Goal: Task Accomplishment & Management: Complete application form

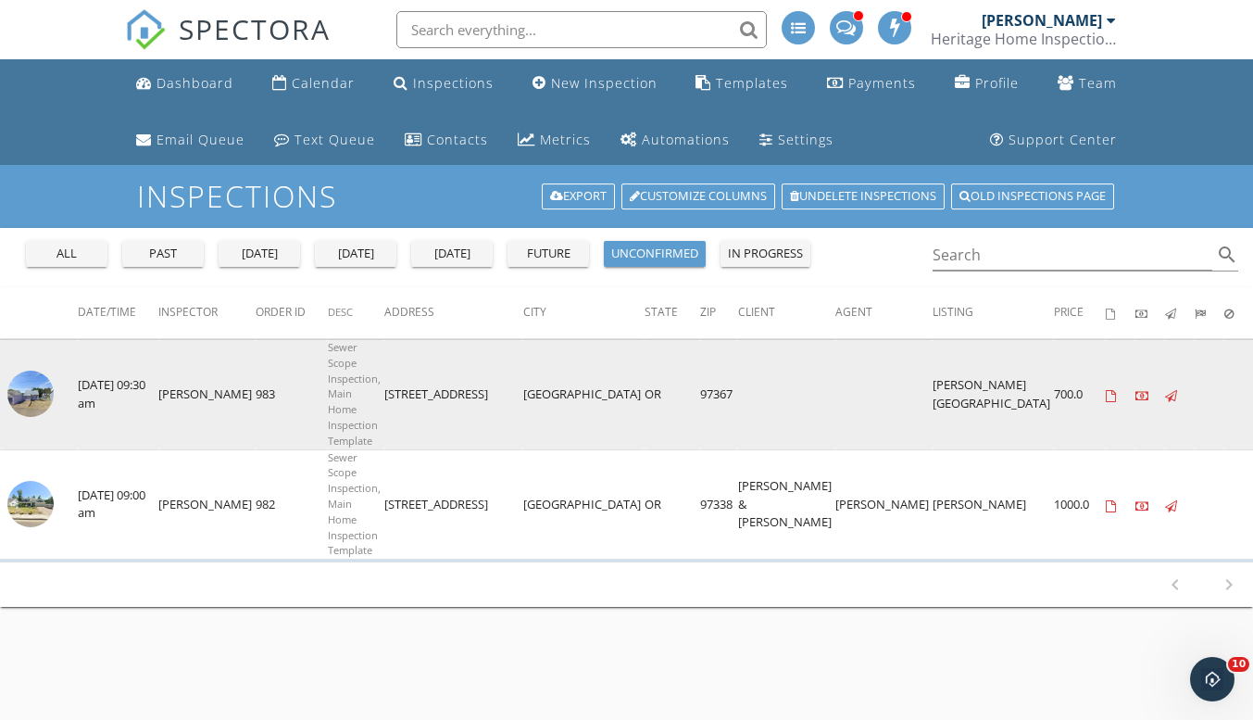
click at [27, 393] on img at bounding box center [30, 393] width 46 height 46
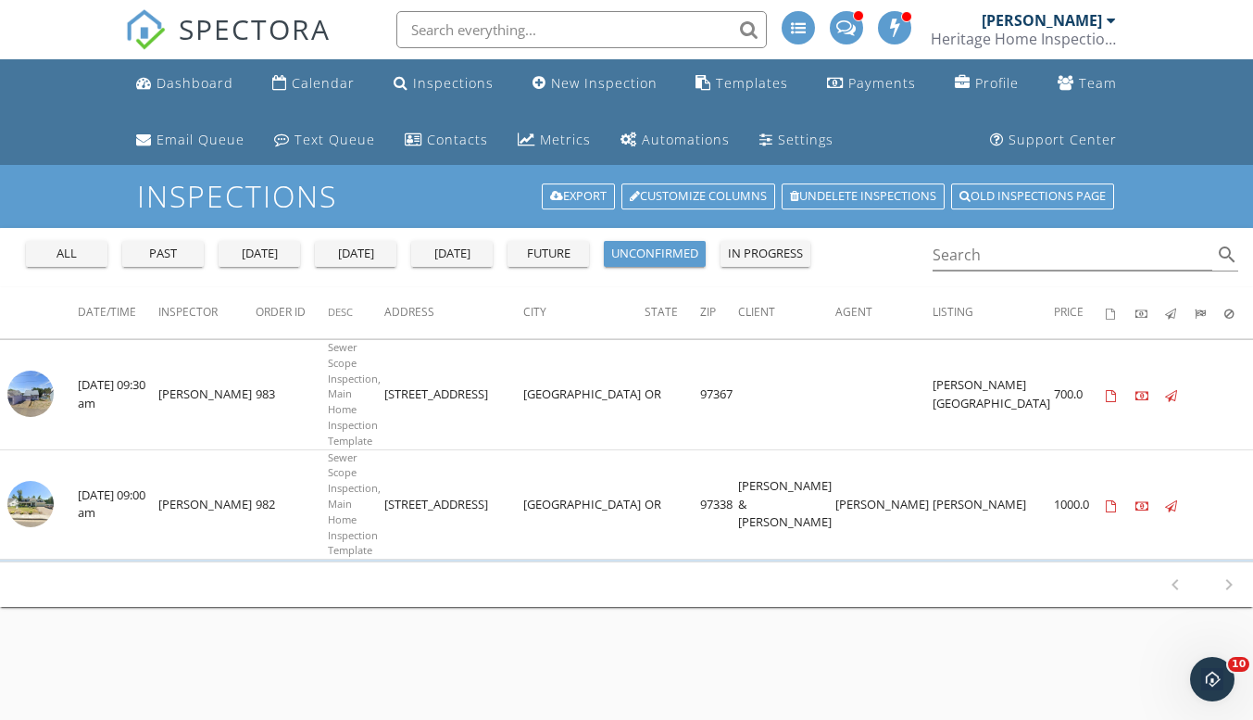
click at [171, 253] on div "past" at bounding box center [163, 253] width 67 height 19
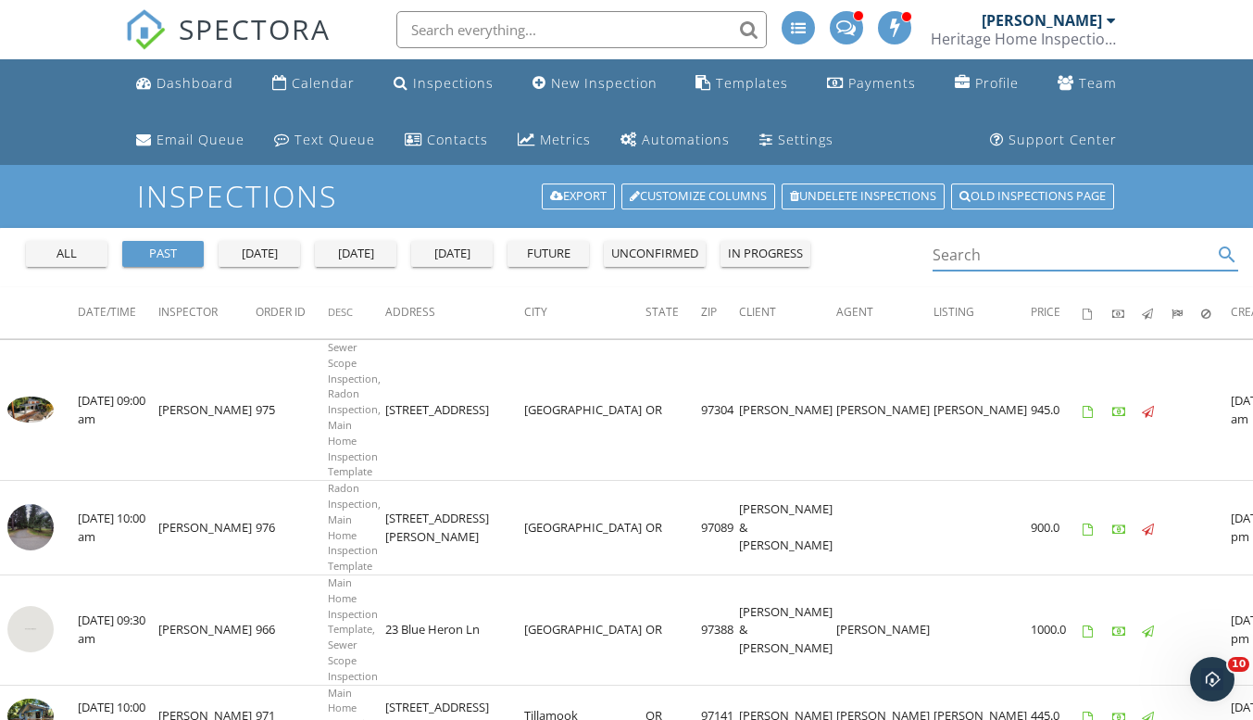
click at [1013, 260] on input "Search" at bounding box center [1073, 255] width 281 height 31
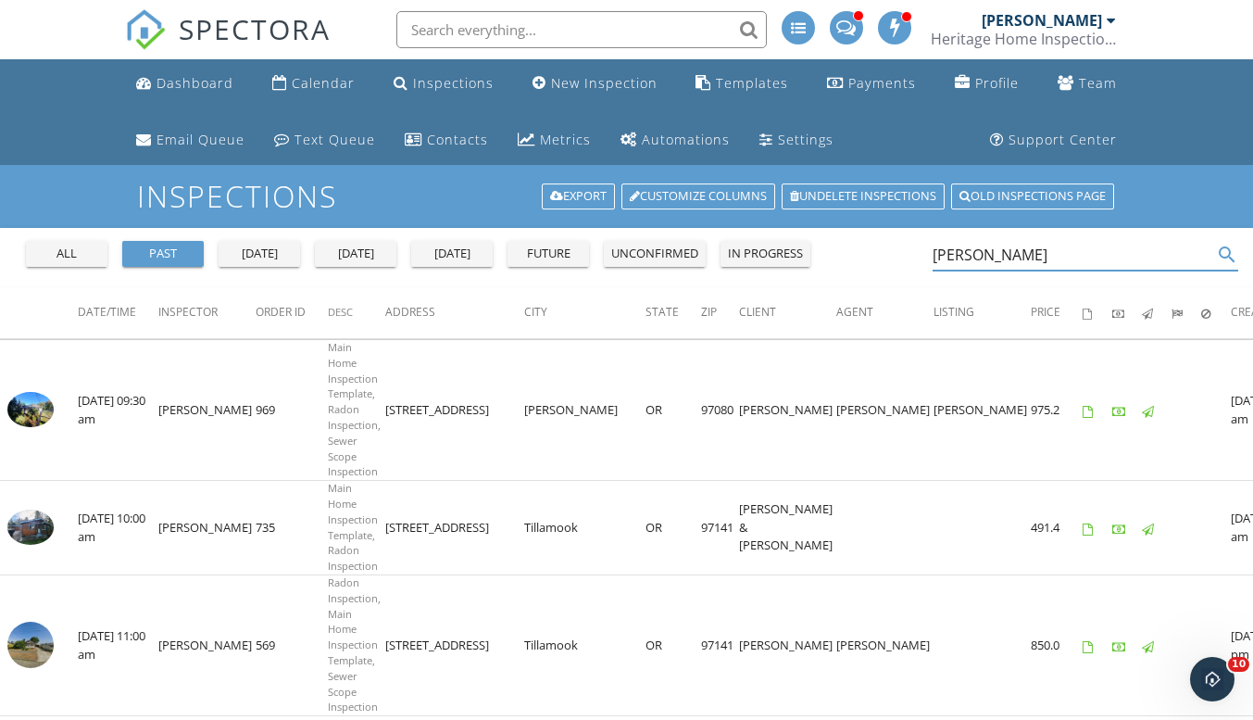
type input "daniel"
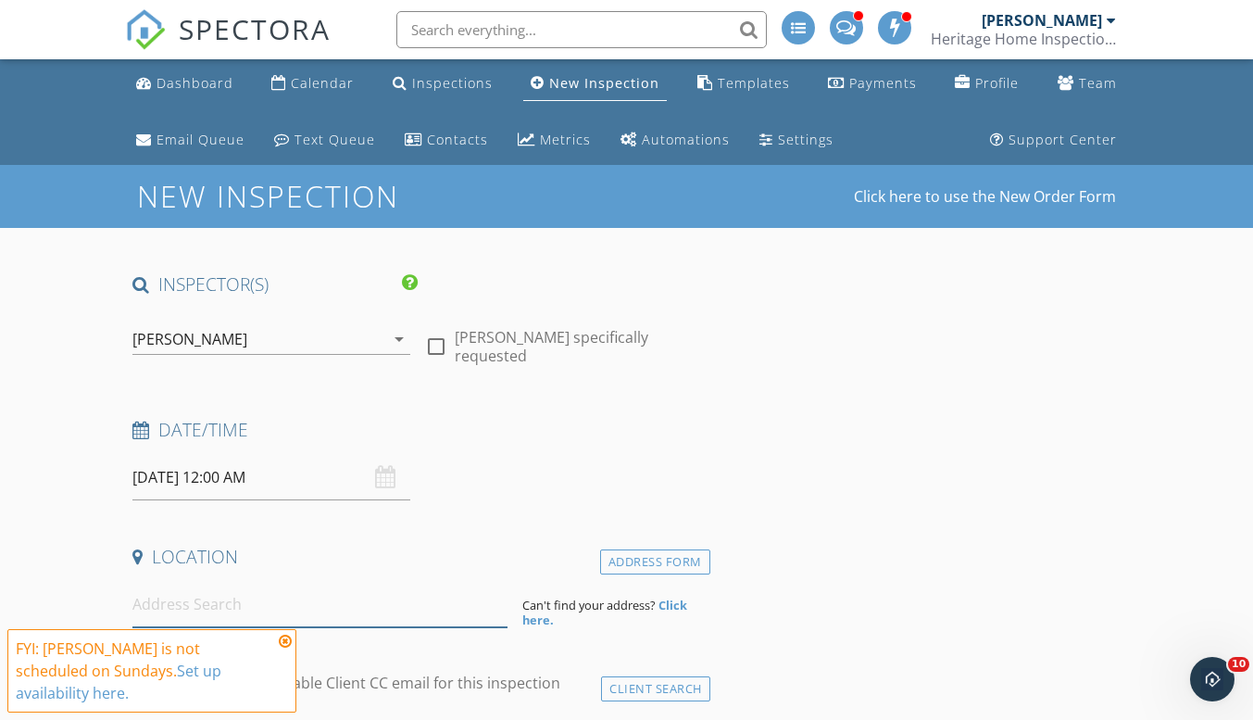
drag, startPoint x: 318, startPoint y: 618, endPoint x: 292, endPoint y: 602, distance: 30.3
click at [292, 602] on input at bounding box center [319, 604] width 375 height 45
paste input "210 SW Royal Ct Gresham"
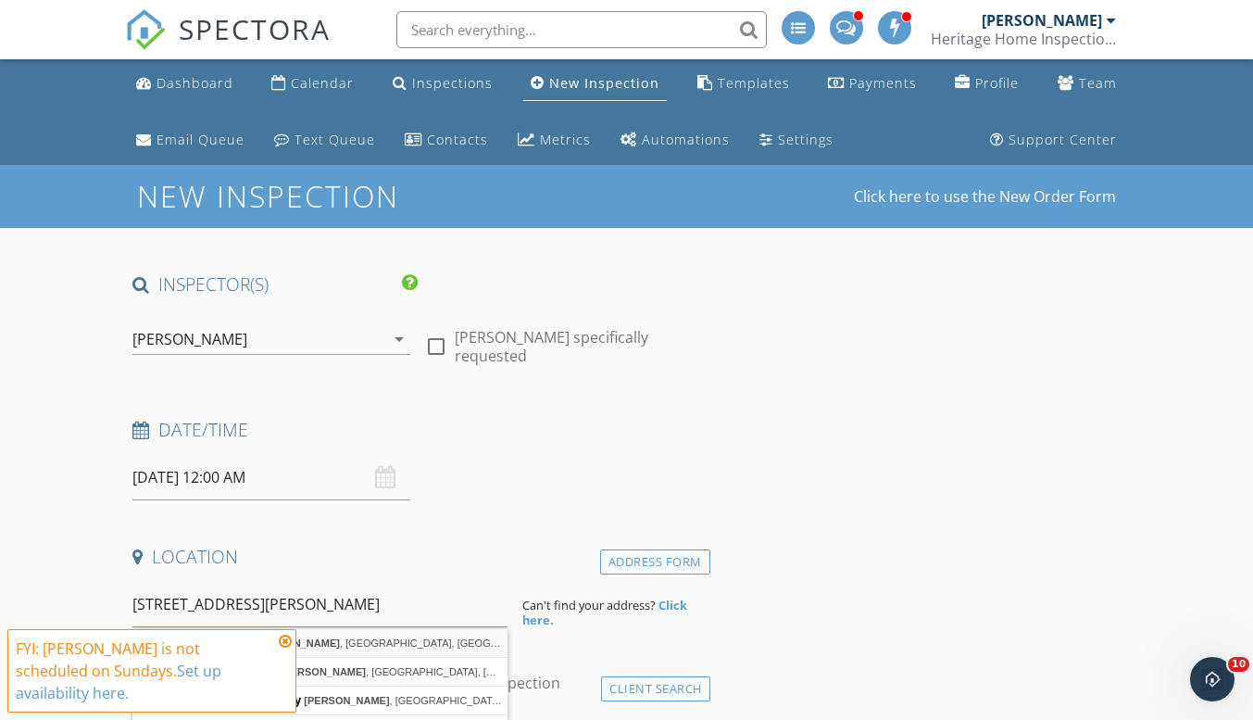
type input "210 SW Royal Ct, Gresham, OR, USA"
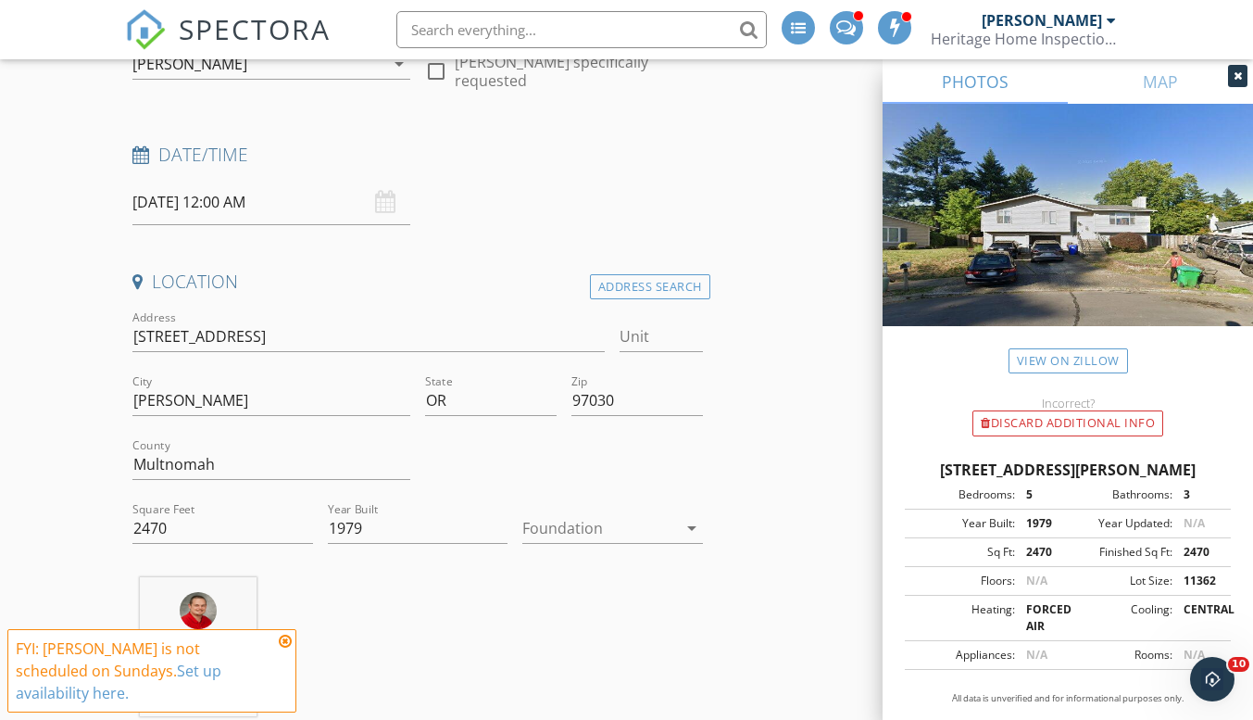
scroll to position [278, 0]
drag, startPoint x: 182, startPoint y: 528, endPoint x: 156, endPoint y: 530, distance: 26.9
click at [156, 530] on input "2470" at bounding box center [222, 525] width 180 height 31
type input "2484"
click at [328, 601] on div "Kyle Osburn 37.1 miles (an hour)" at bounding box center [417, 651] width 584 height 154
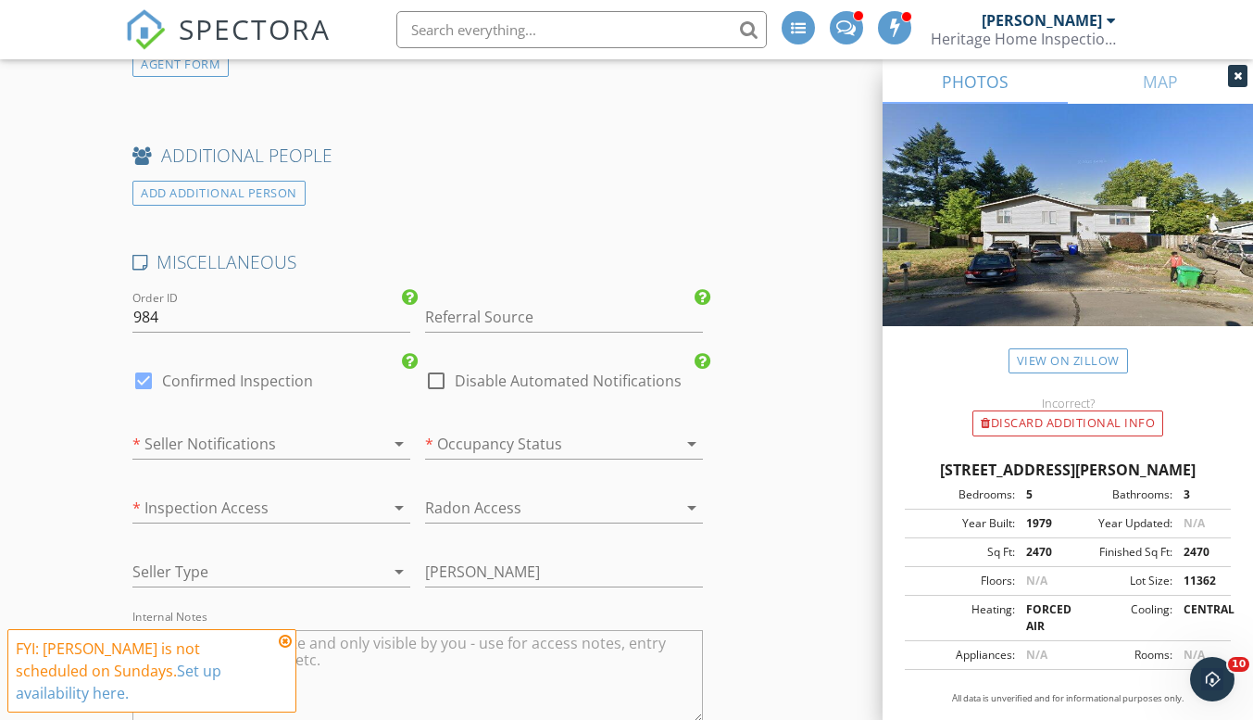
scroll to position [2691, 0]
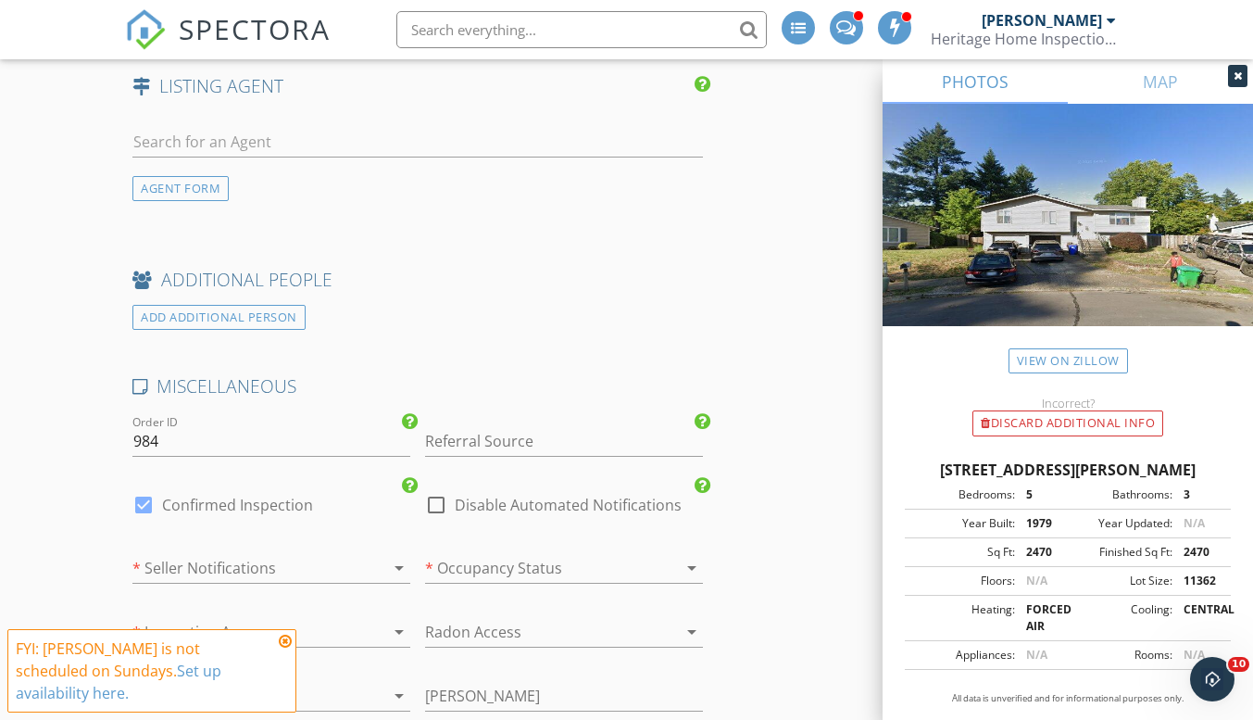
click at [497, 570] on div at bounding box center [538, 568] width 226 height 30
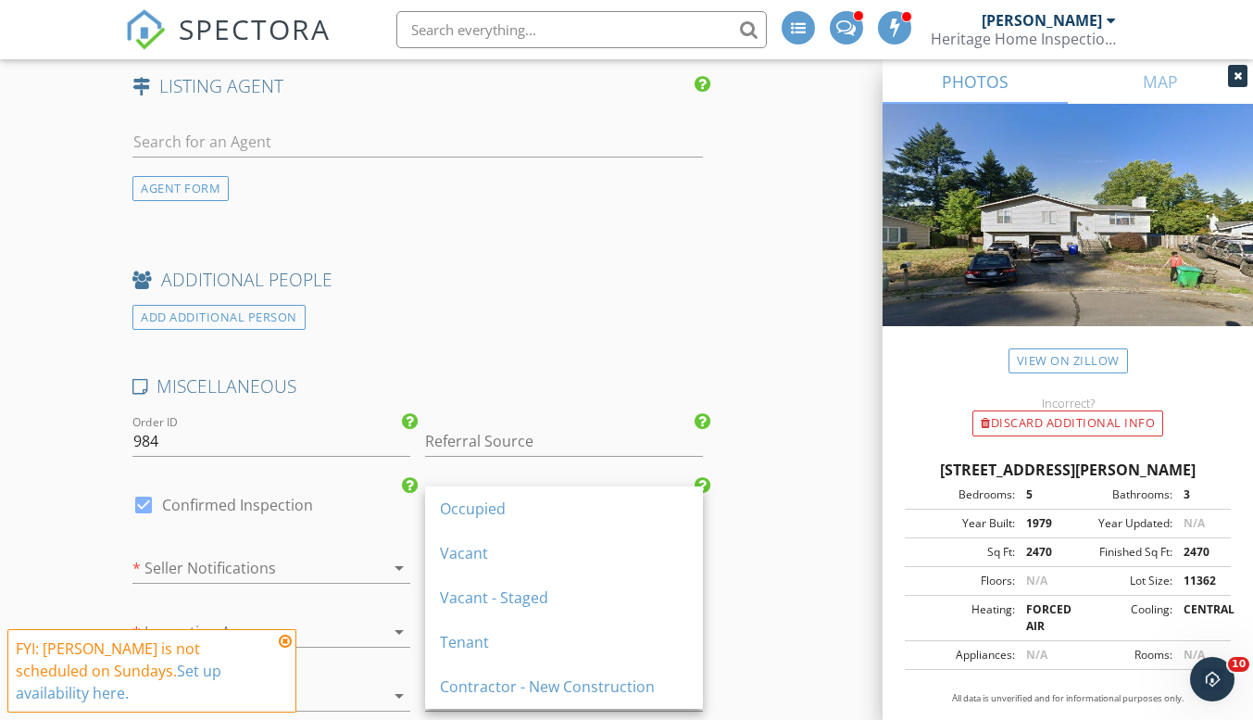
click at [497, 570] on div "Vacant" at bounding box center [564, 553] width 248 height 44
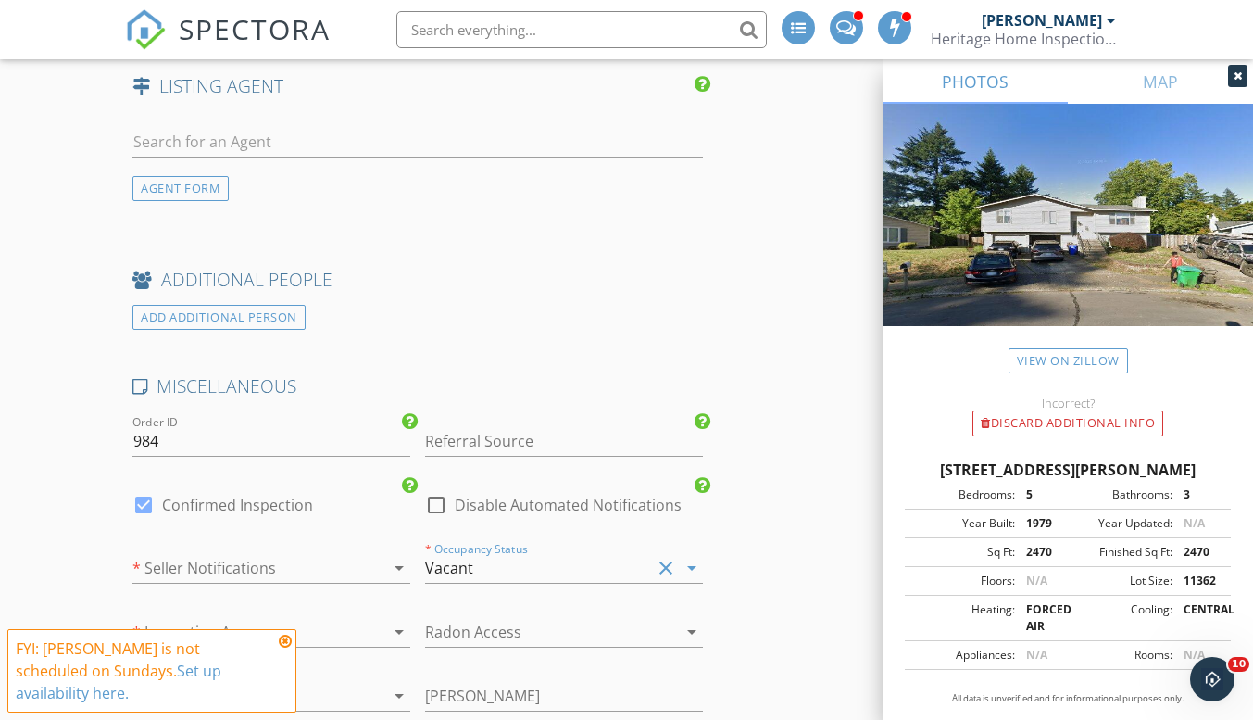
click at [219, 566] on div at bounding box center [245, 568] width 226 height 30
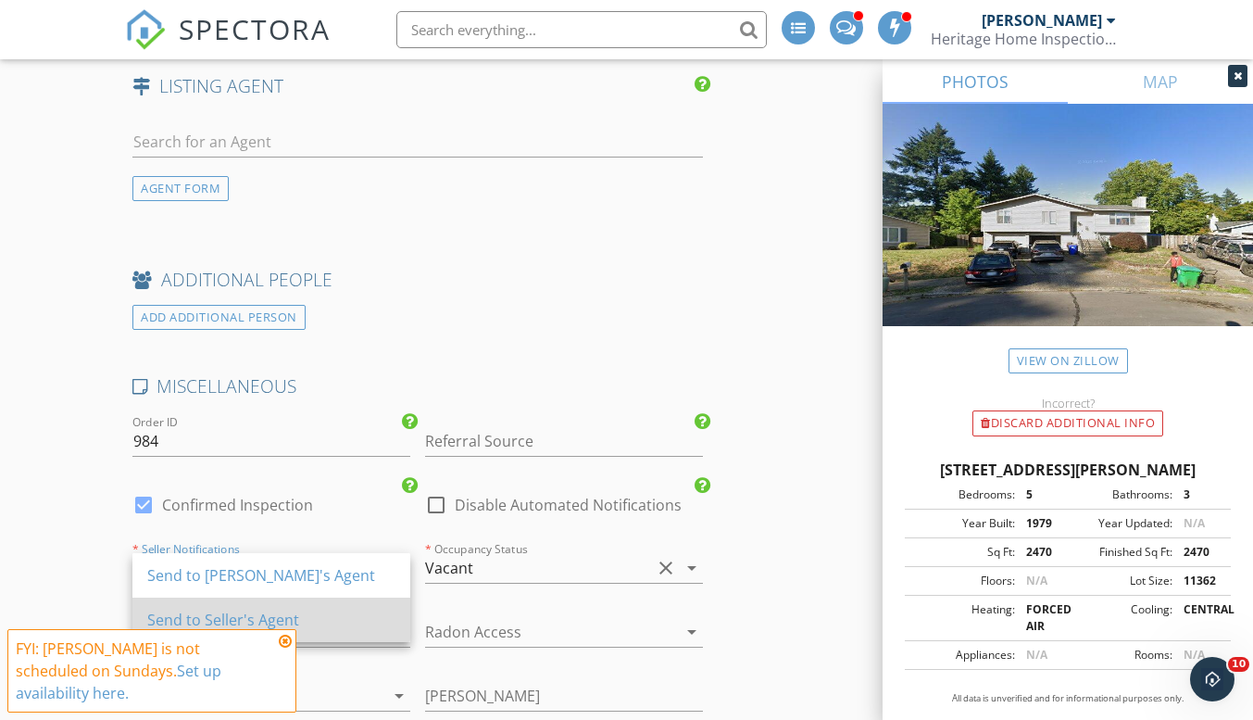
click at [238, 619] on div "Send to Seller's Agent" at bounding box center [271, 619] width 248 height 22
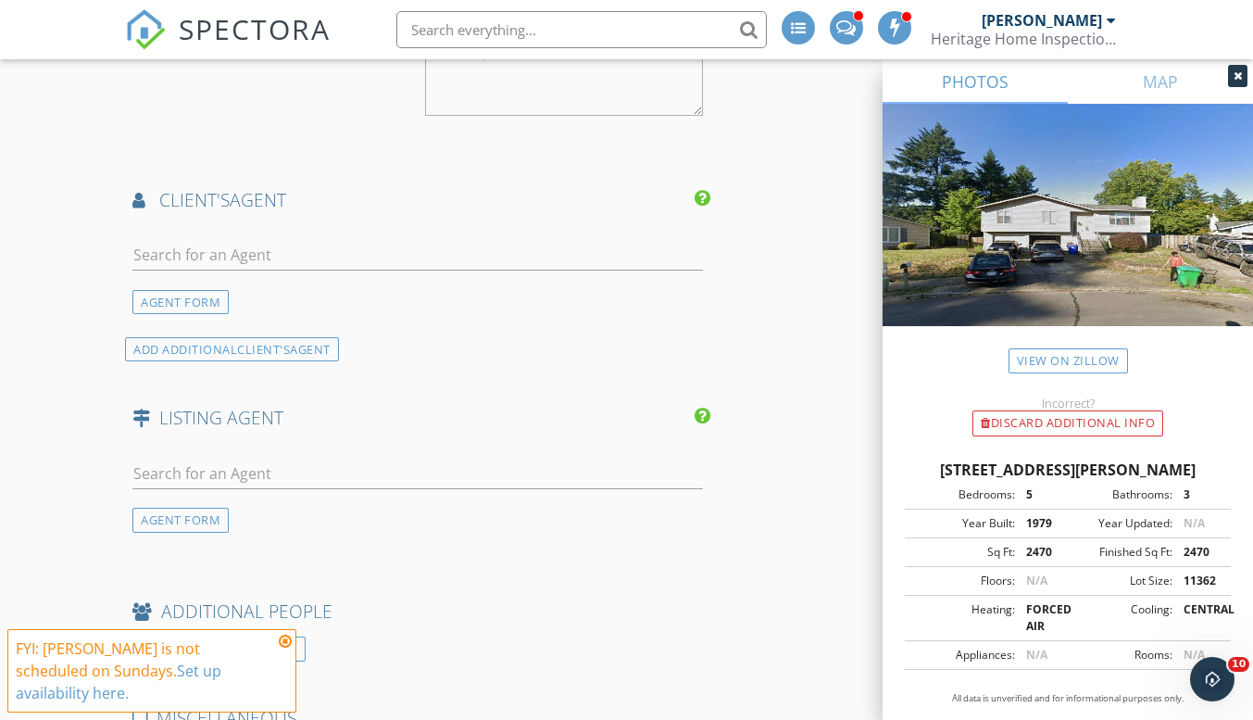
scroll to position [2136, 0]
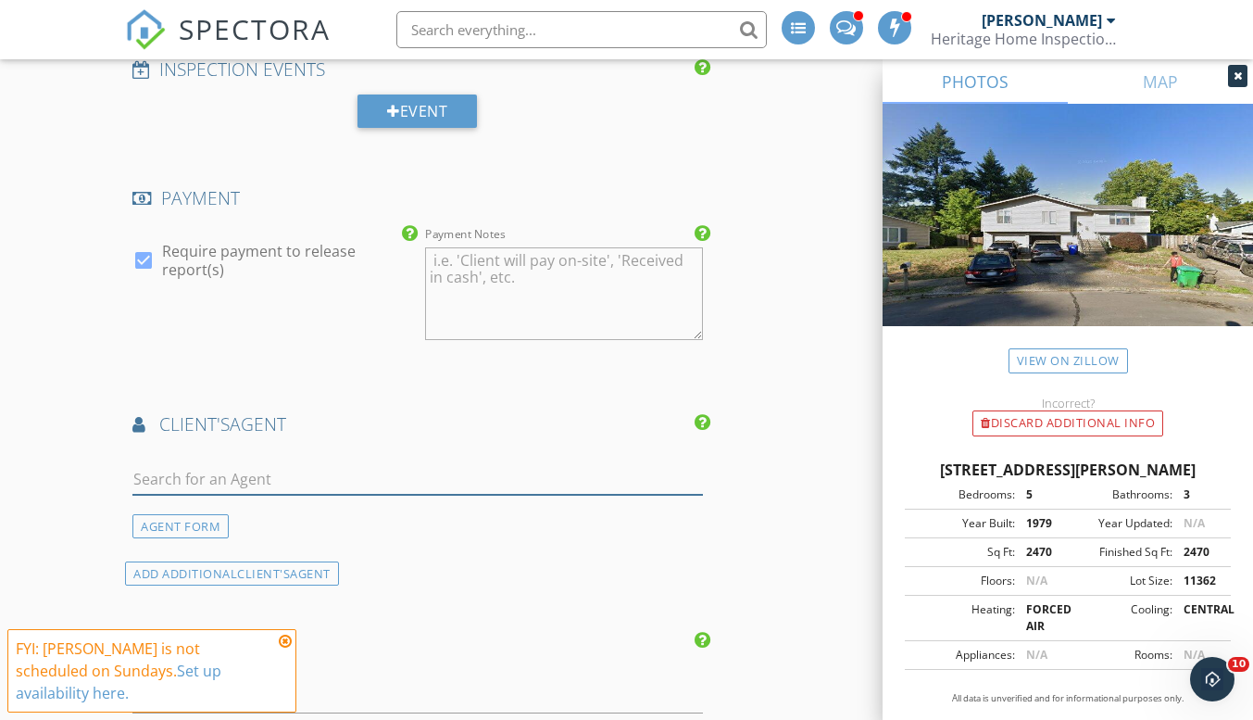
click at [290, 474] on input "text" at bounding box center [417, 479] width 570 height 31
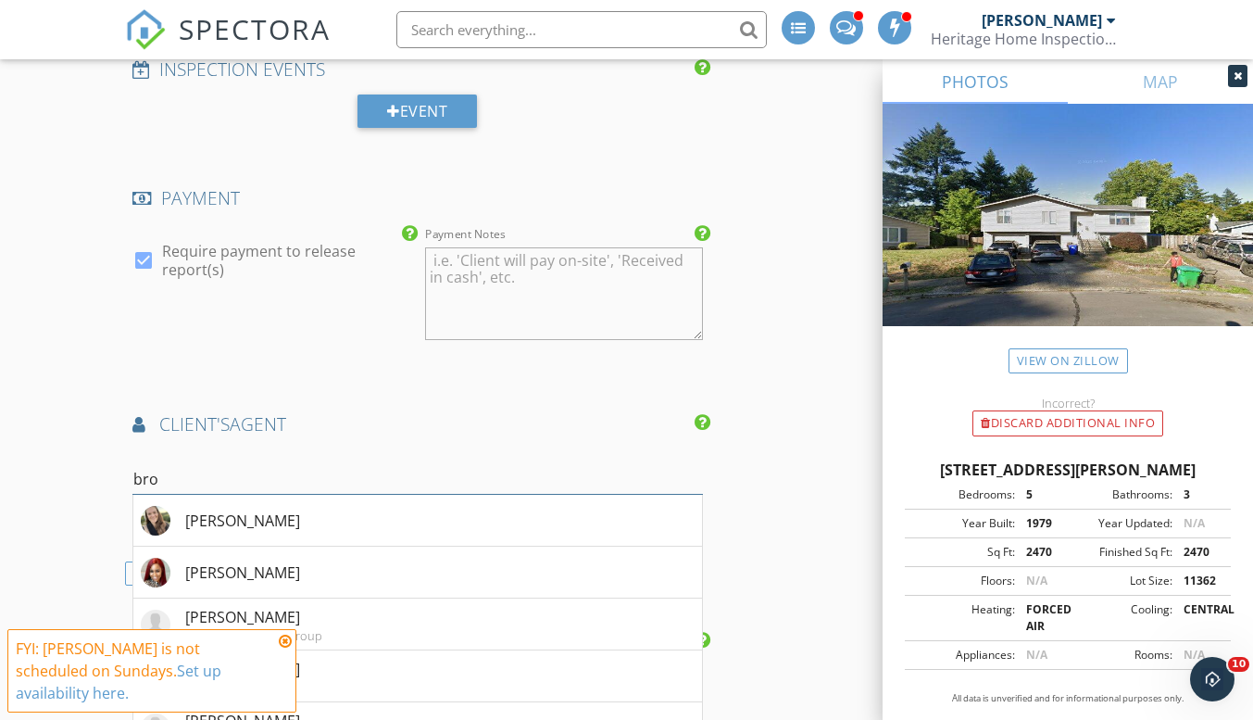
type input "Brooklyn"
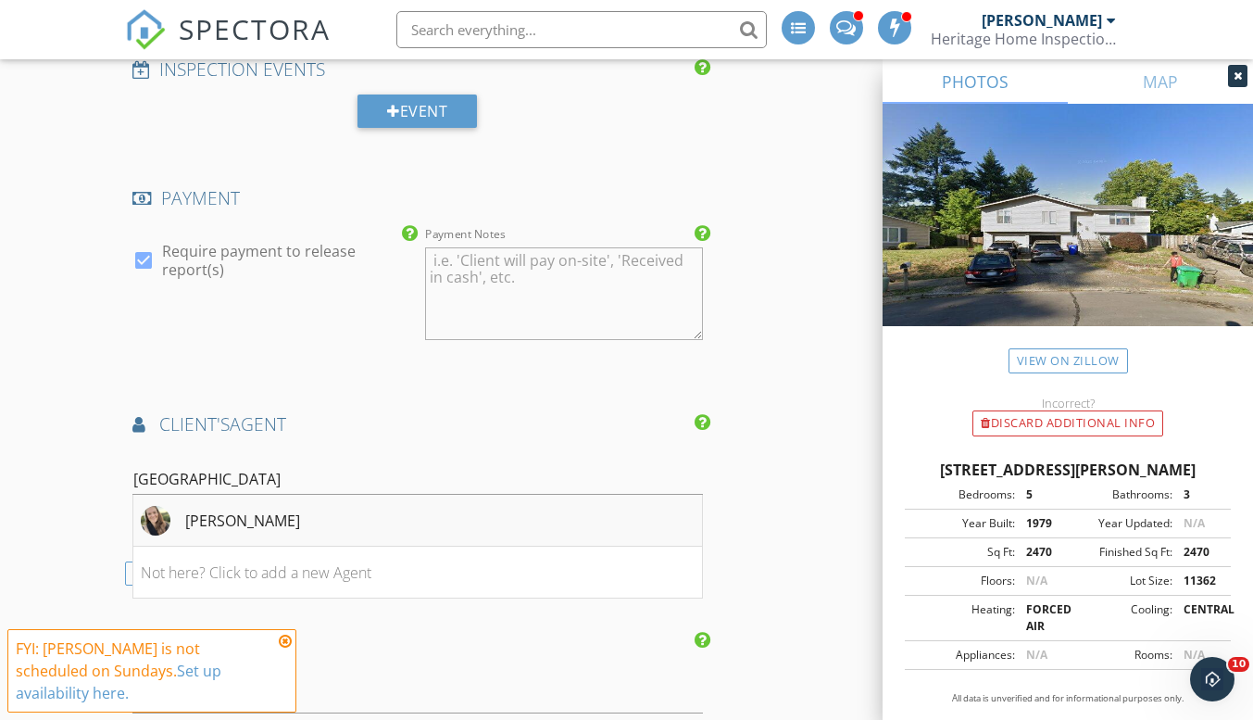
click at [332, 520] on li "Brooklyn Morgan" at bounding box center [417, 521] width 568 height 52
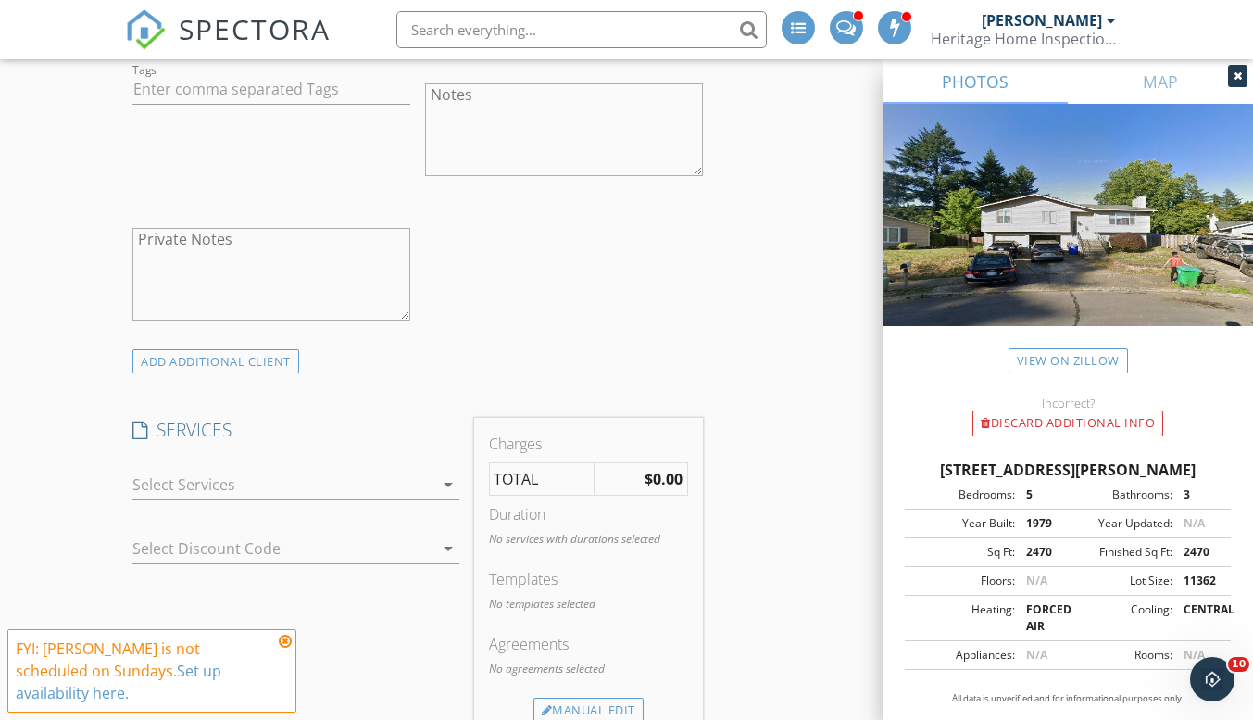
scroll to position [1673, 0]
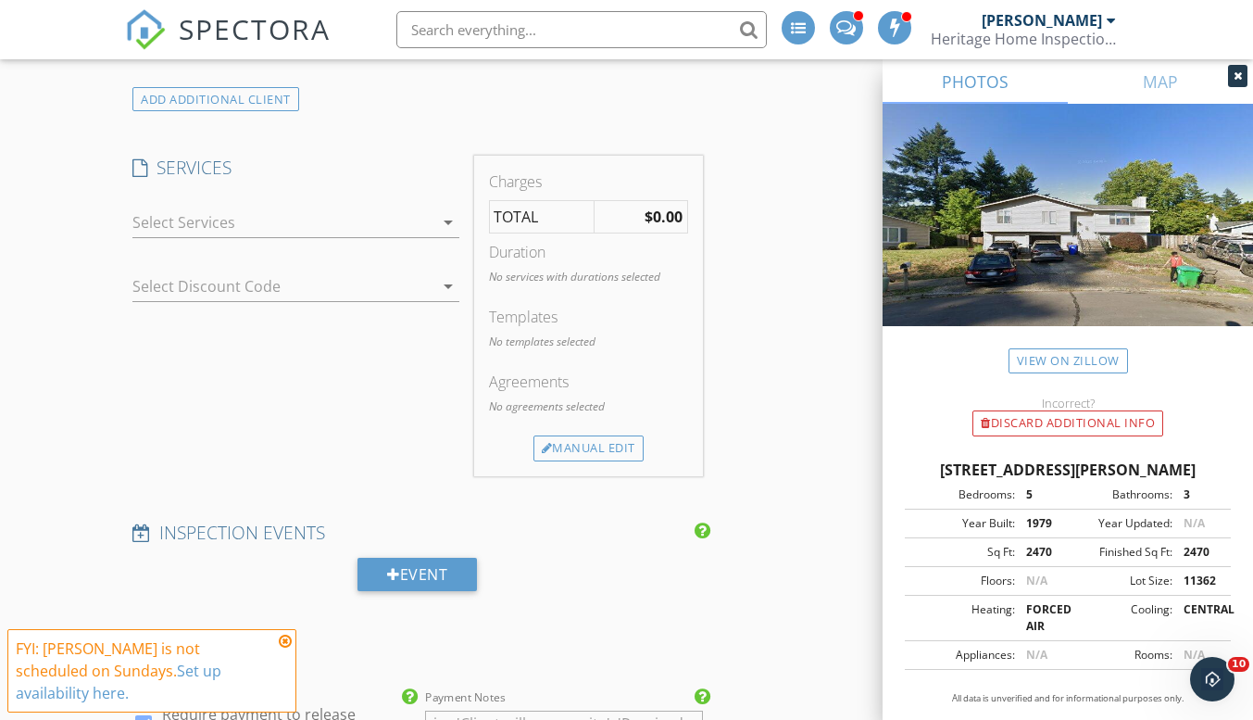
click at [388, 219] on div at bounding box center [282, 222] width 300 height 30
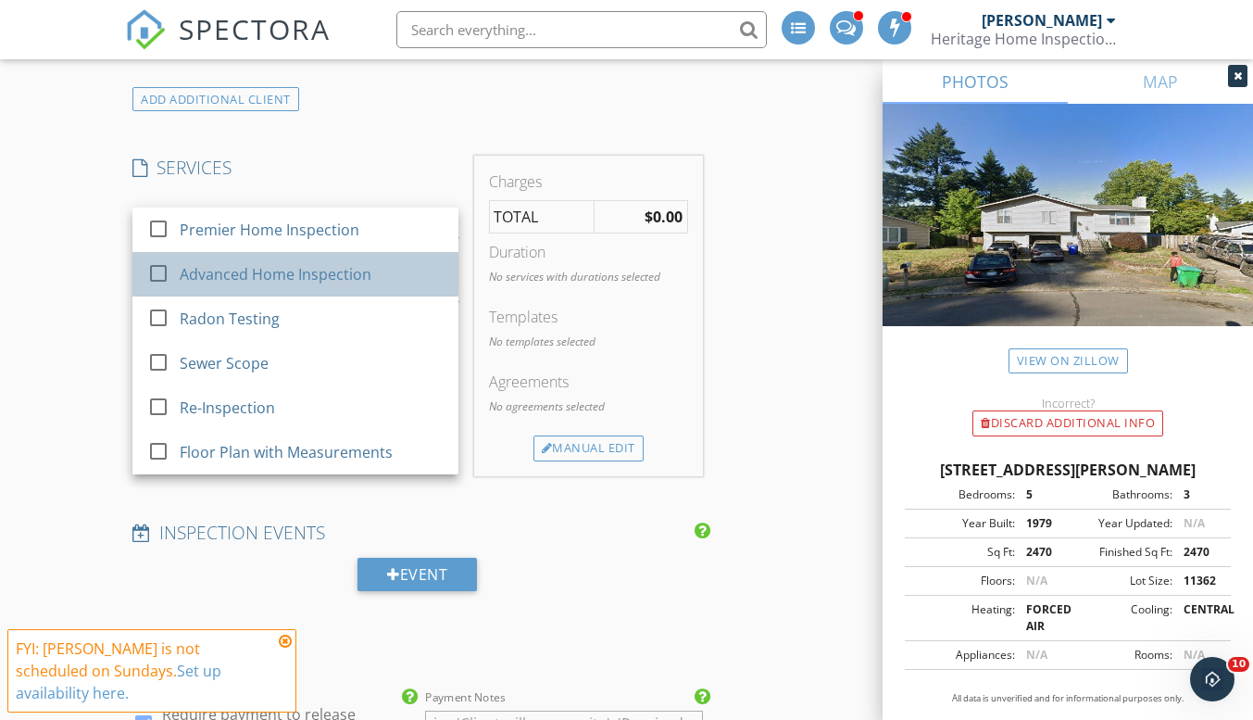
click at [367, 279] on div "Advanced Home Inspection" at bounding box center [276, 274] width 192 height 22
checkbox input "true"
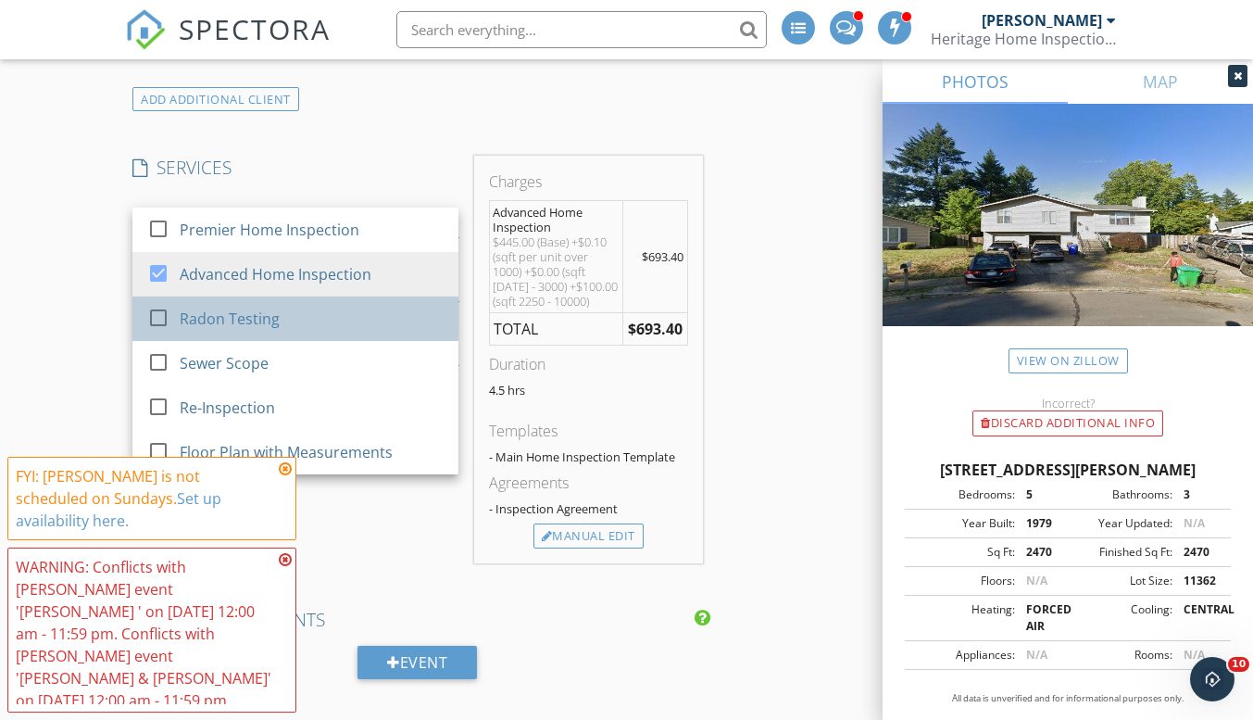
click at [343, 331] on div "Radon Testing" at bounding box center [312, 318] width 264 height 37
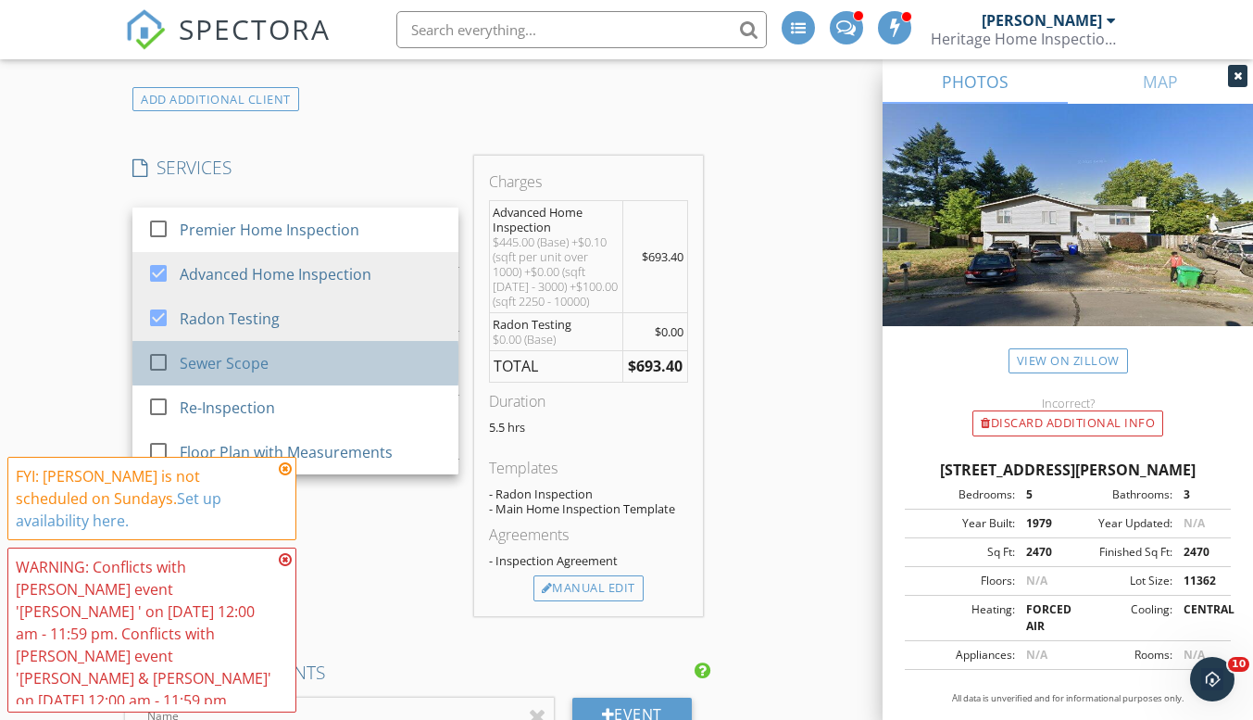
click at [345, 367] on div "Sewer Scope" at bounding box center [312, 363] width 264 height 37
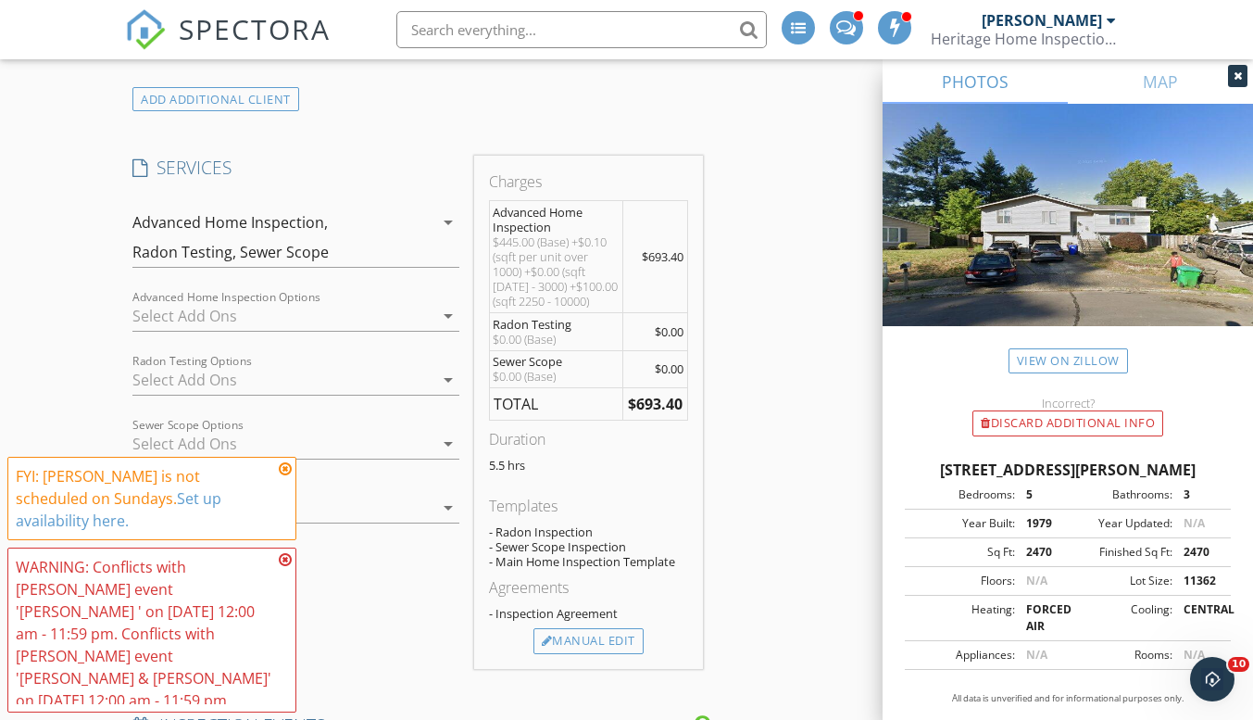
click at [282, 567] on icon at bounding box center [285, 559] width 13 height 15
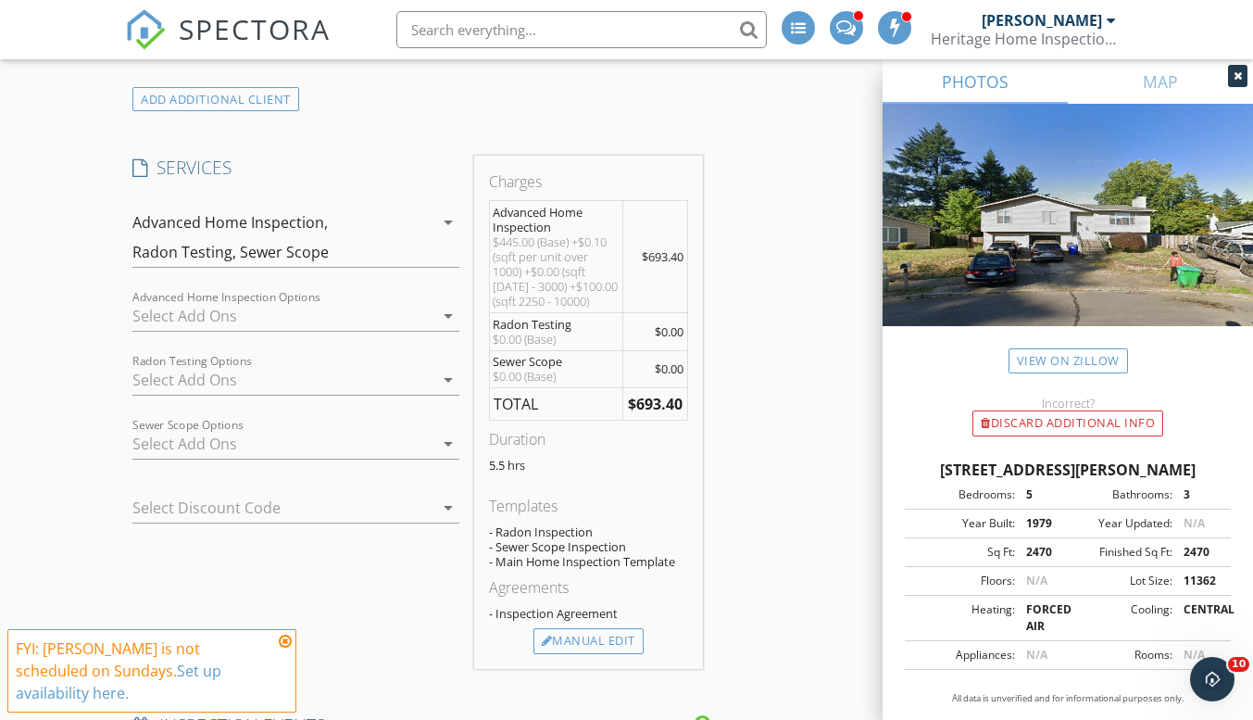
click at [300, 655] on div "SERVICES check_box_outline_blank Premier Home Inspection check_box Advanced Hom…" at bounding box center [295, 412] width 341 height 512
click at [284, 648] on icon at bounding box center [285, 640] width 13 height 15
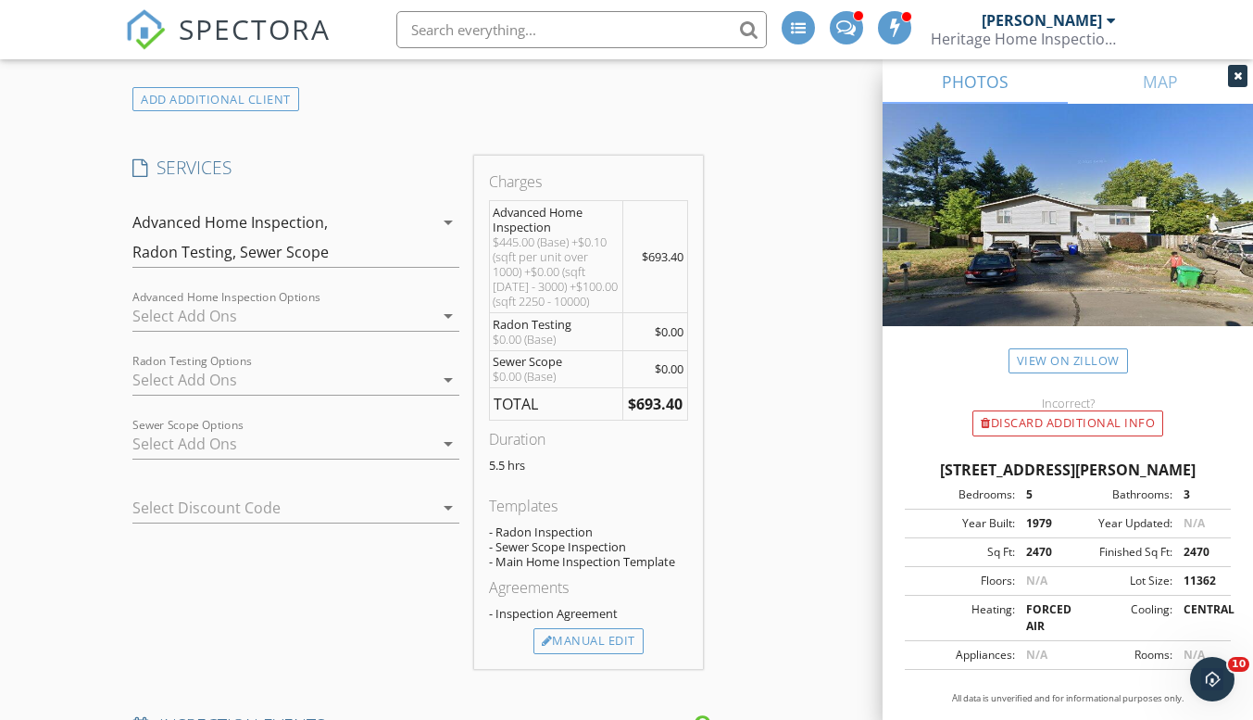
click at [352, 297] on div "check_box_outline_blank Thermal Imaging - Promo Advanced Home Inspection Option…" at bounding box center [295, 320] width 326 height 60
click at [352, 313] on div at bounding box center [282, 316] width 300 height 30
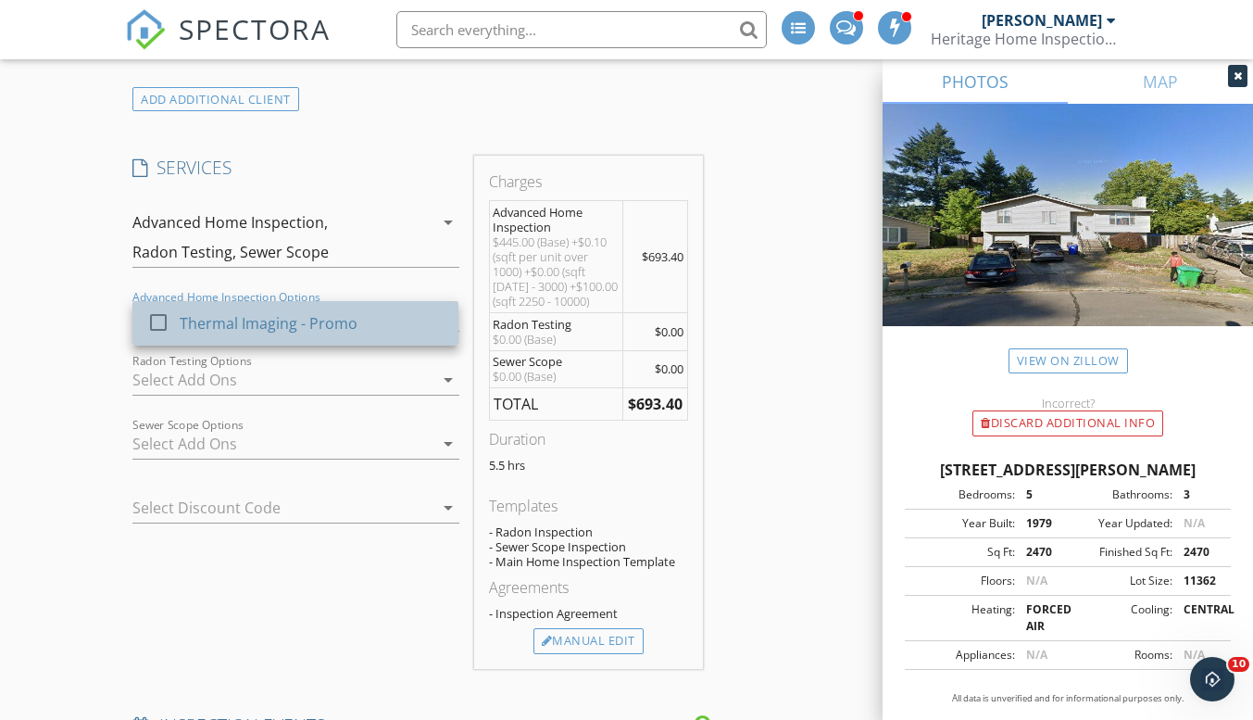
click at [354, 324] on div "Thermal Imaging - Promo" at bounding box center [269, 323] width 178 height 22
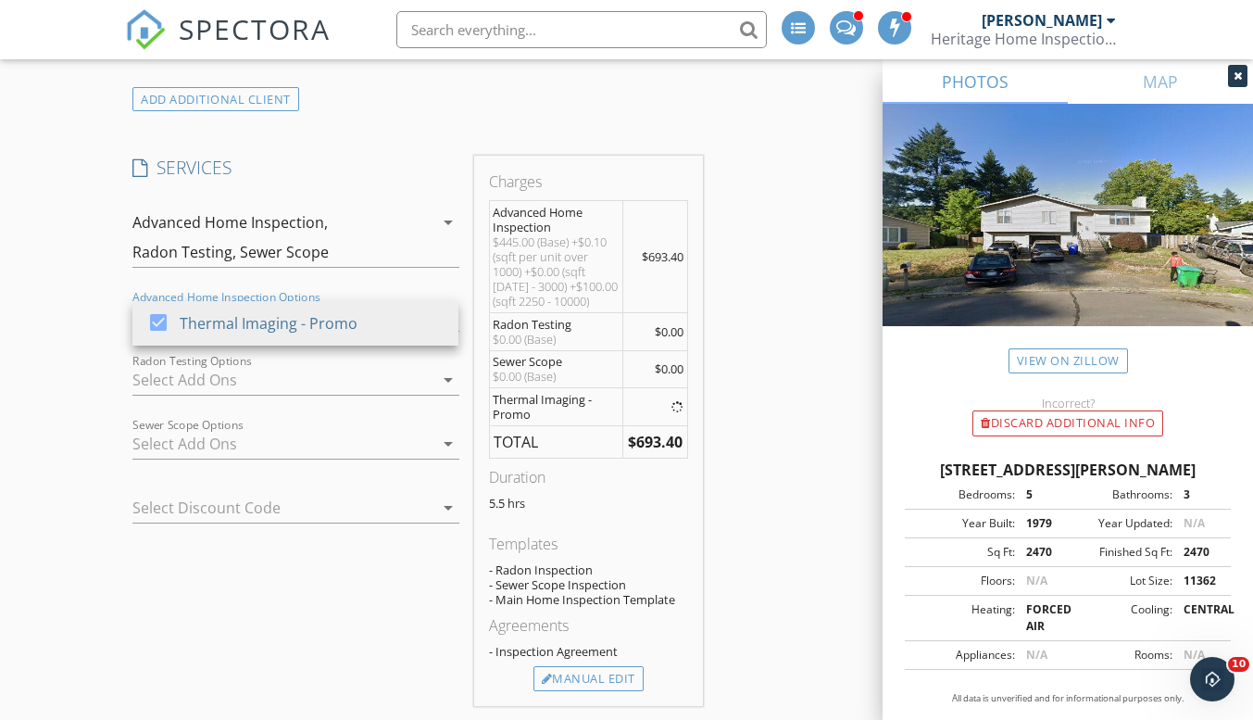
click at [345, 374] on div at bounding box center [282, 380] width 300 height 30
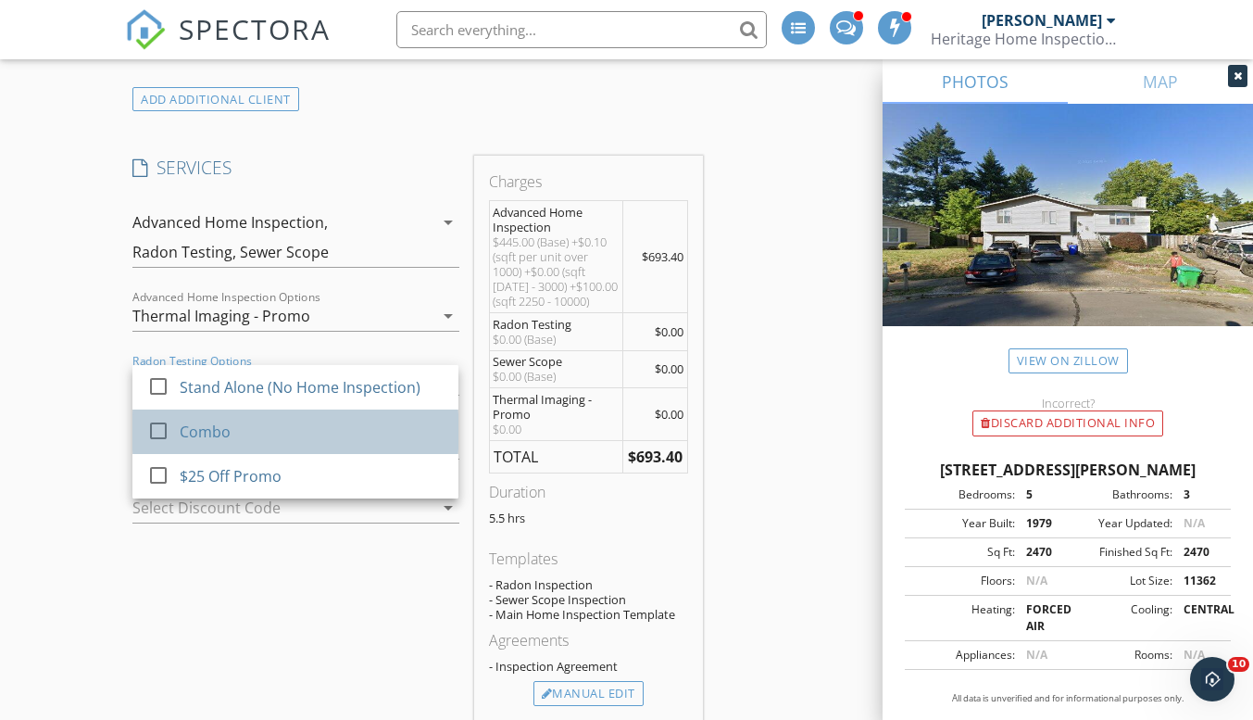
click at [334, 422] on div "Combo" at bounding box center [312, 431] width 264 height 37
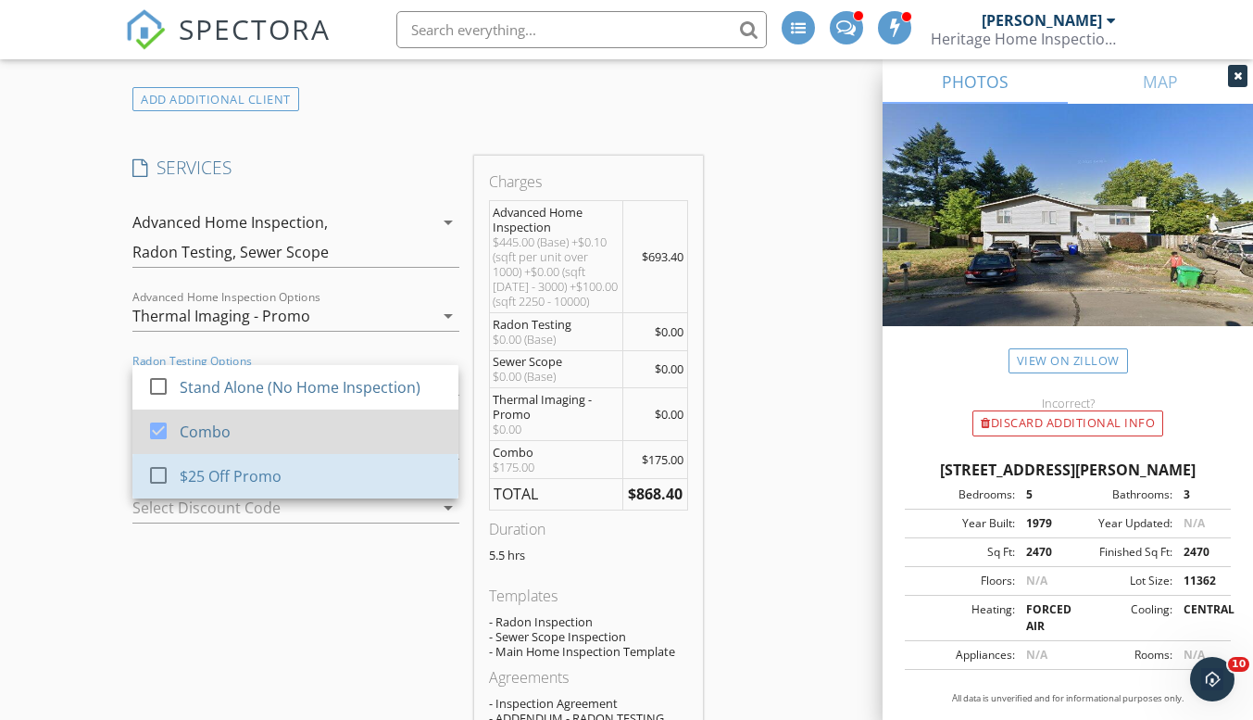
drag, startPoint x: 332, startPoint y: 473, endPoint x: 202, endPoint y: 443, distance: 134.1
click at [333, 471] on div "$25 Off Promo" at bounding box center [312, 475] width 264 height 37
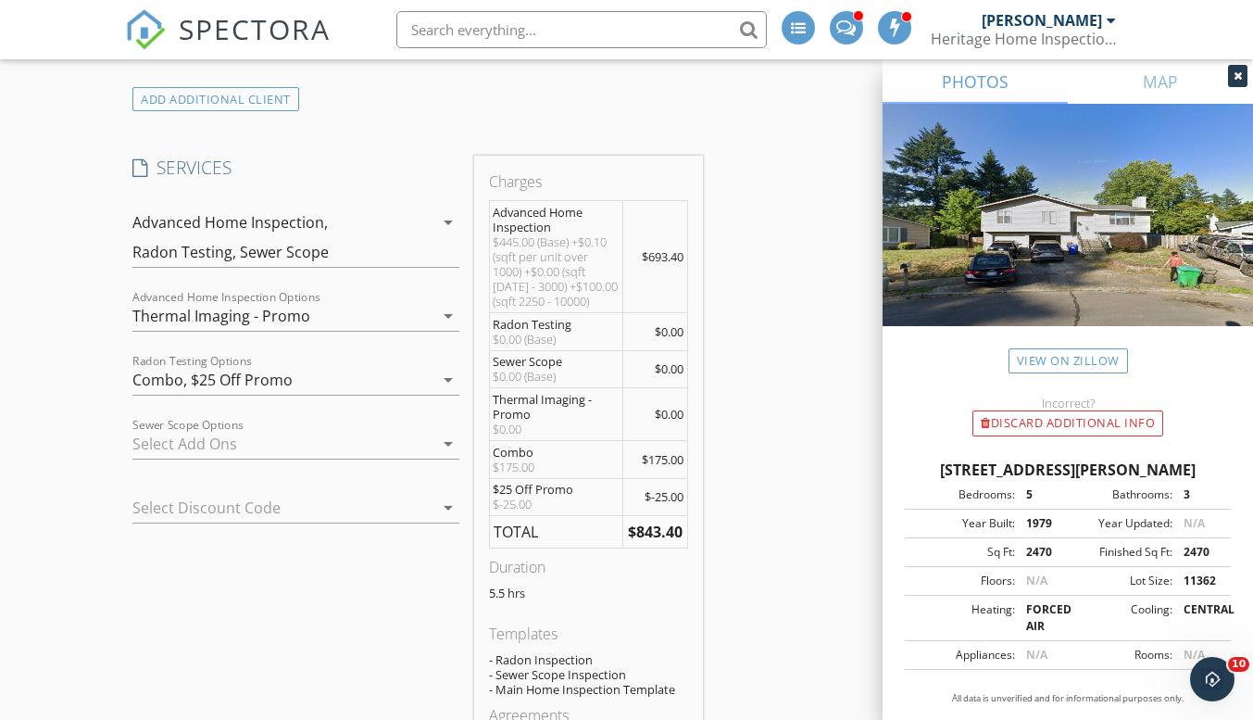
click at [235, 457] on div at bounding box center [282, 444] width 300 height 30
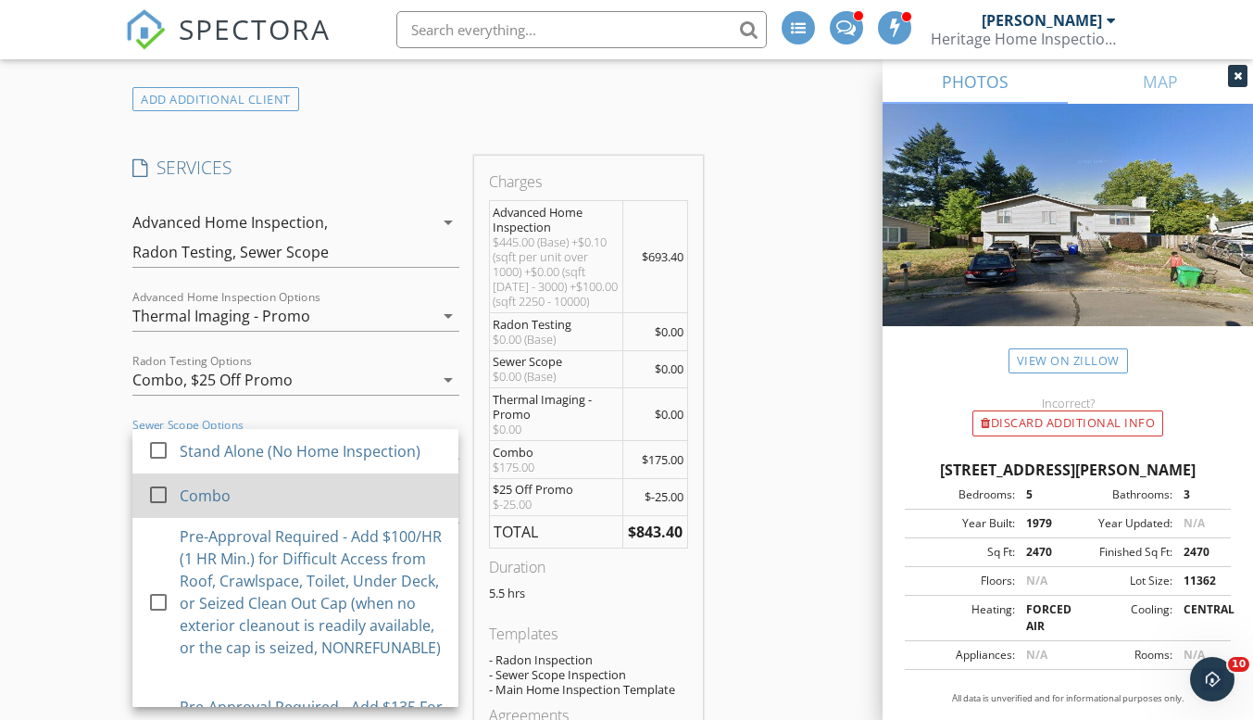
click at [250, 495] on div "Combo" at bounding box center [312, 495] width 264 height 37
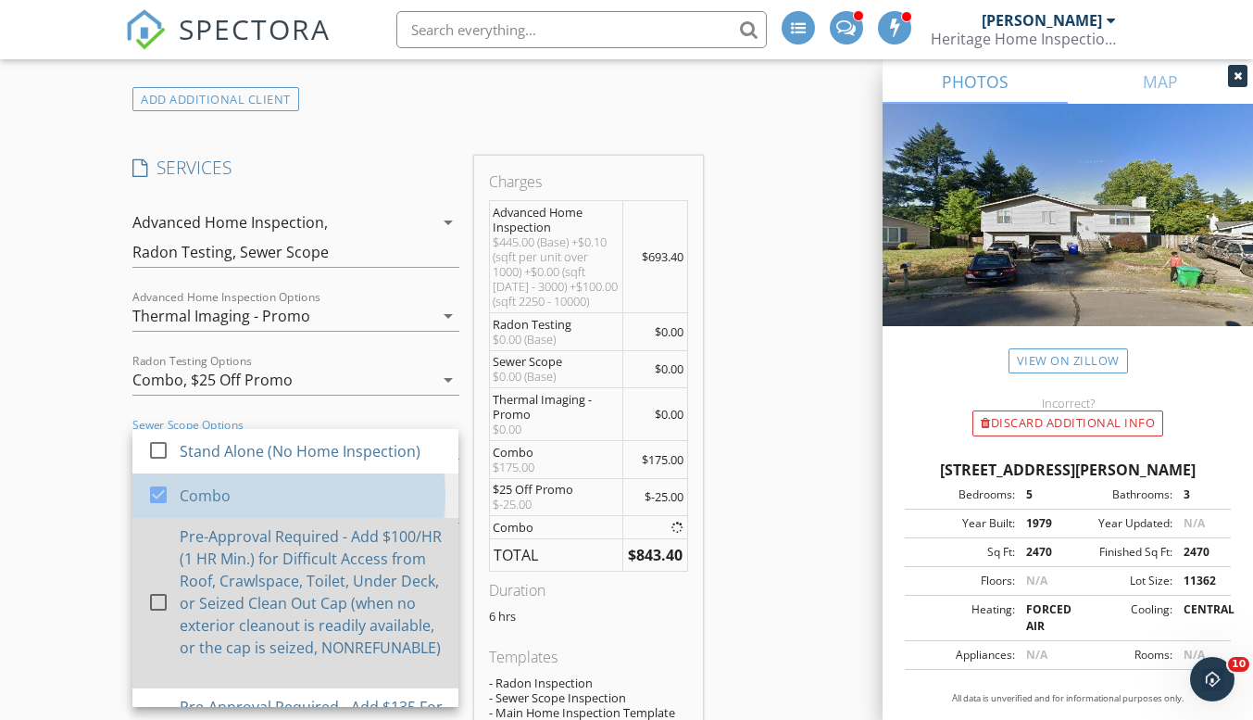
click at [282, 600] on div "Pre-Approval Required - Add $100/HR (1 HR Min.) for Difficult Access from Roof,…" at bounding box center [312, 591] width 264 height 133
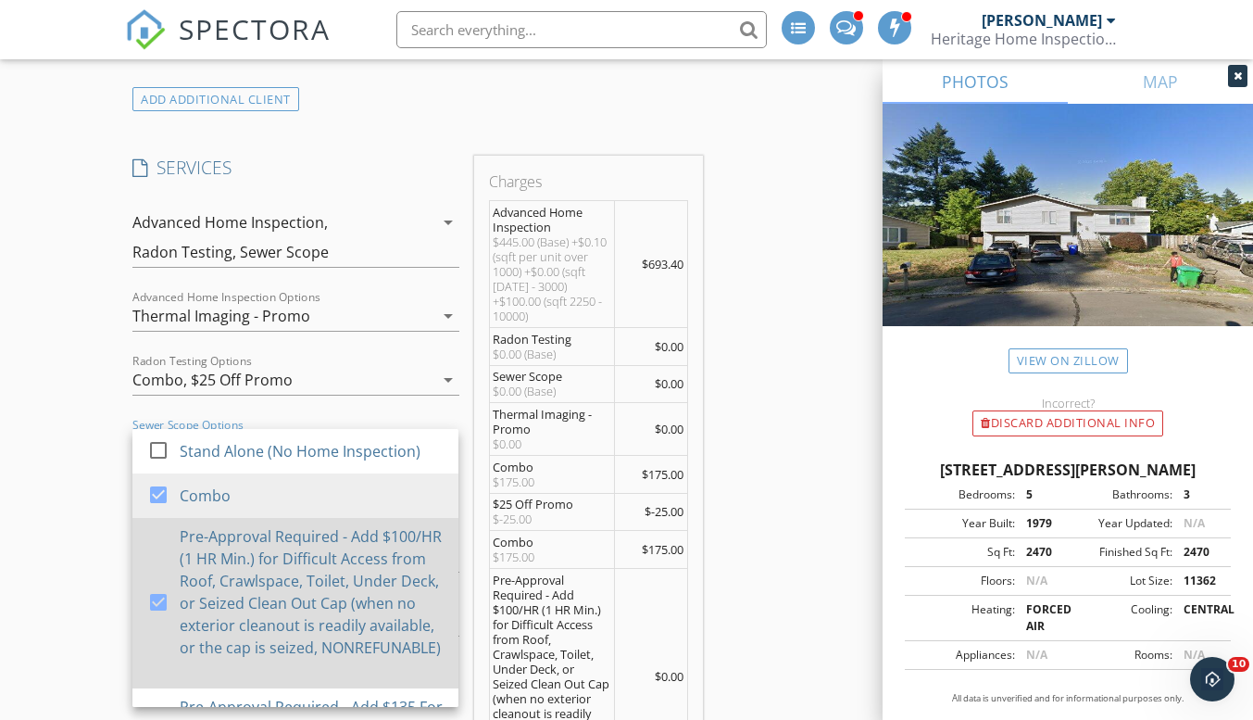
scroll to position [185, 0]
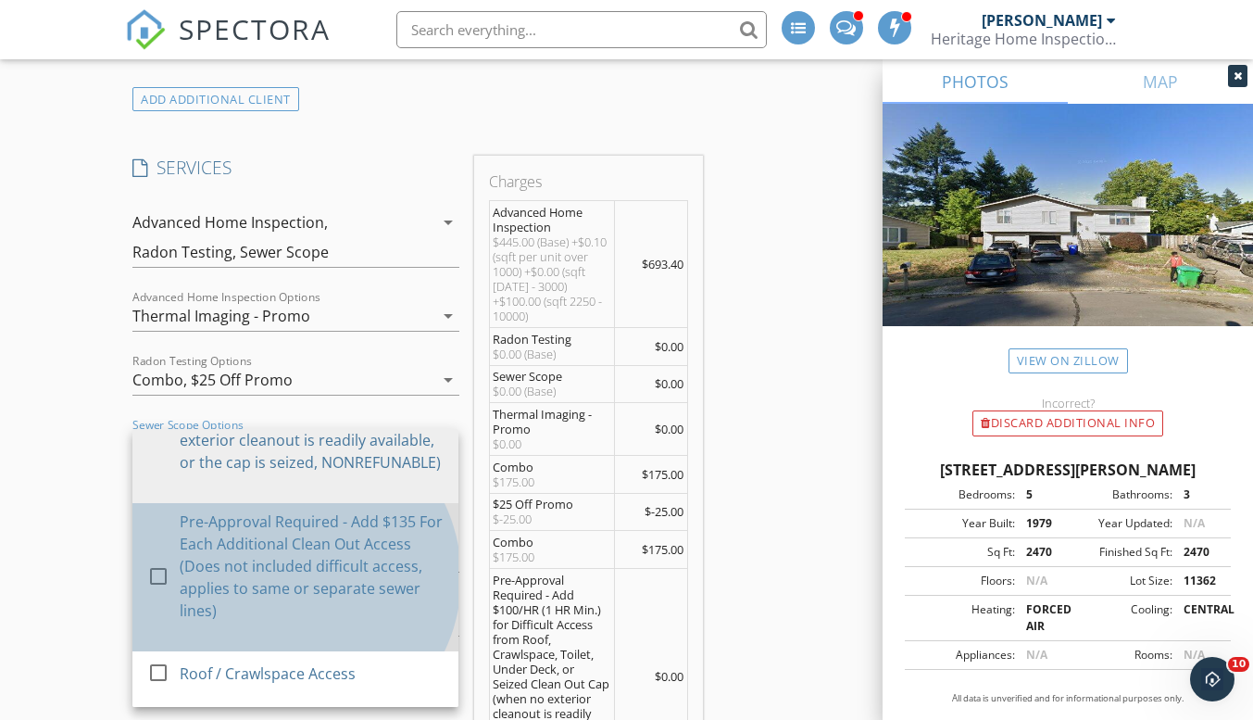
click at [277, 581] on div "Pre-Approval Required - Add $135 For Each Additional Clean Out Access (Does not…" at bounding box center [312, 565] width 264 height 111
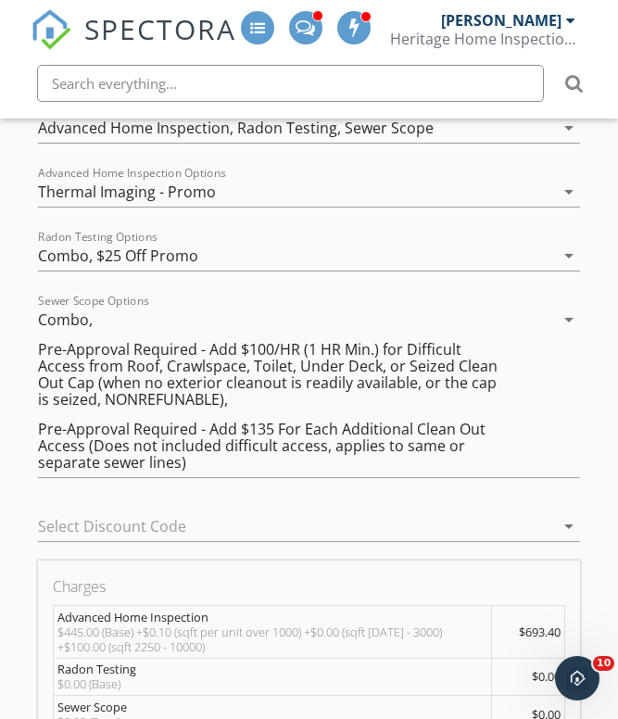
scroll to position [1765, 0]
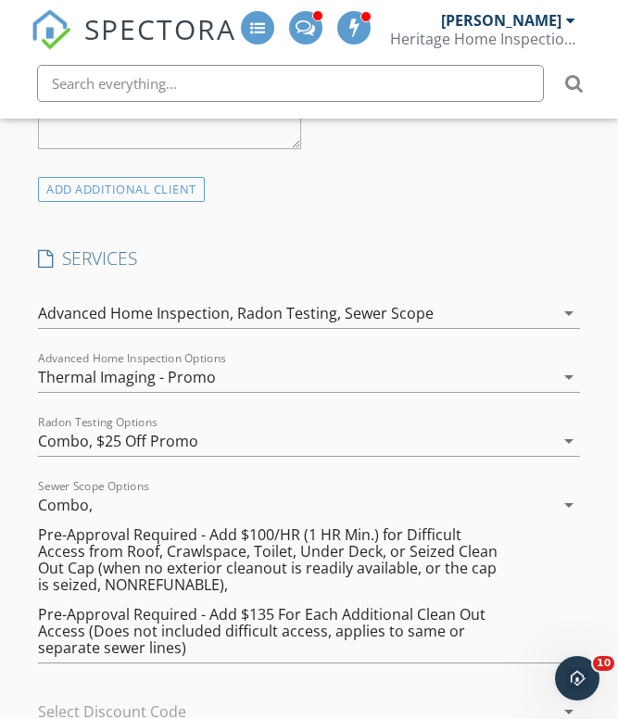
click at [357, 313] on div "Sewer Scope" at bounding box center [389, 313] width 89 height 17
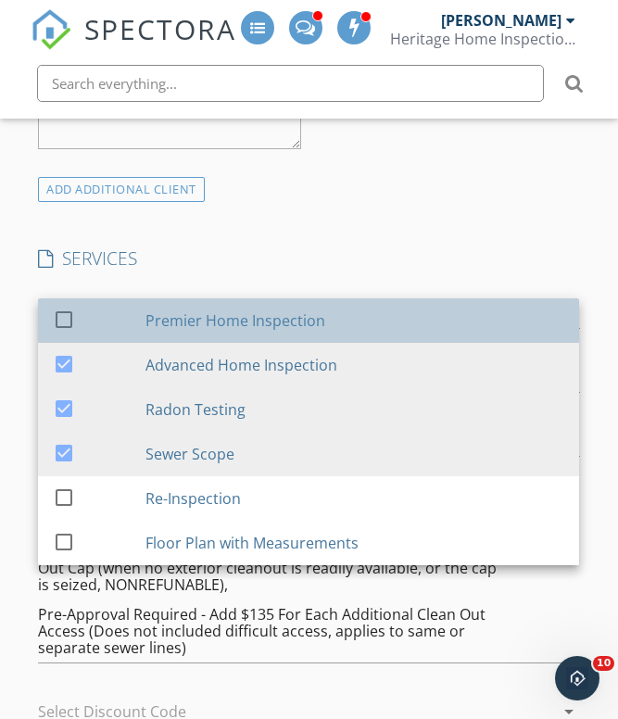
click at [357, 320] on div "Premier Home Inspection" at bounding box center [354, 320] width 419 height 37
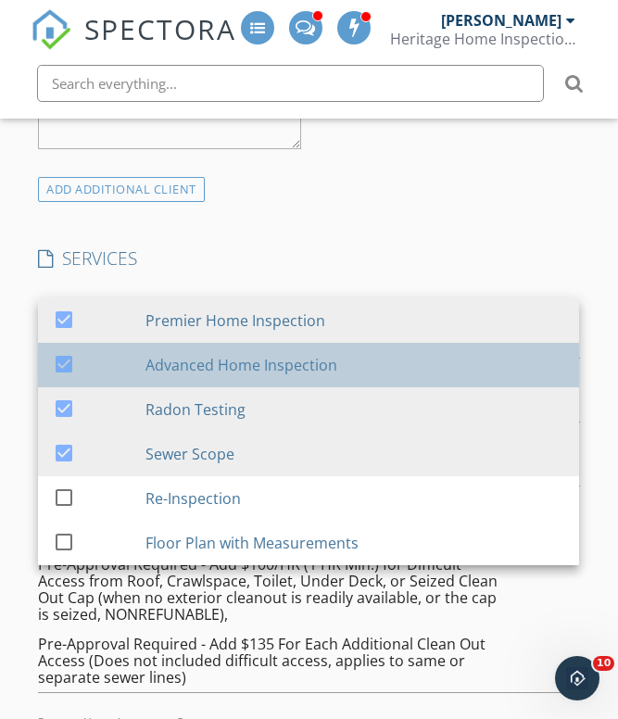
click at [361, 366] on div "Advanced Home Inspection" at bounding box center [354, 364] width 419 height 37
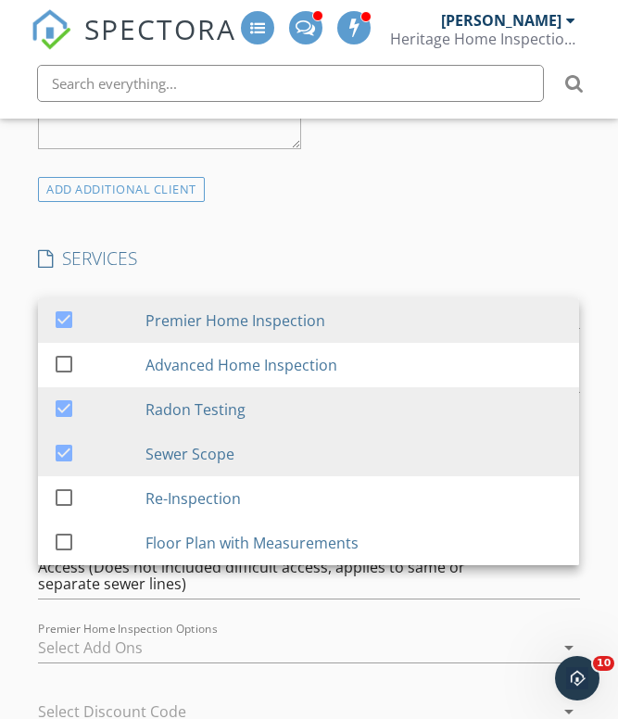
click at [419, 257] on h4 "SERVICES" at bounding box center [308, 258] width 541 height 24
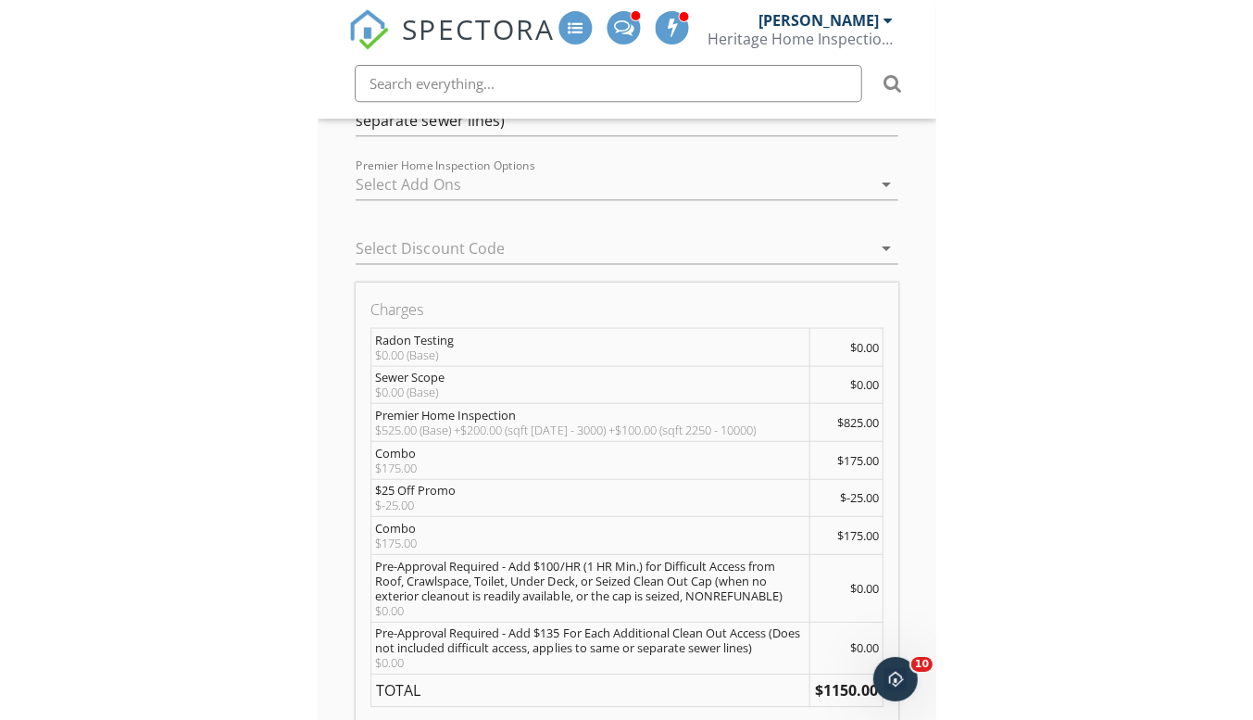
scroll to position [2413, 0]
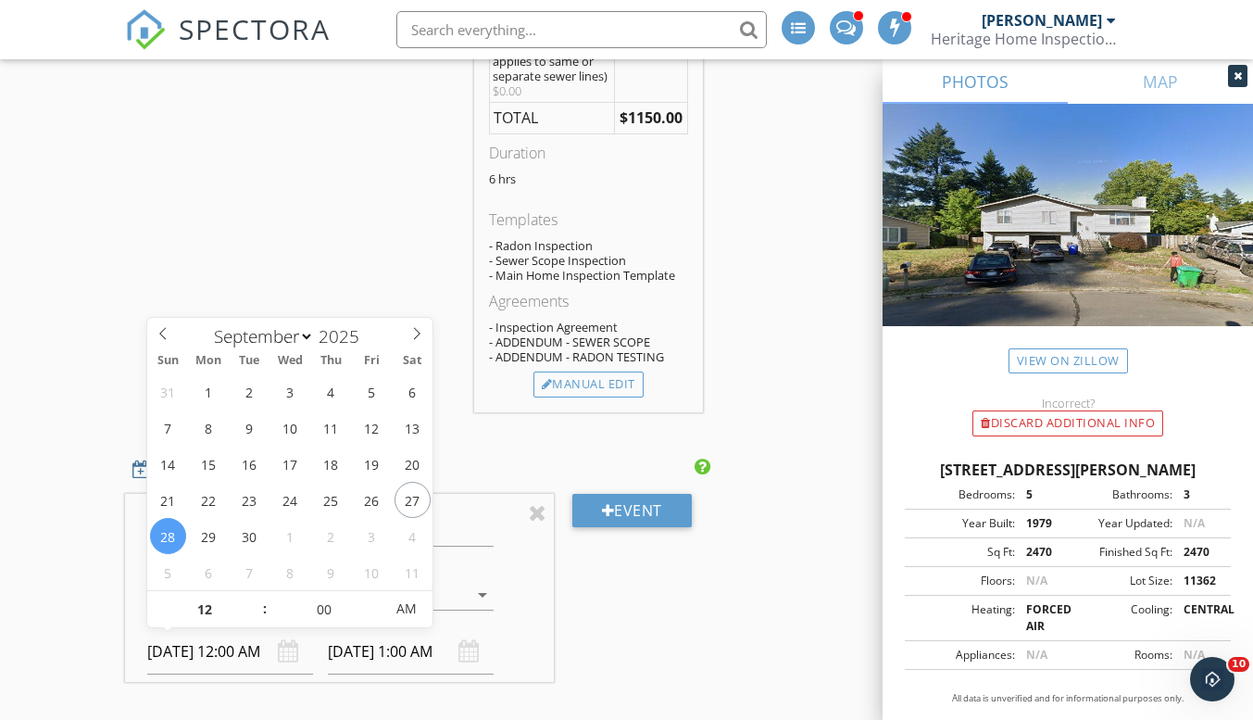
click at [230, 655] on input "09/28/2025 12:00 AM" at bounding box center [230, 651] width 166 height 45
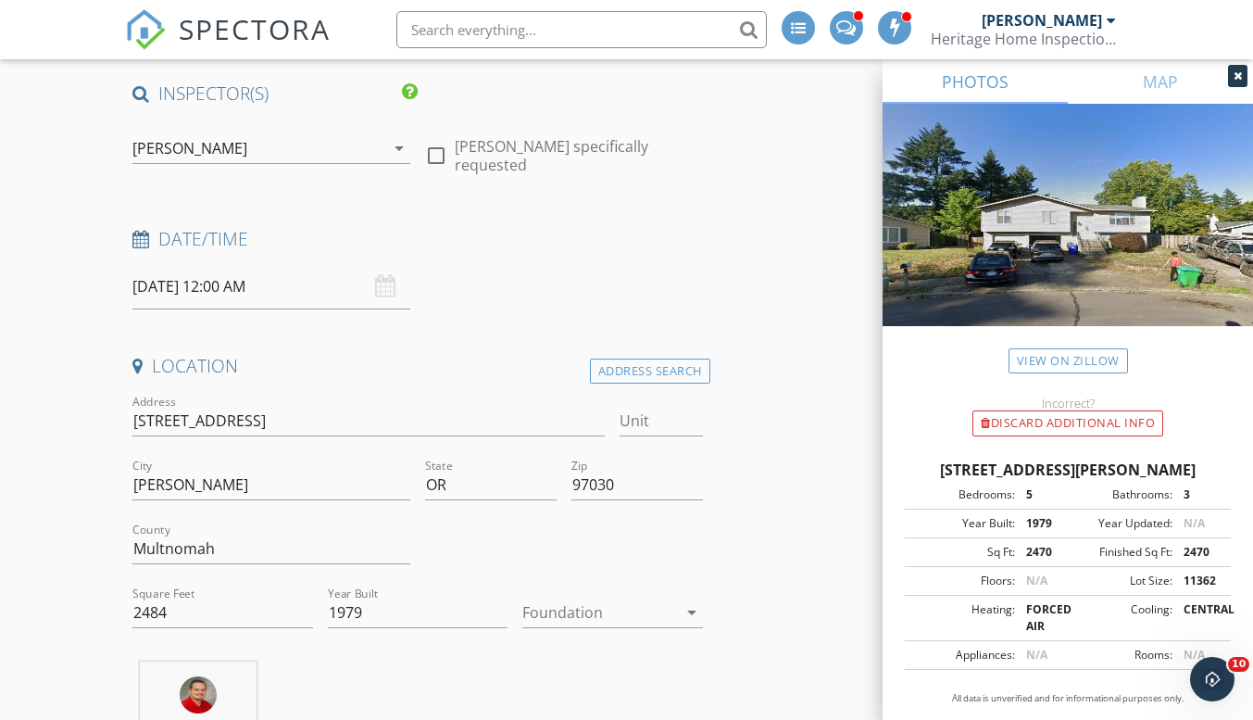
scroll to position [0, 0]
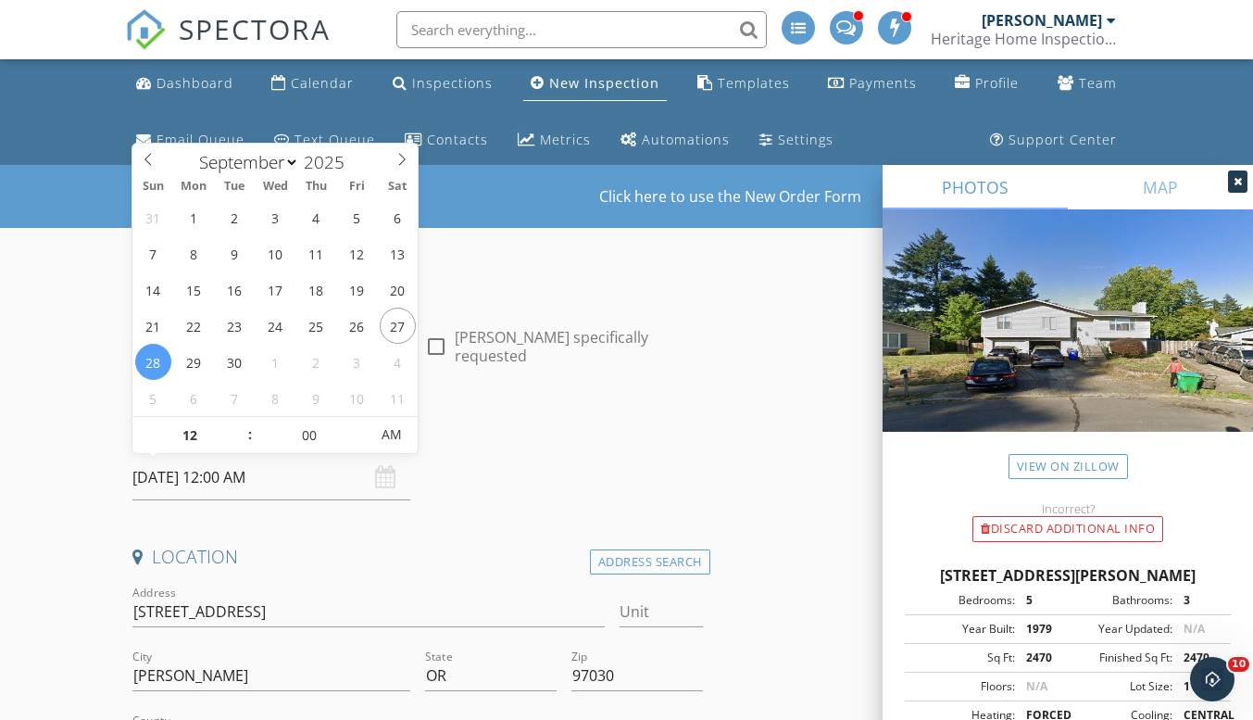
click at [186, 475] on input "09/28/2025 12:00 AM" at bounding box center [271, 477] width 278 height 45
type input "09/30/2025 12:00 AM"
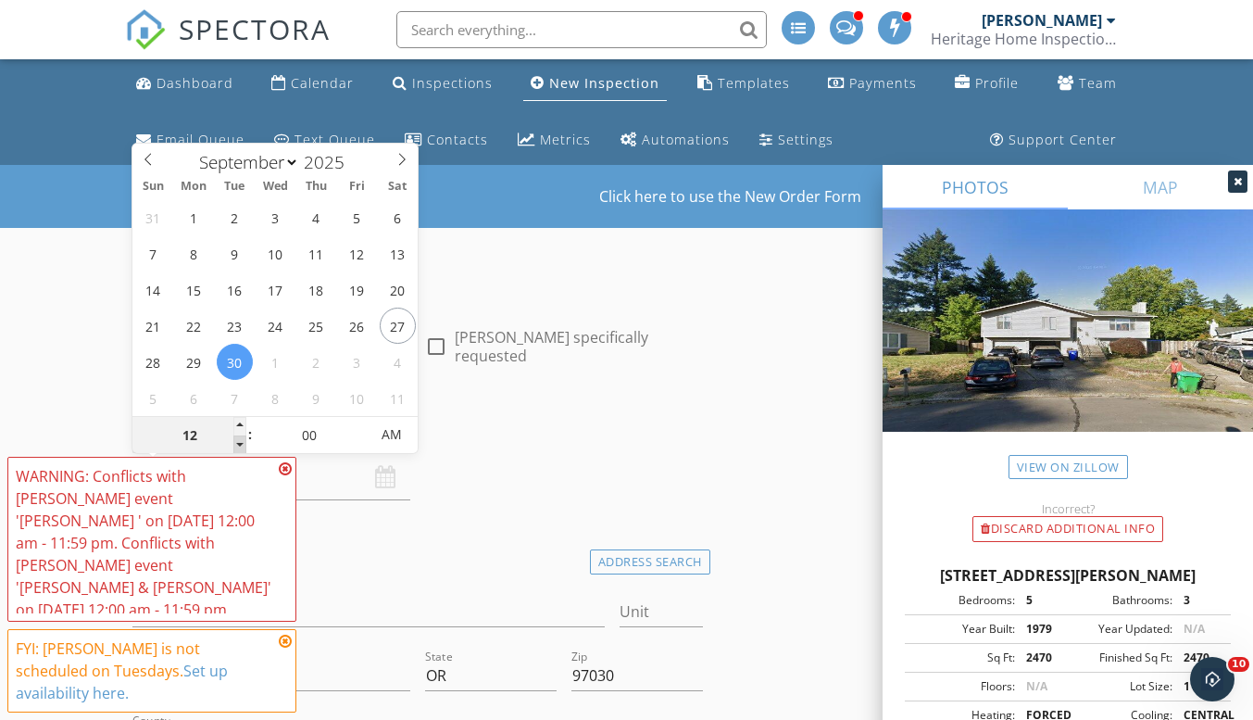
type input "11"
click at [237, 437] on span at bounding box center [239, 444] width 13 height 19
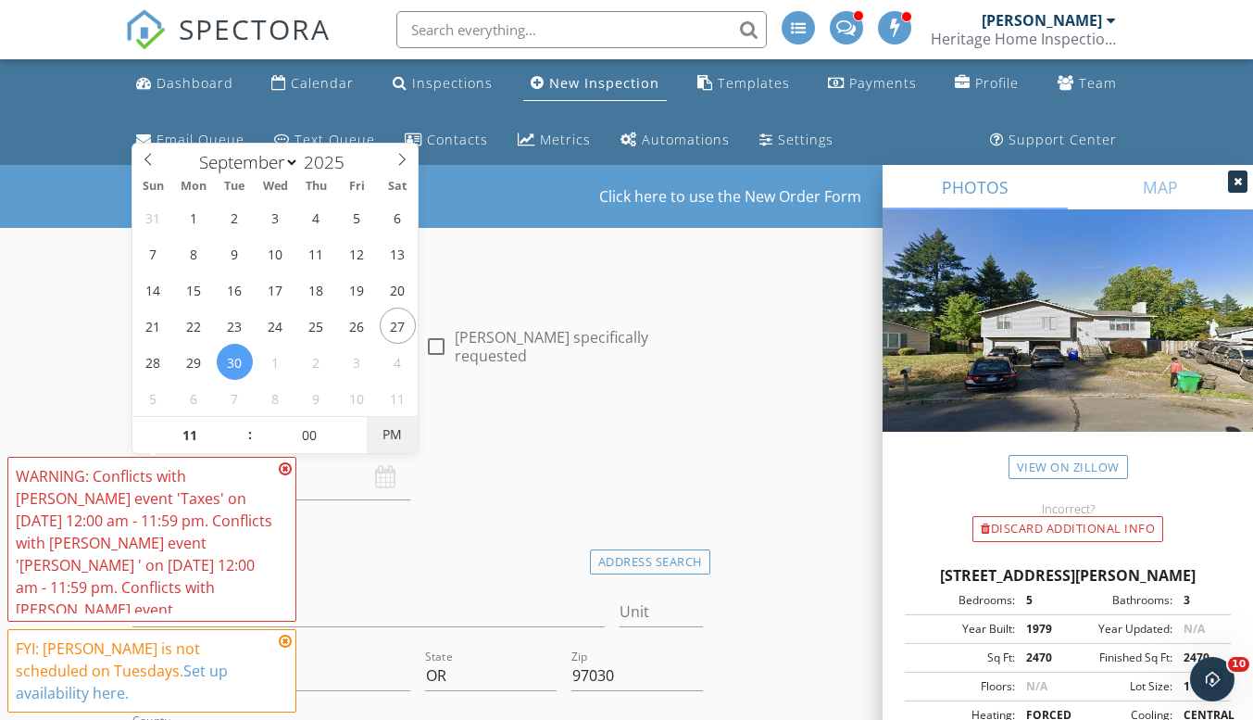
type input "09/30/2025 11:00 AM"
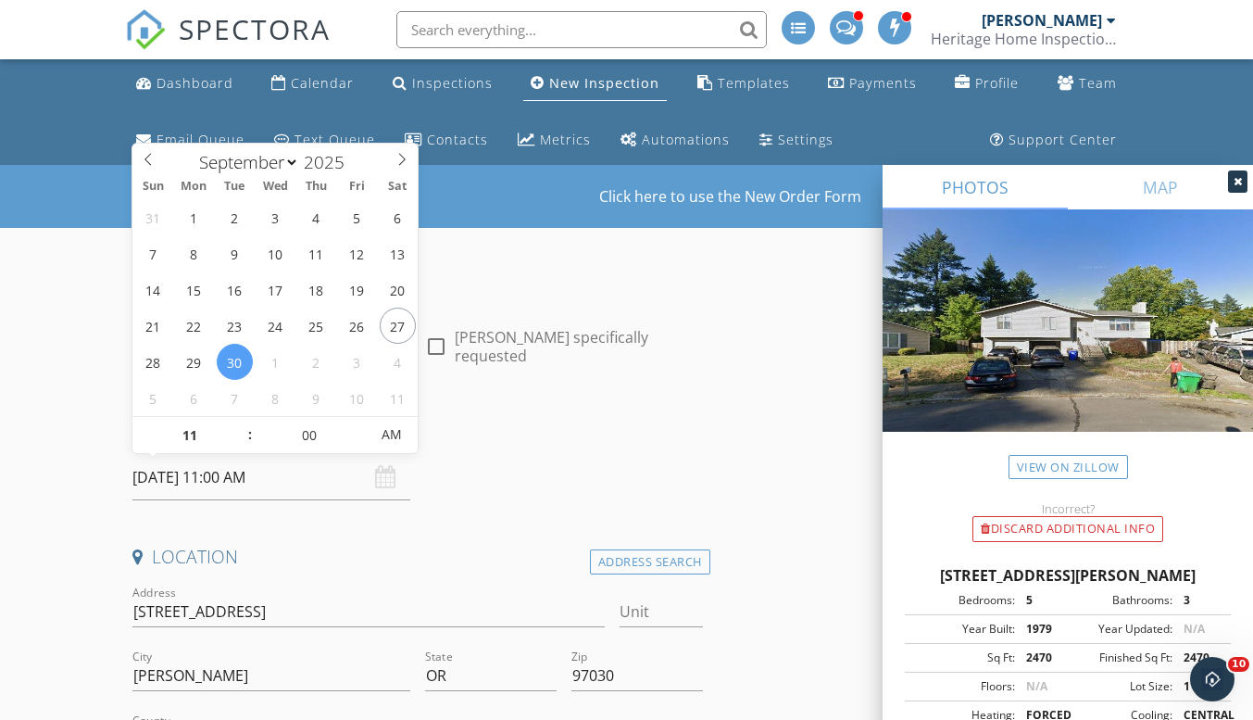
drag, startPoint x: 403, startPoint y: 441, endPoint x: 489, endPoint y: 468, distance: 90.2
click at [407, 442] on span "AM" at bounding box center [392, 434] width 51 height 37
click at [507, 477] on div "Date/Time 09/30/2025 11:00 AM" at bounding box center [417, 459] width 584 height 82
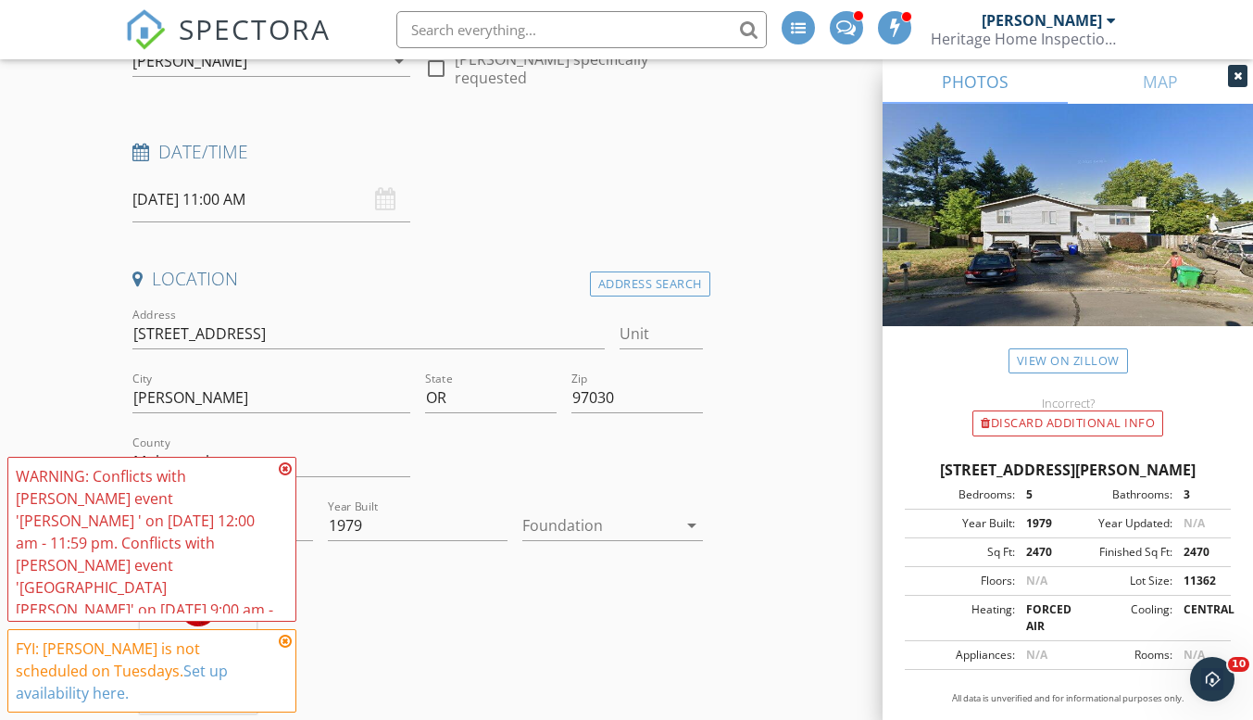
scroll to position [741, 0]
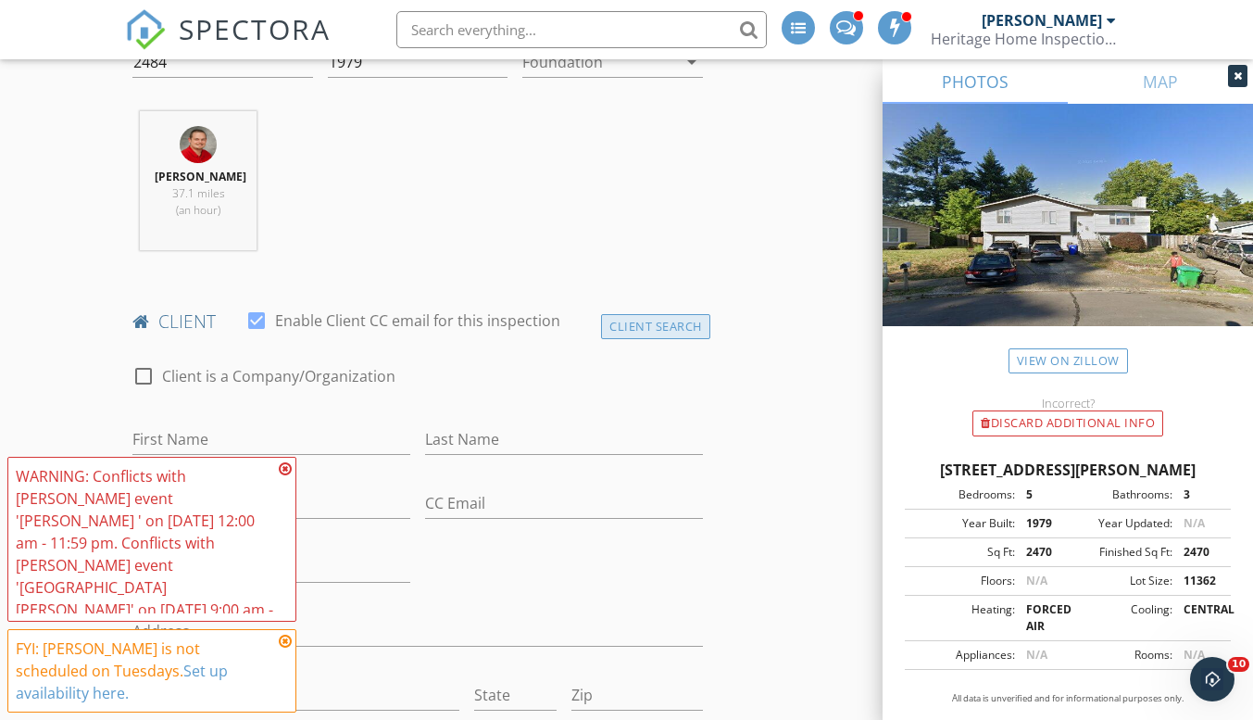
click at [616, 336] on div "Client Search" at bounding box center [655, 326] width 109 height 25
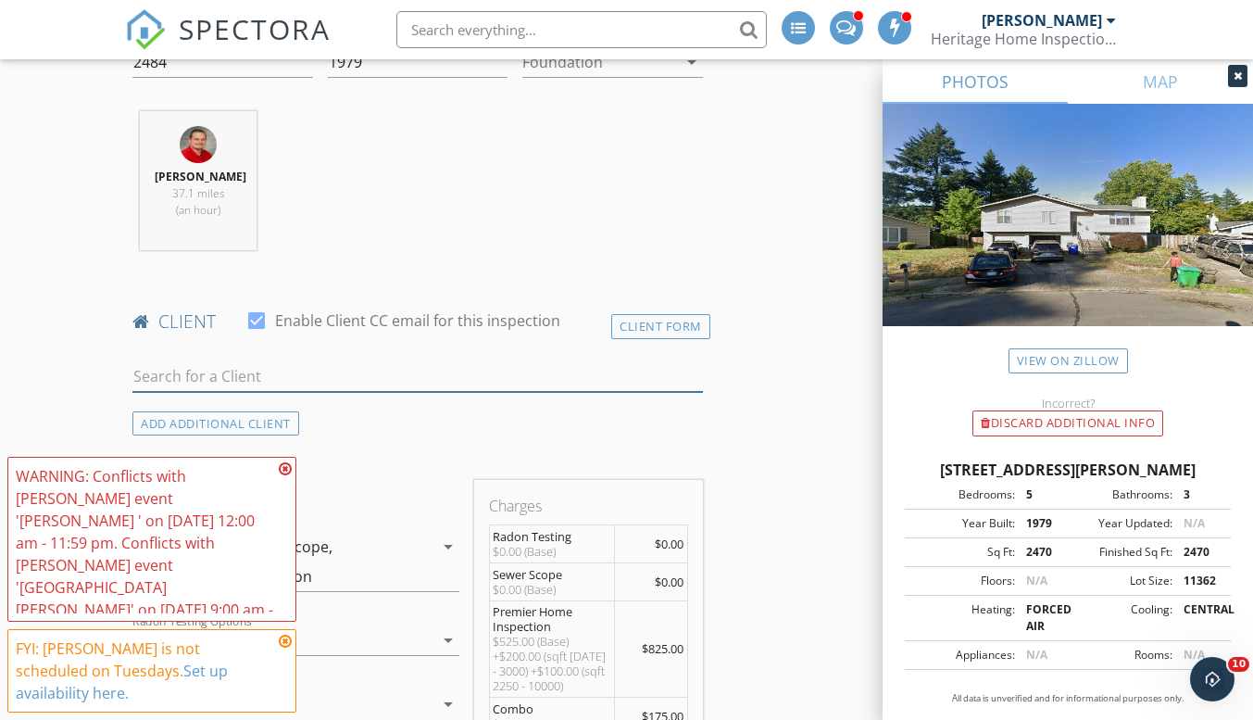
click at [301, 372] on input "text" at bounding box center [417, 376] width 570 height 31
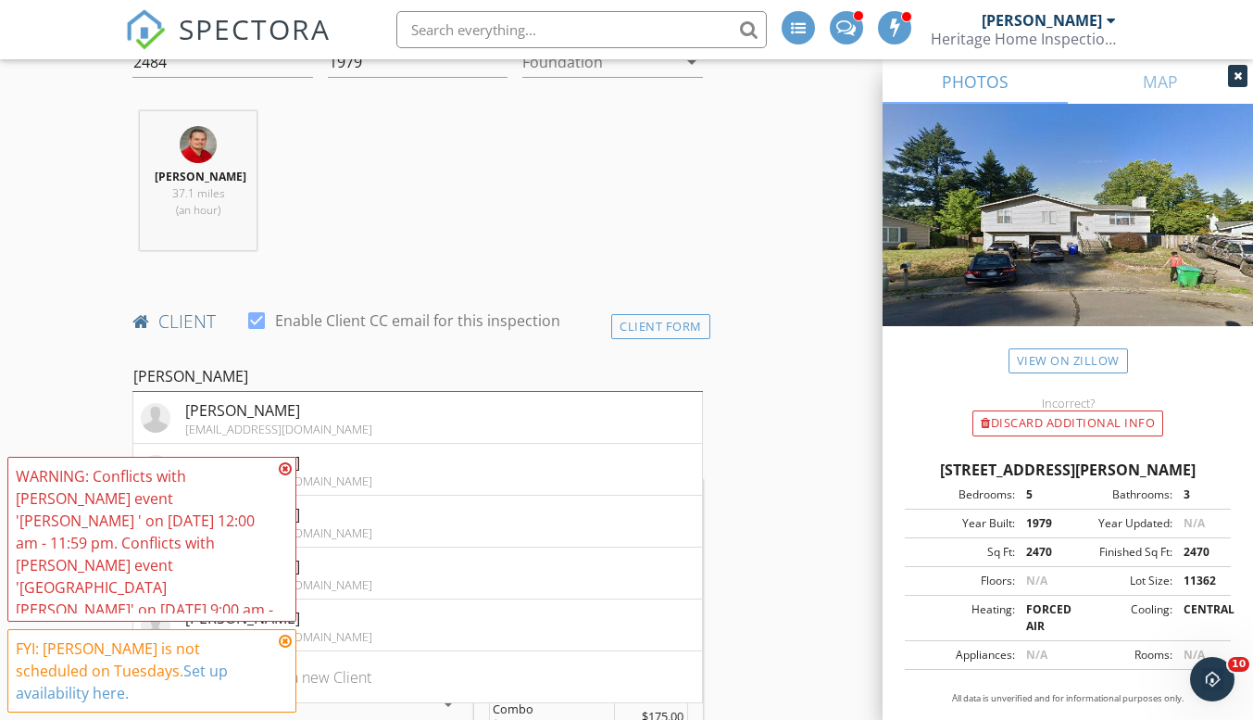
scroll to position [926, 0]
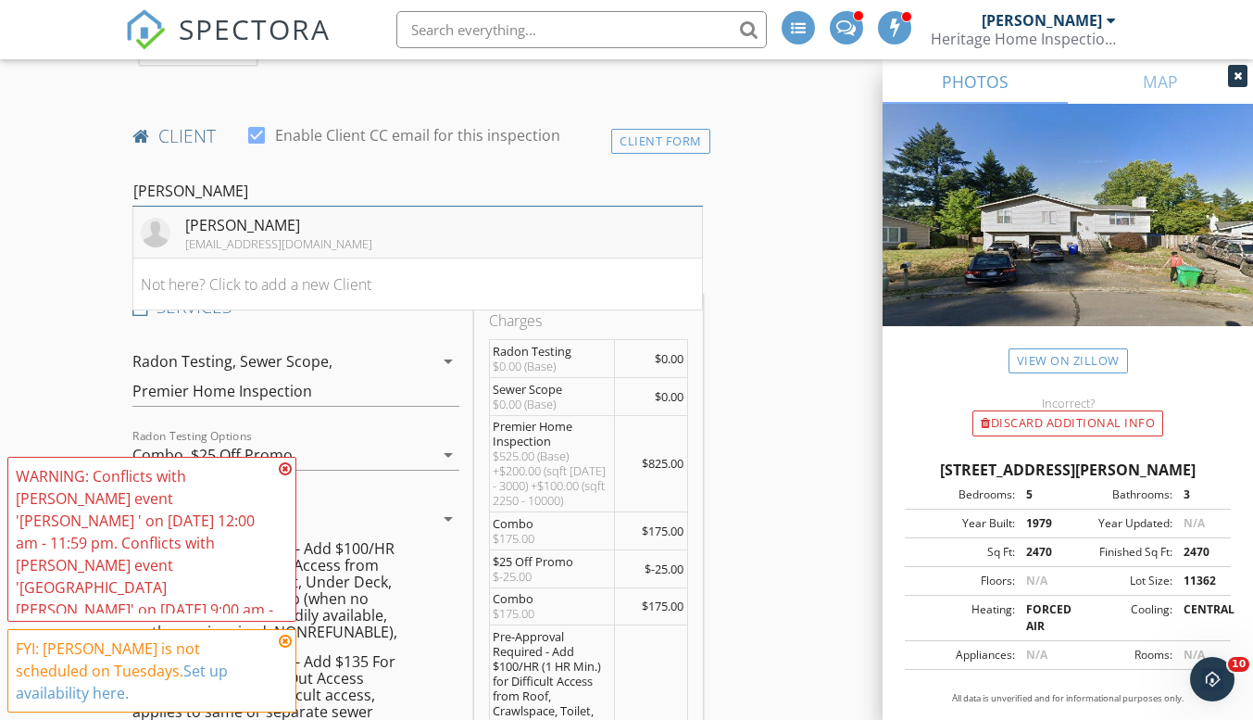
type input "Daniel m"
click at [394, 249] on li "Daniel Mottweiler danielmottweiler@gmail.com" at bounding box center [417, 233] width 568 height 52
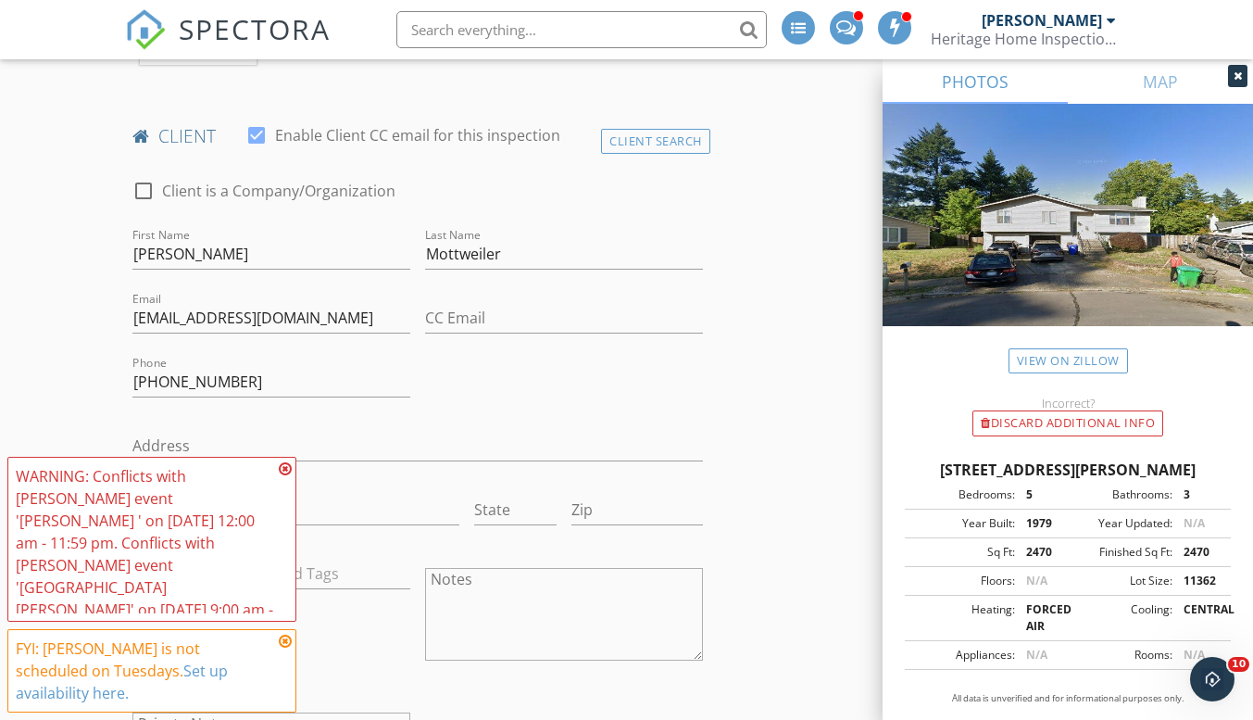
drag, startPoint x: 283, startPoint y: 489, endPoint x: 289, endPoint y: 538, distance: 49.4
click at [283, 476] on icon at bounding box center [285, 468] width 13 height 15
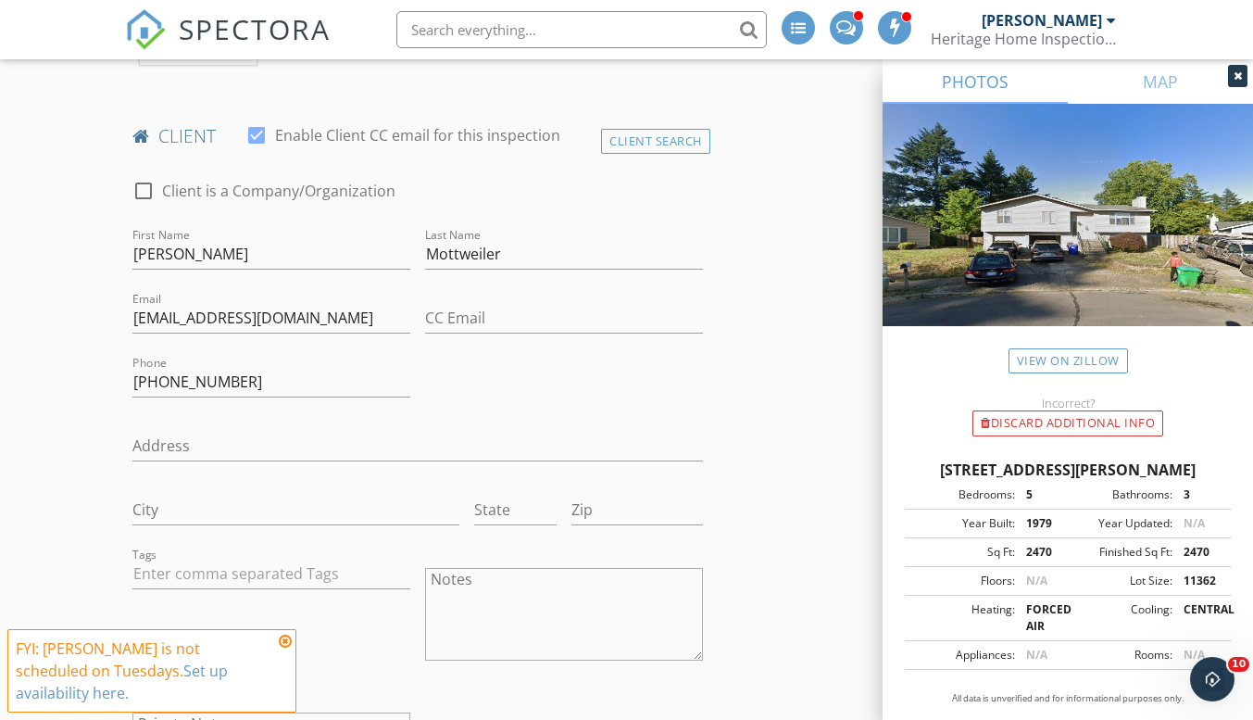
click at [287, 648] on icon at bounding box center [285, 640] width 13 height 15
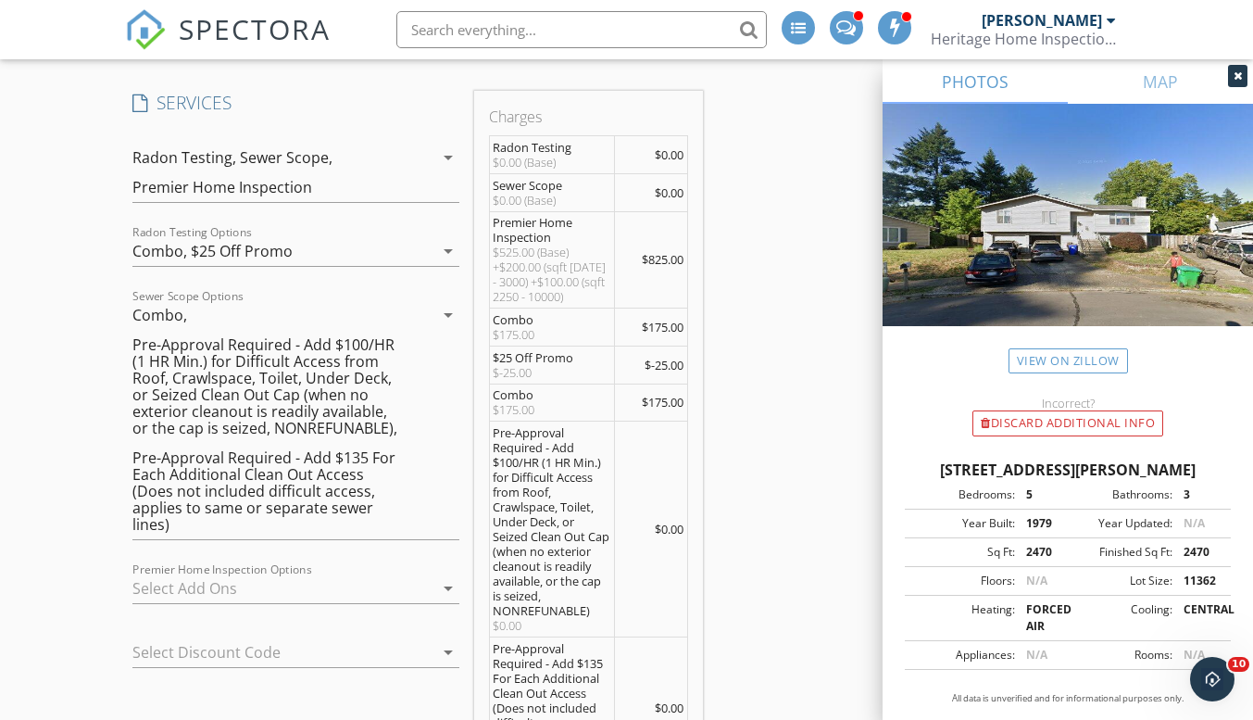
scroll to position [1667, 0]
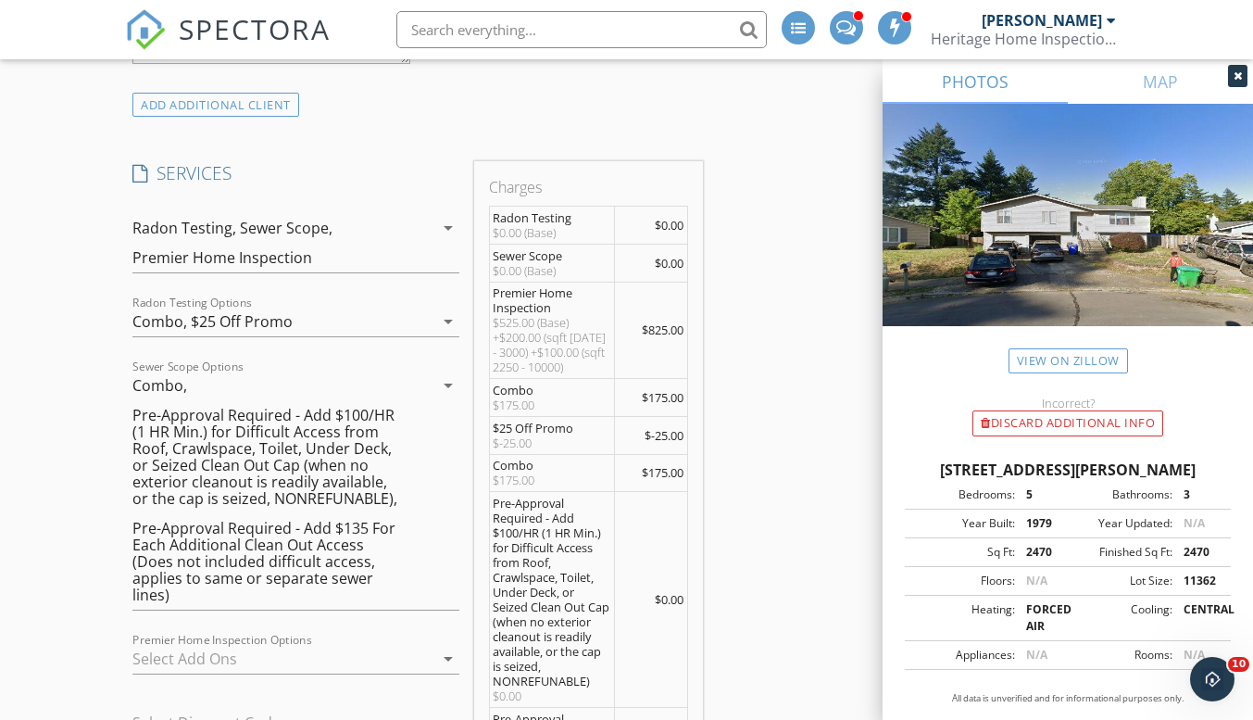
click at [381, 245] on div "Radon Testing, Sewer Scope, Premier Home Inspection" at bounding box center [282, 242] width 300 height 59
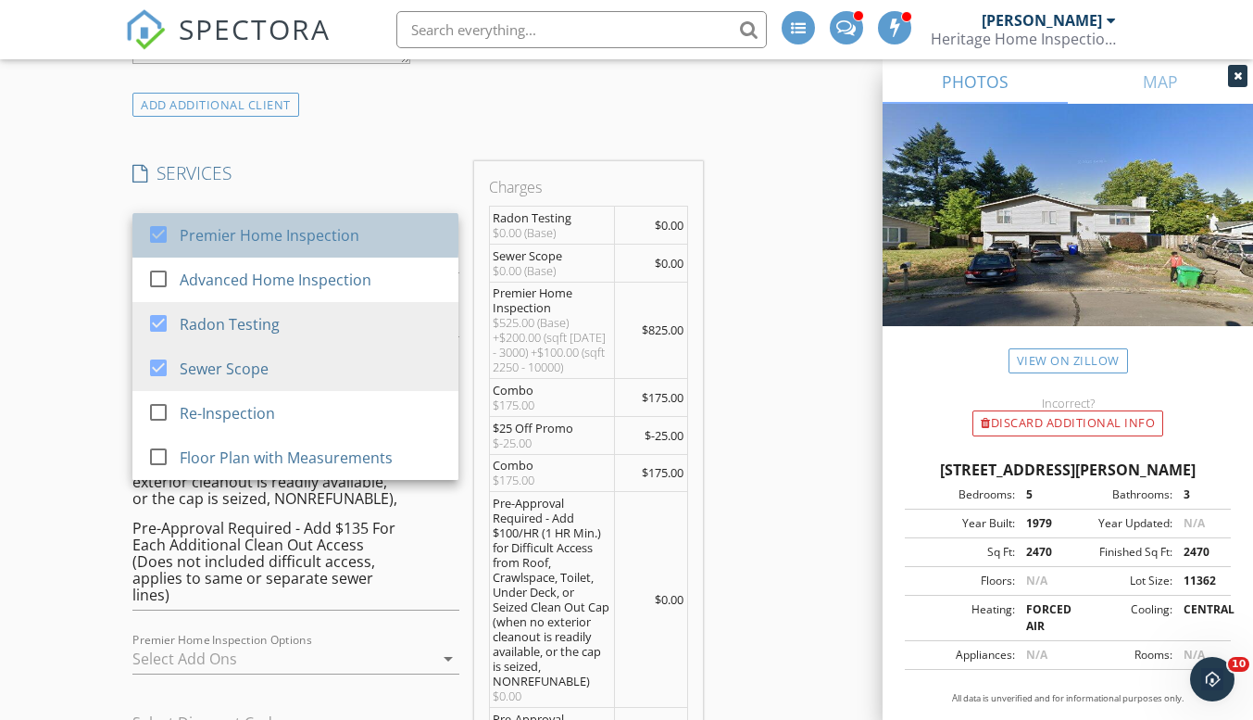
click at [361, 244] on div "Premier Home Inspection" at bounding box center [312, 235] width 264 height 37
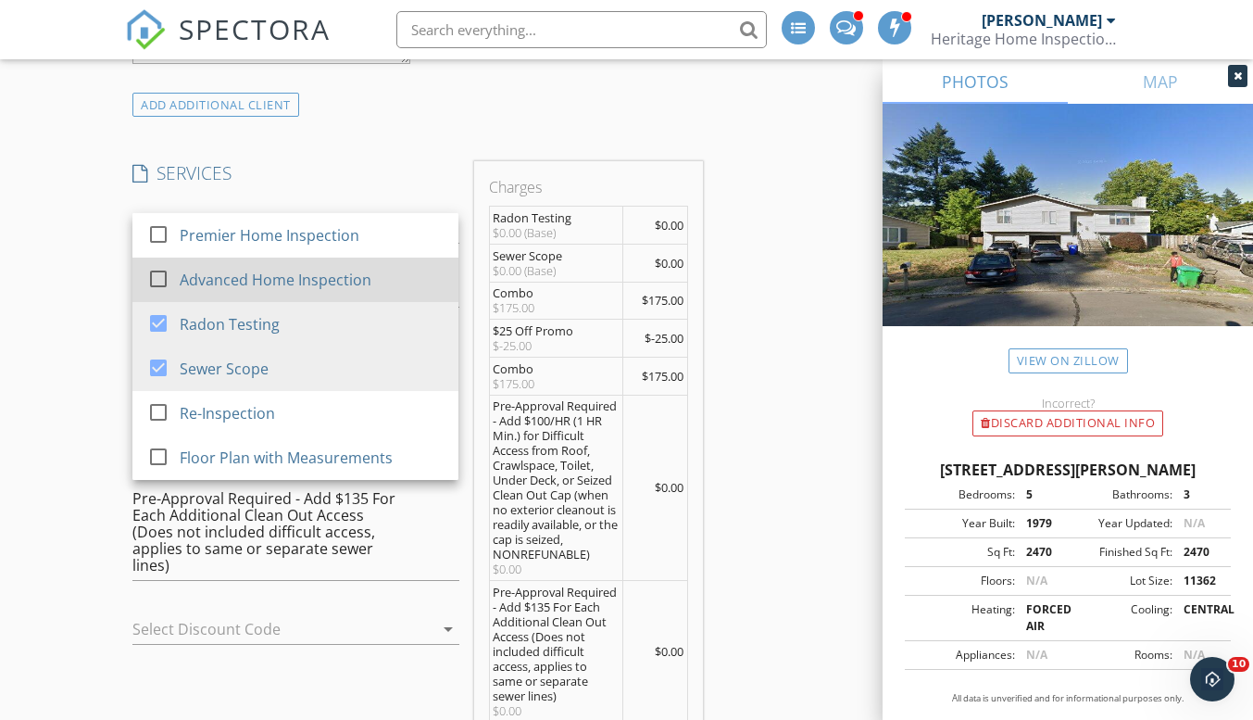
click at [355, 286] on div "Advanced Home Inspection" at bounding box center [276, 280] width 192 height 22
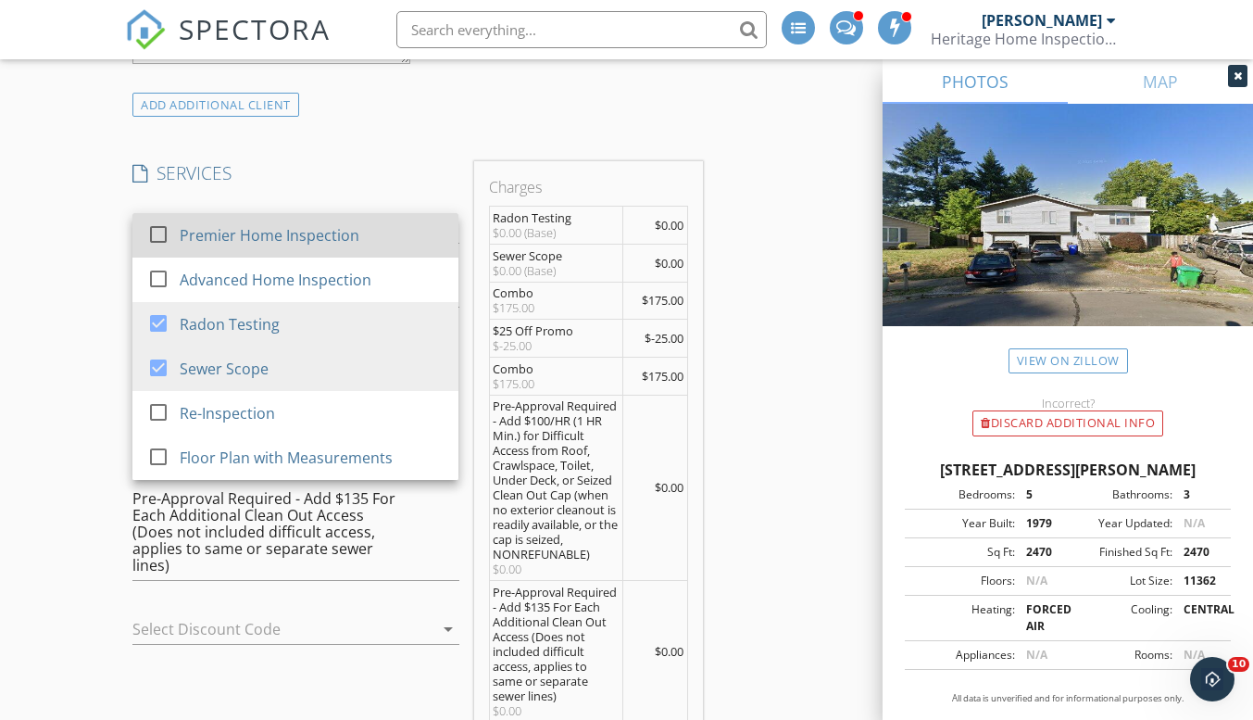
checkbox input "true"
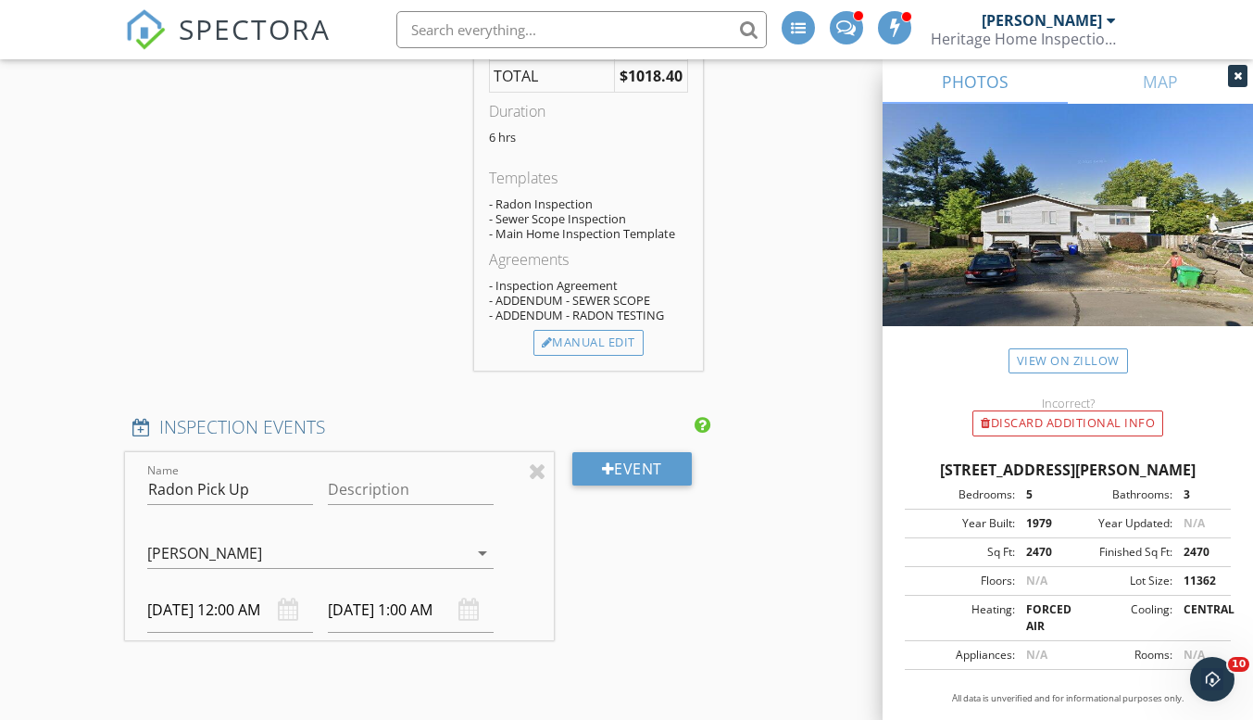
scroll to position [2500, 0]
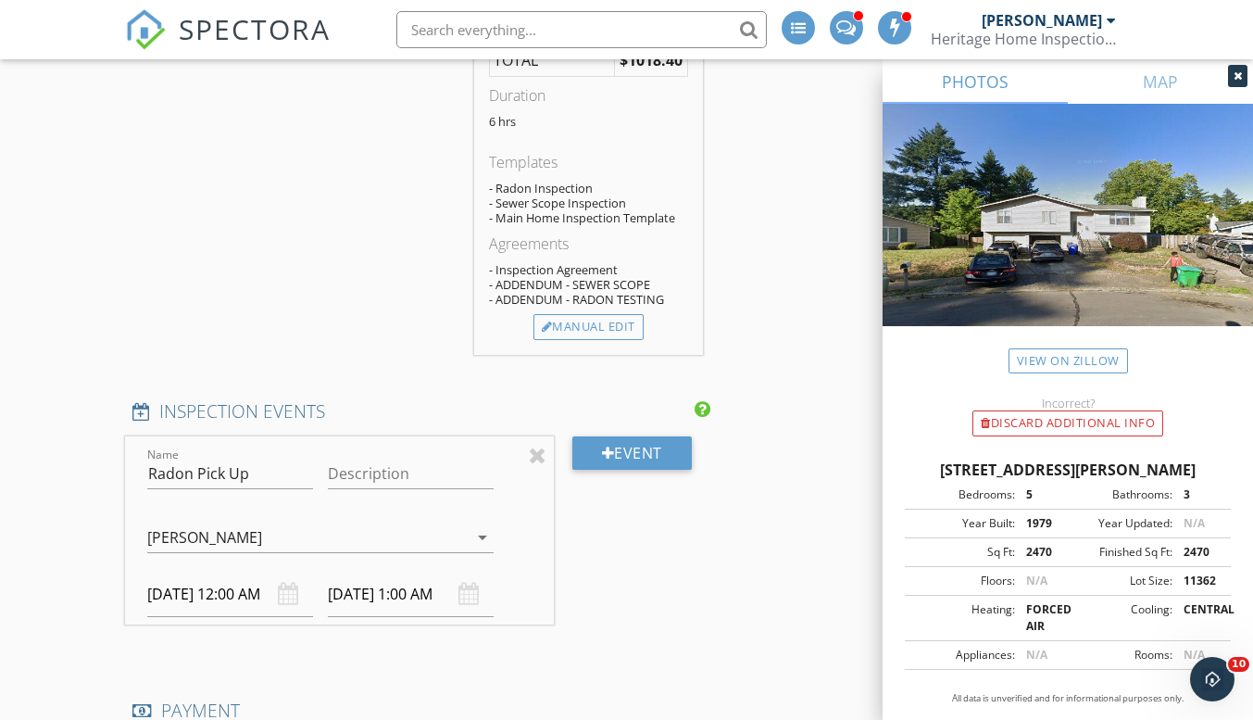
click at [193, 618] on div "Name Radon Pick Up Description Kyle Osburn Kyle Osburn arrow_drop_down 09/28/20…" at bounding box center [339, 530] width 428 height 188
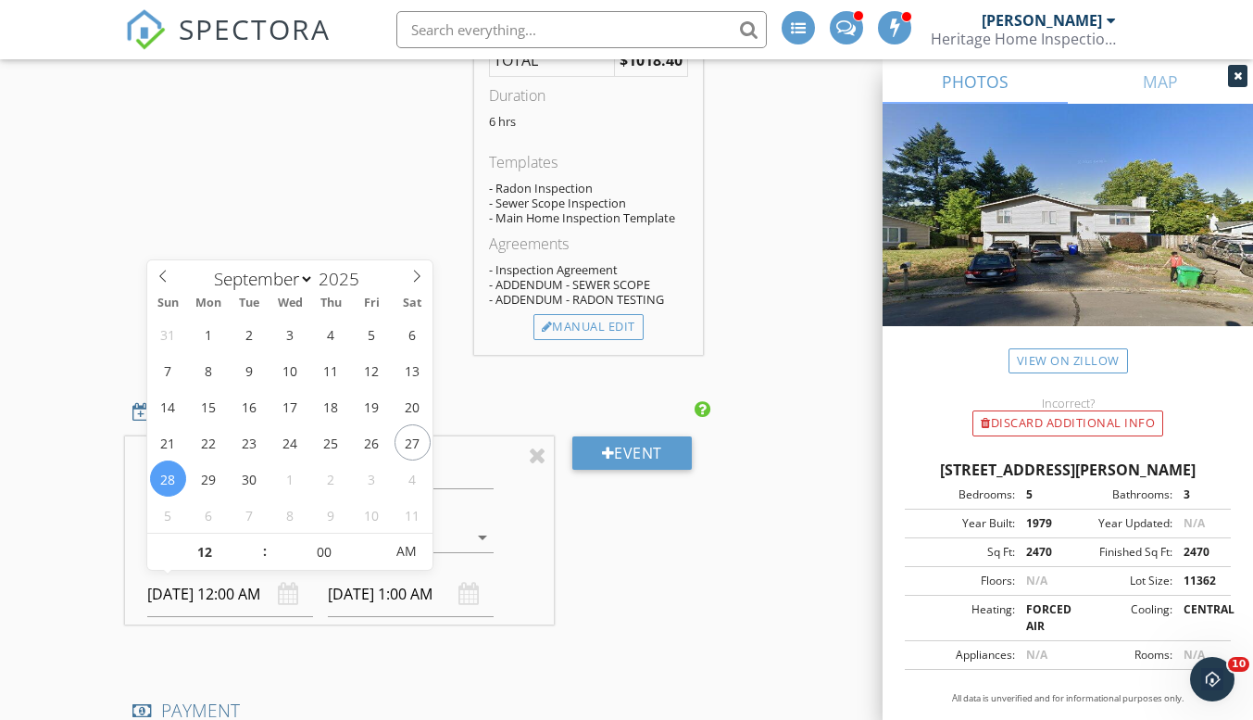
click at [209, 594] on input "09/28/2025 12:00 AM" at bounding box center [230, 593] width 166 height 45
select select "9"
type input "10/03/2025 12:00 AM"
type input "10/03/2025 1:00 AM"
type input "11"
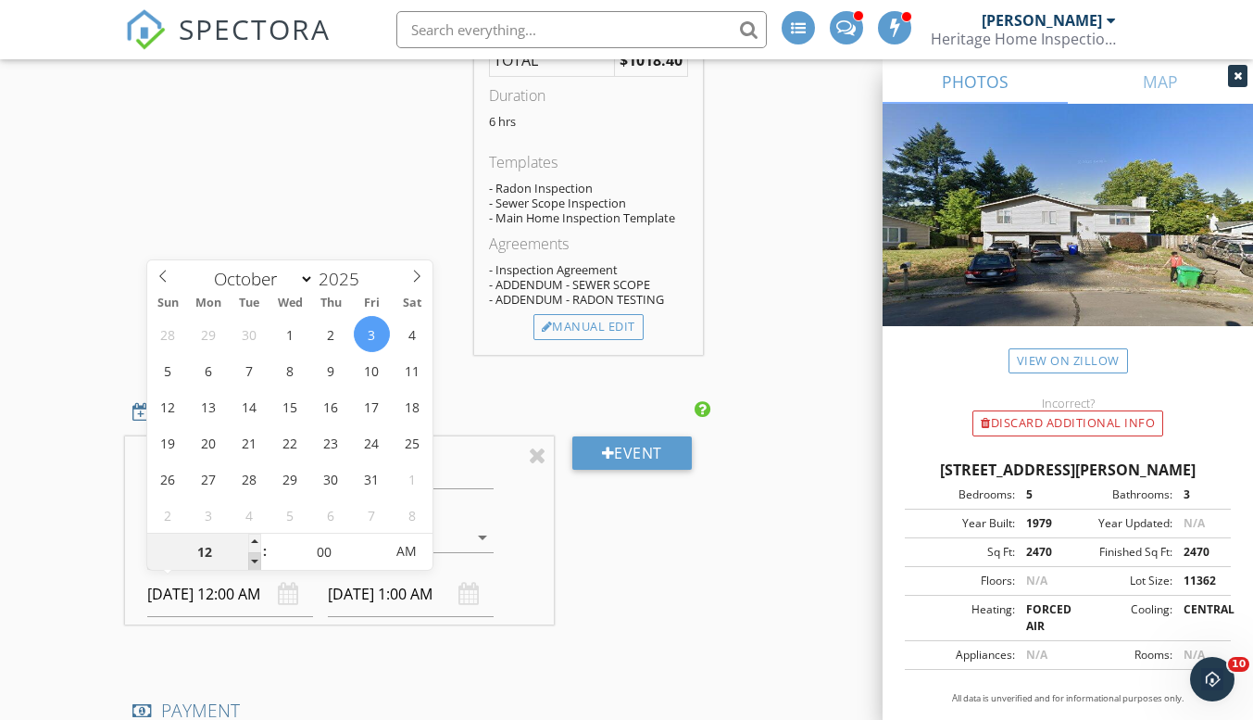
type input "10/03/2025 11:00 PM"
click at [254, 559] on span at bounding box center [254, 561] width 13 height 19
type input "10/04/2025 12:00 AM"
type input "12"
type input "10/03/2025 12:00 AM"
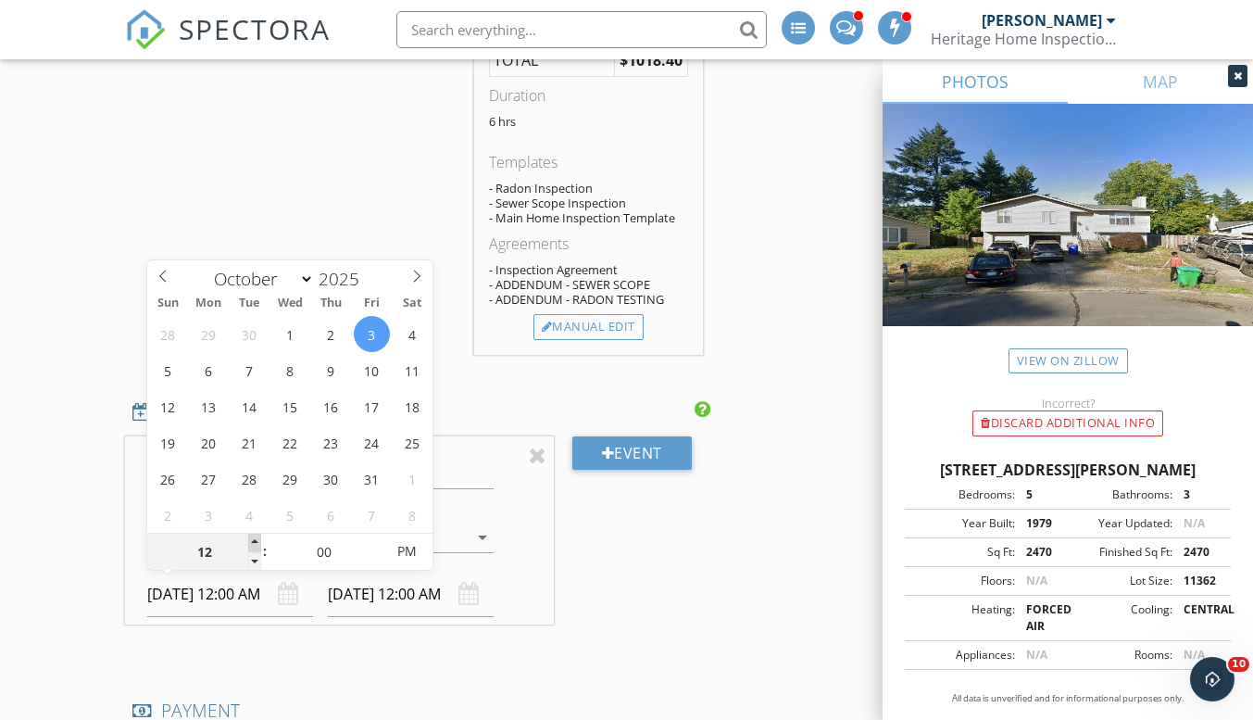
click at [257, 540] on span at bounding box center [254, 542] width 13 height 19
type input "01"
type input "10/03/2025 1:00 AM"
click at [257, 540] on span at bounding box center [254, 542] width 13 height 19
type input "02"
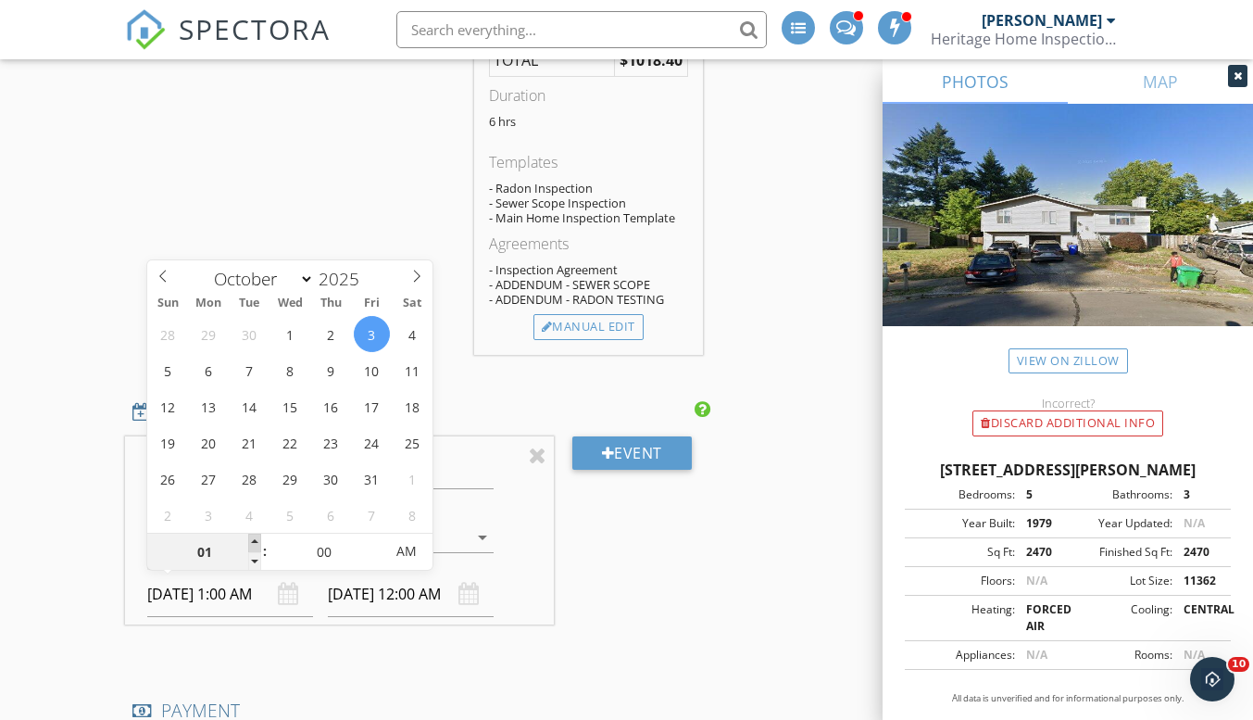
type input "10/03/2025 2:00 AM"
click at [257, 540] on span at bounding box center [254, 542] width 13 height 19
type input "03"
type input "10/03/2025 3:00 AM"
click at [257, 540] on span at bounding box center [254, 542] width 13 height 19
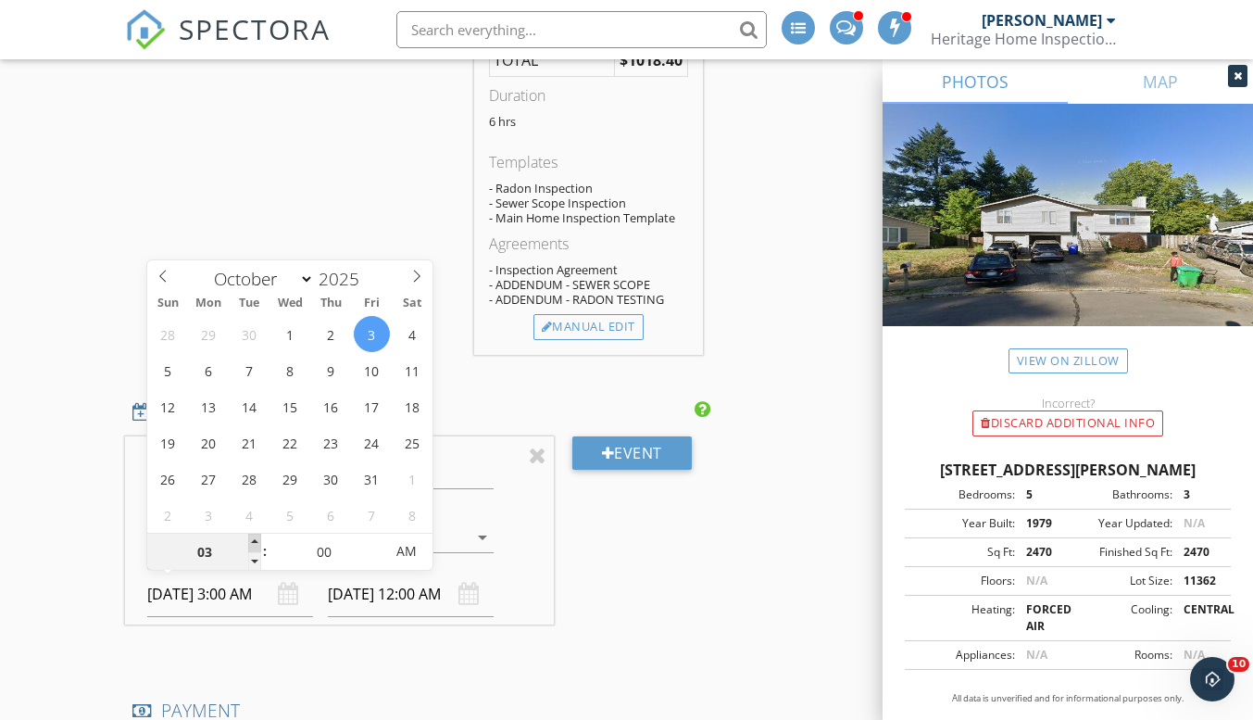
type input "04"
type input "10/03/2025 4:00 AM"
click at [257, 540] on span at bounding box center [254, 542] width 13 height 19
type input "05"
type input "10/03/2025 5:00 AM"
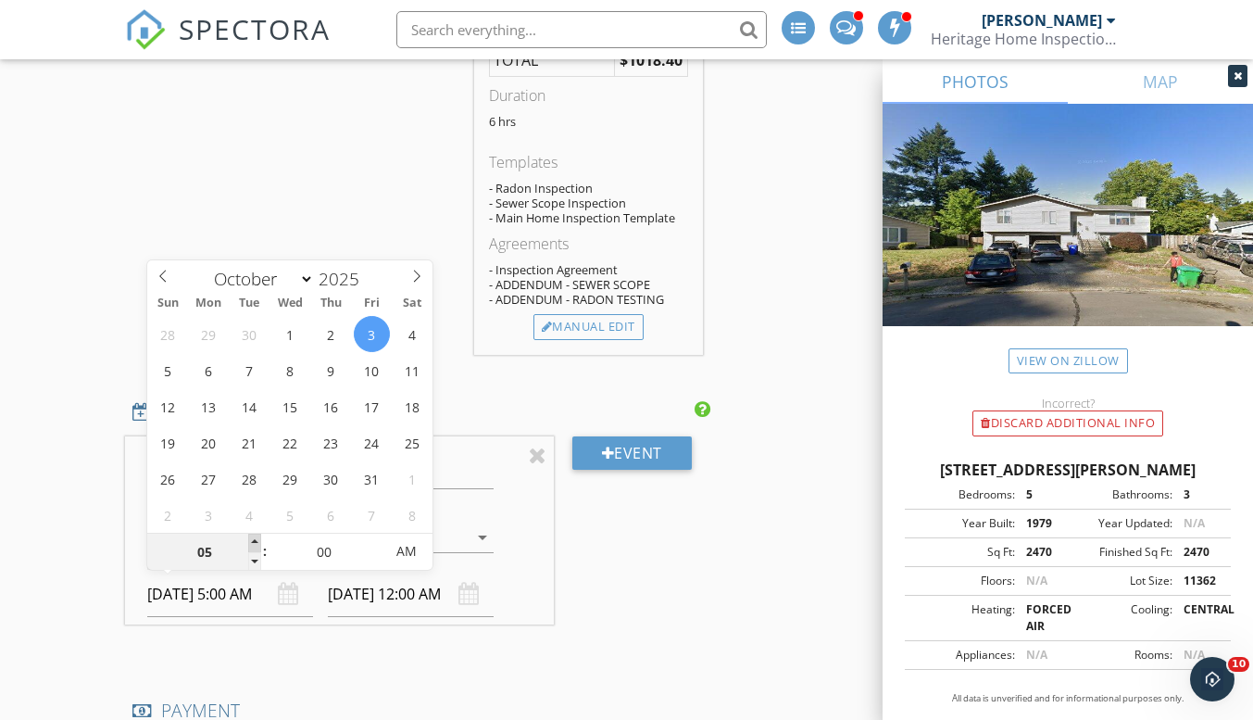
click at [257, 540] on span at bounding box center [254, 542] width 13 height 19
type input "10/03/2025 6:00 AM"
type input "10/03/2025 5:00 PM"
type input "10/03/2025 6:00 PM"
click at [389, 558] on span "AM" at bounding box center [407, 551] width 51 height 37
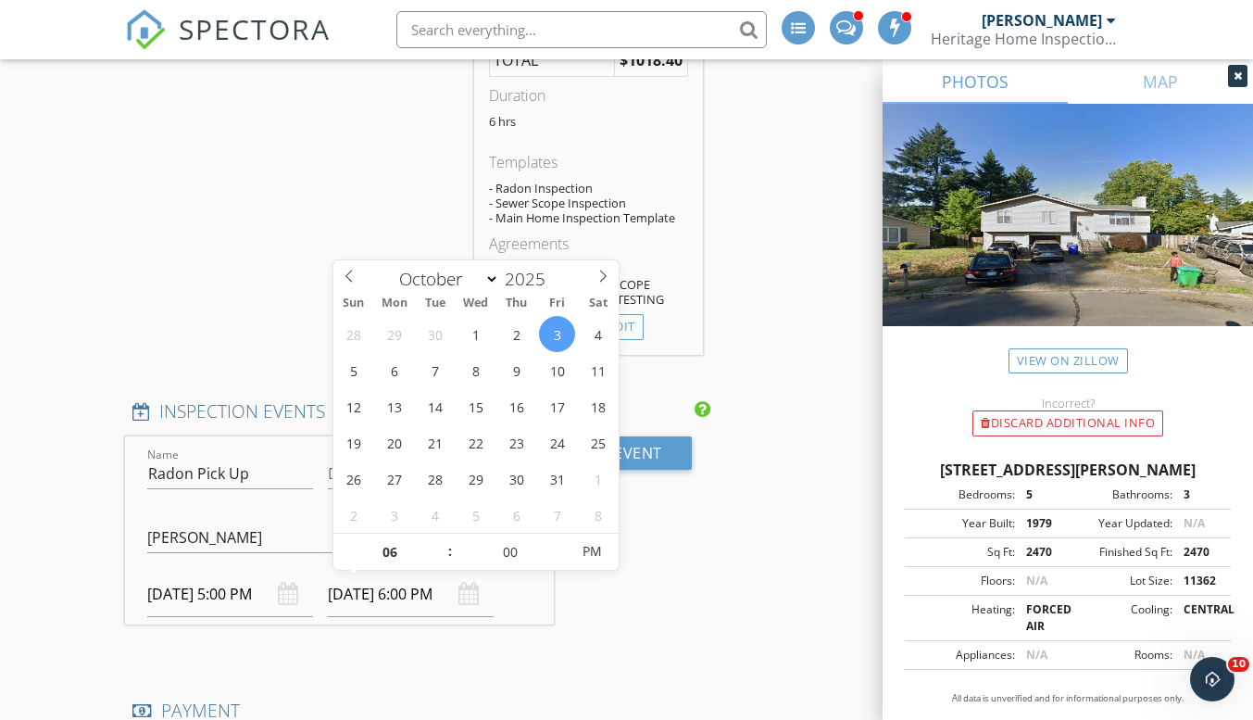
click at [441, 604] on input "10/03/2025 6:00 PM" at bounding box center [411, 593] width 166 height 45
type input "07"
type input "10/03/2025 7:00 PM"
click at [443, 542] on span at bounding box center [440, 542] width 13 height 19
click at [622, 644] on div "Event" at bounding box center [632, 545] width 157 height 218
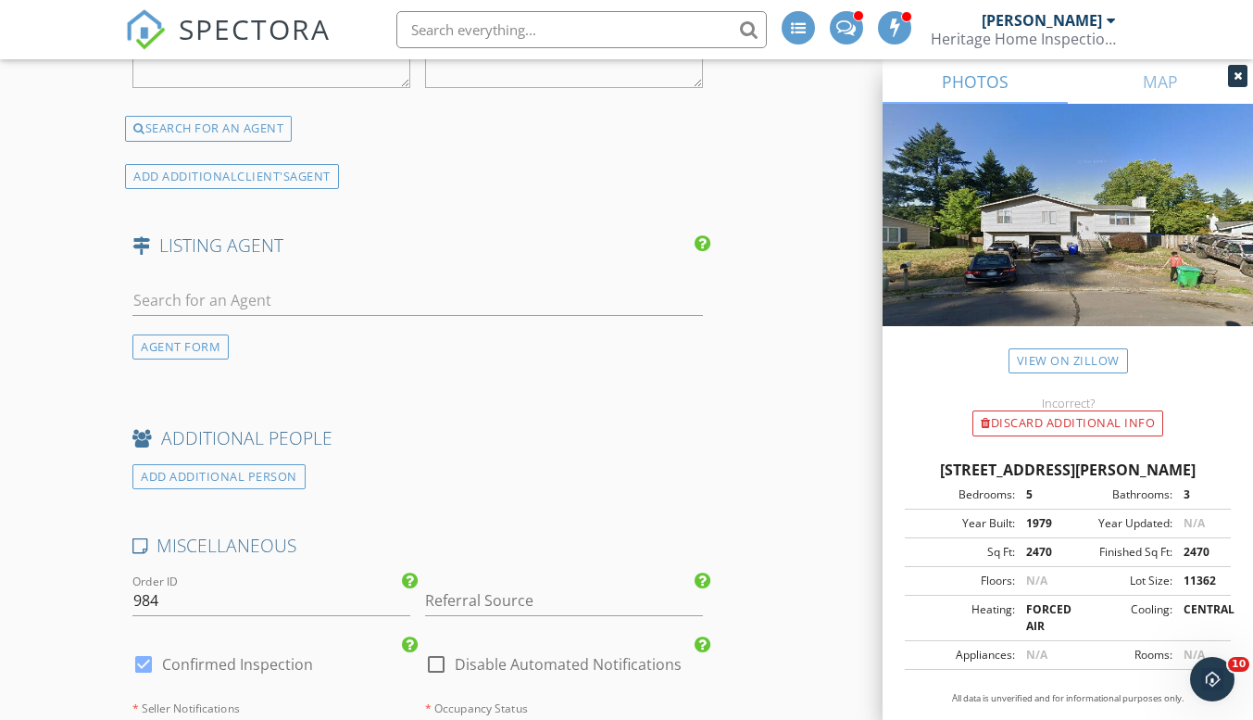
scroll to position [3704, 0]
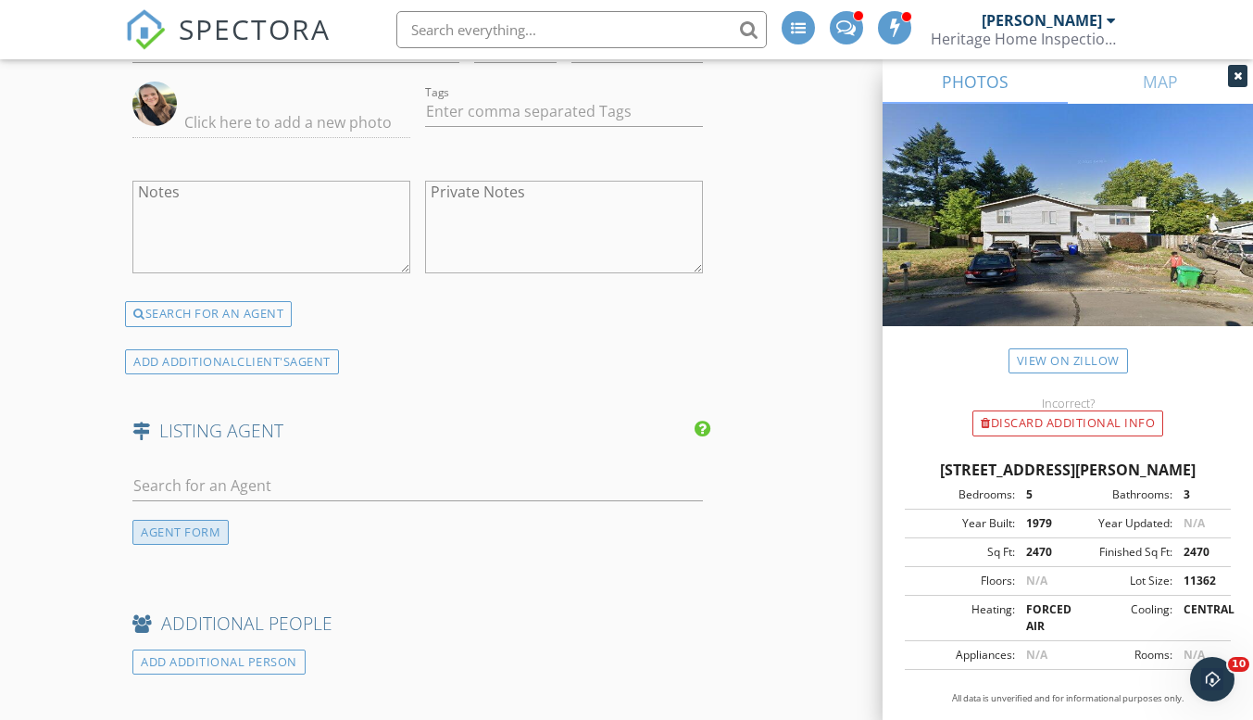
click at [198, 538] on div "AGENT FORM" at bounding box center [180, 532] width 96 height 25
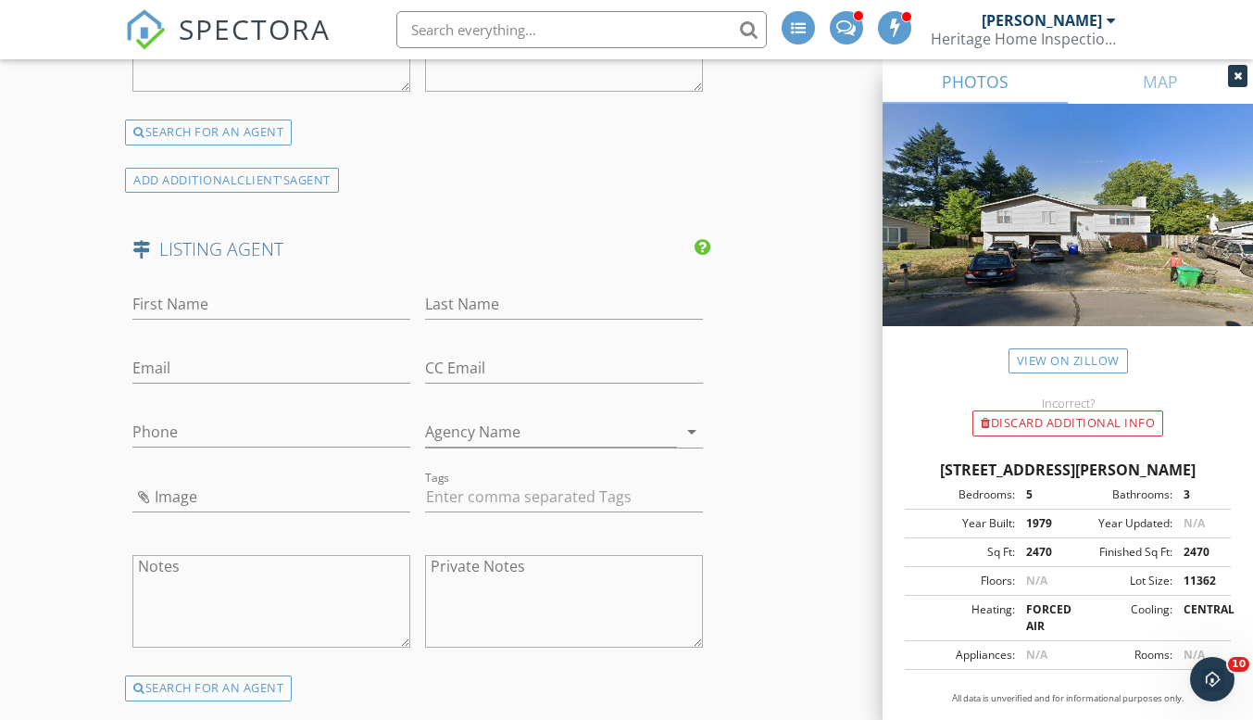
scroll to position [3890, 0]
click at [525, 601] on textarea "Private Notes" at bounding box center [564, 597] width 278 height 93
paste textarea "Max Chau maxchau@mac.com, Fibonacci Realty"
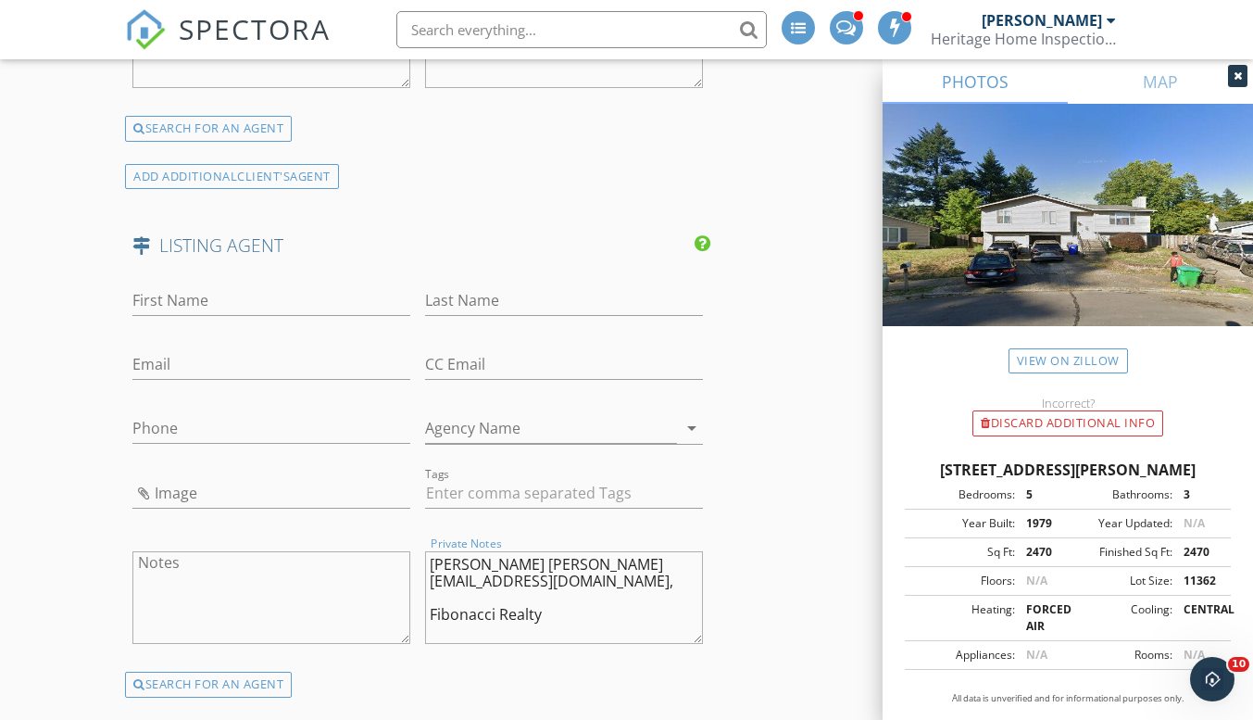
drag, startPoint x: 549, startPoint y: 601, endPoint x: 426, endPoint y: 598, distance: 123.2
click at [426, 598] on textarea "Max Chau maxchau@mac.com, Fibonacci Realty" at bounding box center [564, 597] width 278 height 93
type textarea "Max Chau maxchau@mac.com,"
type input "Fibonacci Realty"
click at [647, 566] on textarea "Max Chau maxchau@mac.com," at bounding box center [564, 597] width 278 height 93
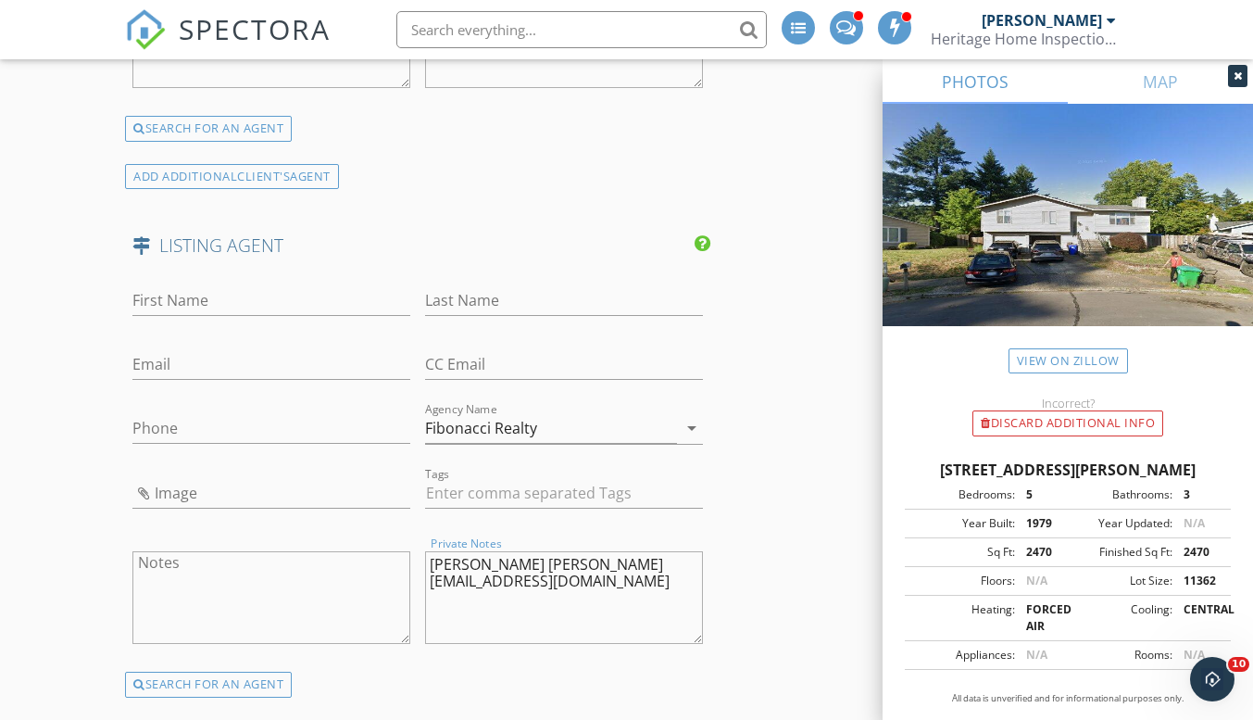
drag, startPoint x: 644, startPoint y: 549, endPoint x: 502, endPoint y: 561, distance: 142.2
click at [502, 561] on div "Private Notes Max Chau maxchau@mac.com" at bounding box center [564, 597] width 278 height 111
drag, startPoint x: 507, startPoint y: 564, endPoint x: 638, endPoint y: 566, distance: 131.5
click at [638, 566] on textarea "Max Chau maxchau@mac.com" at bounding box center [564, 597] width 278 height 93
type textarea "Max Chau"
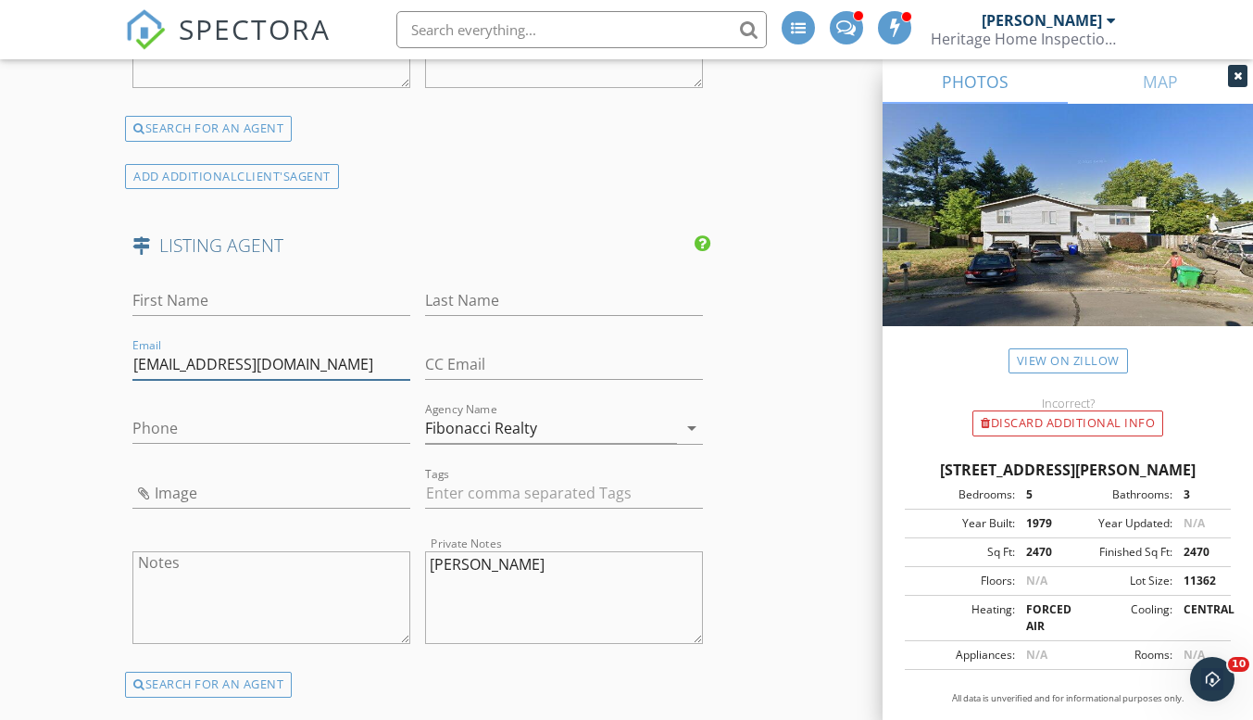
type input "maxchau@mac.com"
drag, startPoint x: 501, startPoint y: 563, endPoint x: 464, endPoint y: 558, distance: 37.3
click at [463, 558] on textarea "Max Chau" at bounding box center [564, 597] width 278 height 93
type textarea "Max"
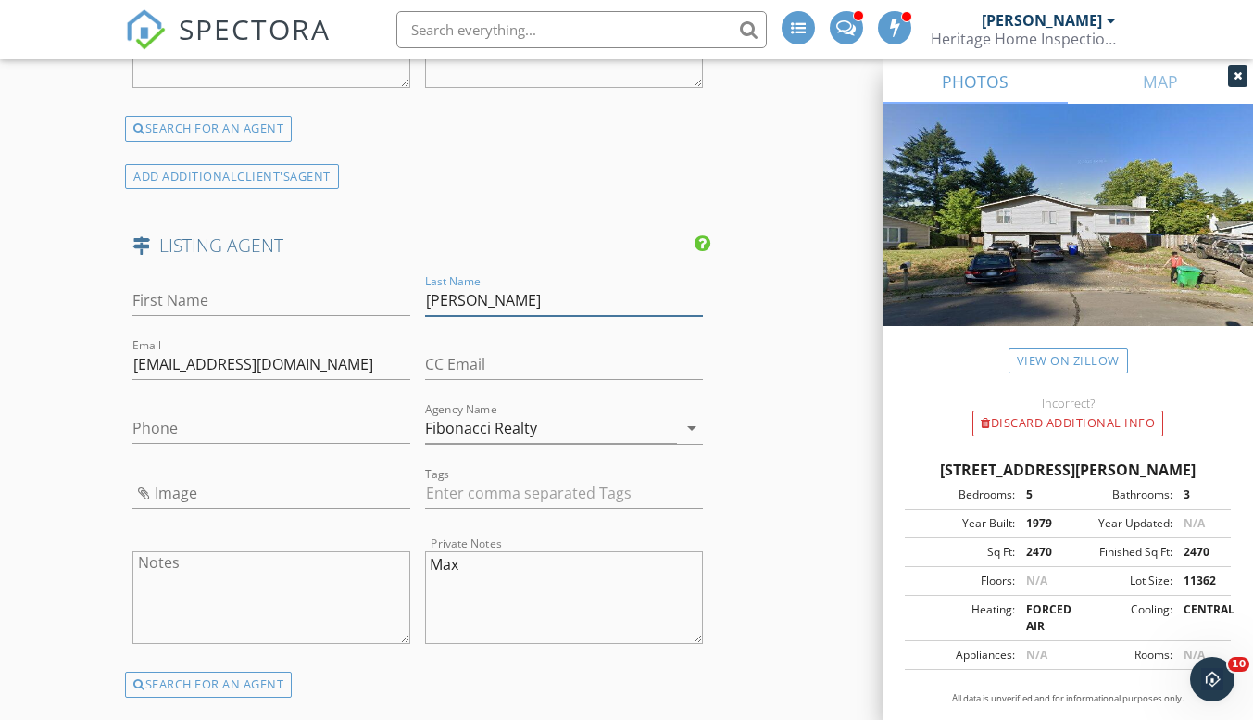
type input "Chau"
drag, startPoint x: 477, startPoint y: 570, endPoint x: 431, endPoint y: 569, distance: 46.3
click at [431, 569] on textarea "Max" at bounding box center [564, 597] width 278 height 93
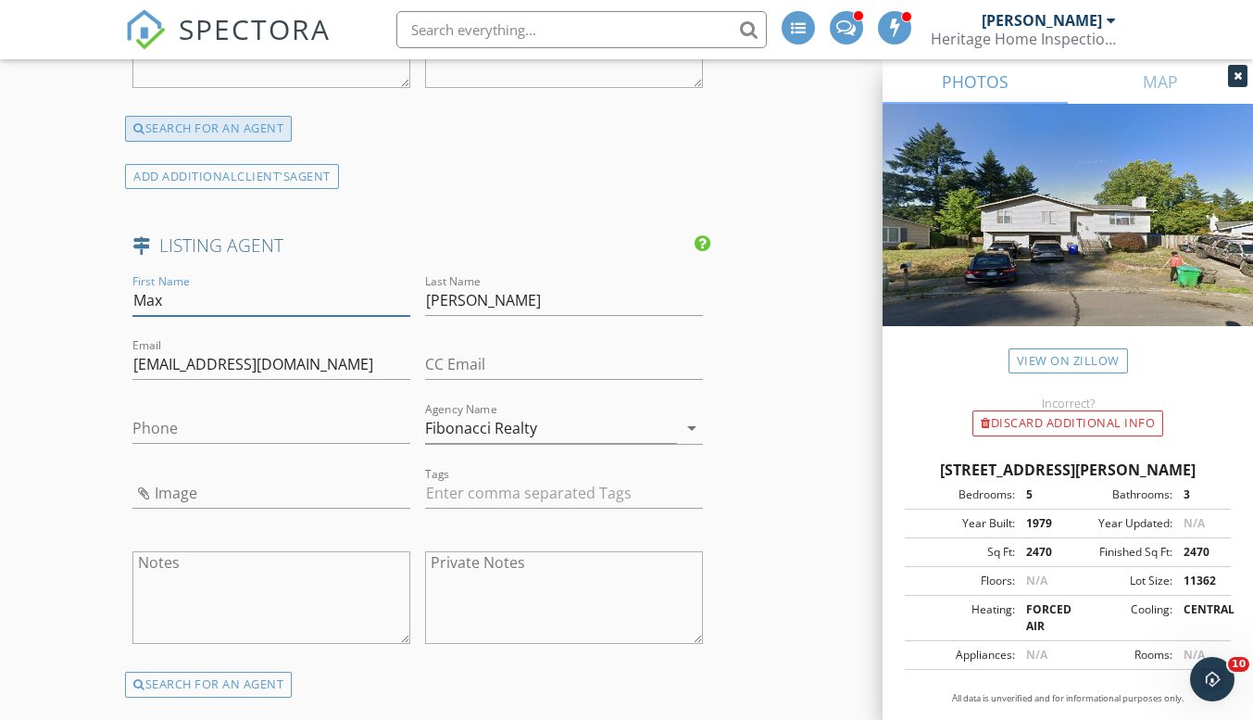
type input "Max"
click at [257, 407] on div "Phone" at bounding box center [271, 432] width 278 height 60
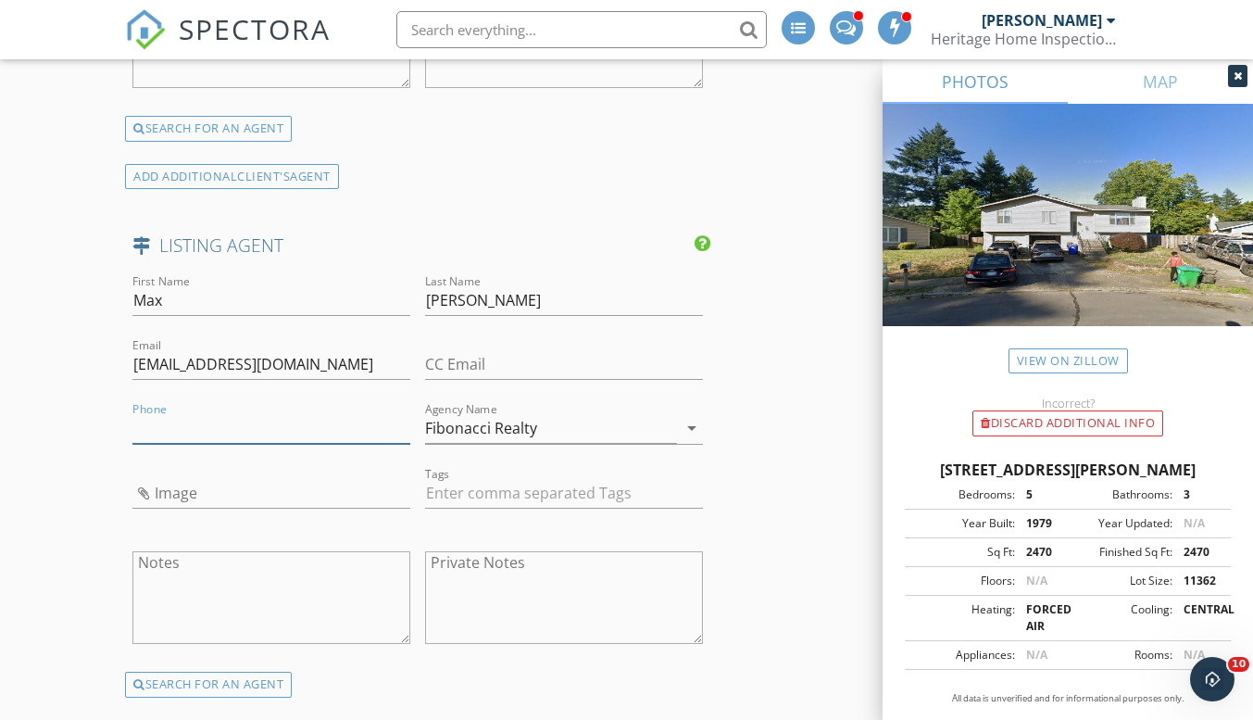
click at [259, 421] on input "Phone" at bounding box center [271, 428] width 278 height 31
paste input "503-750-8300"
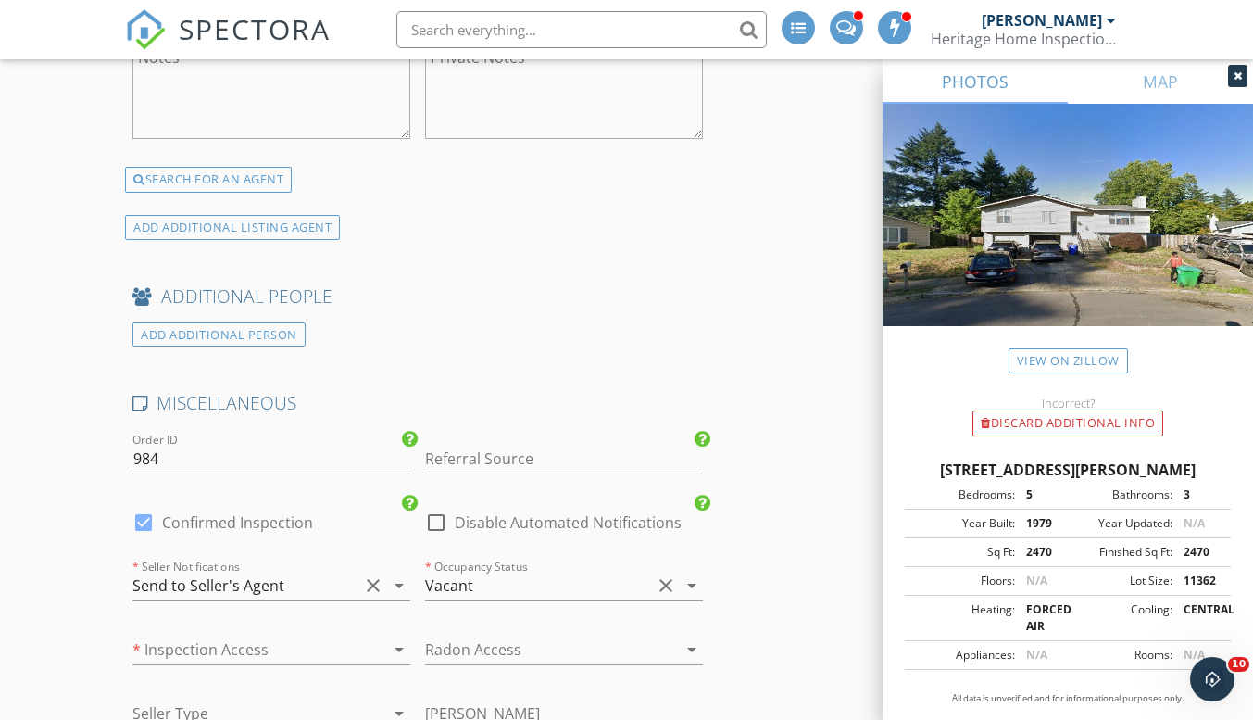
scroll to position [4445, 0]
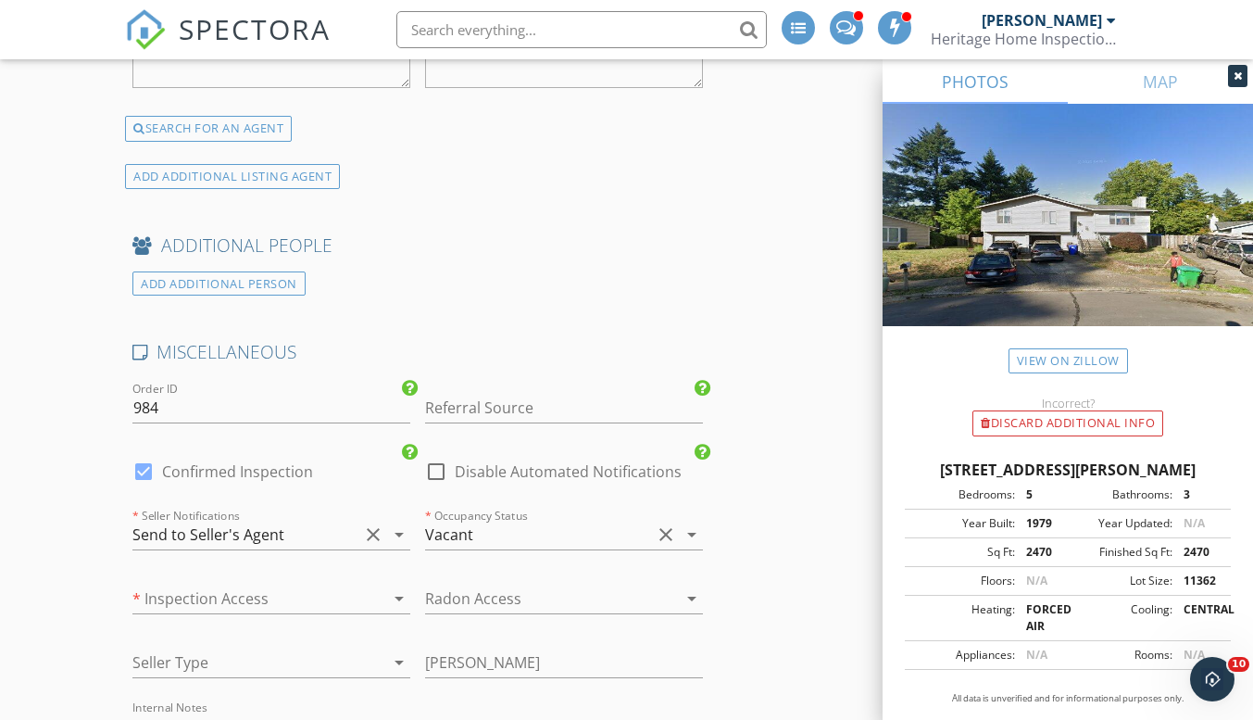
type input "503-750-8300"
click at [173, 595] on div at bounding box center [245, 598] width 226 height 30
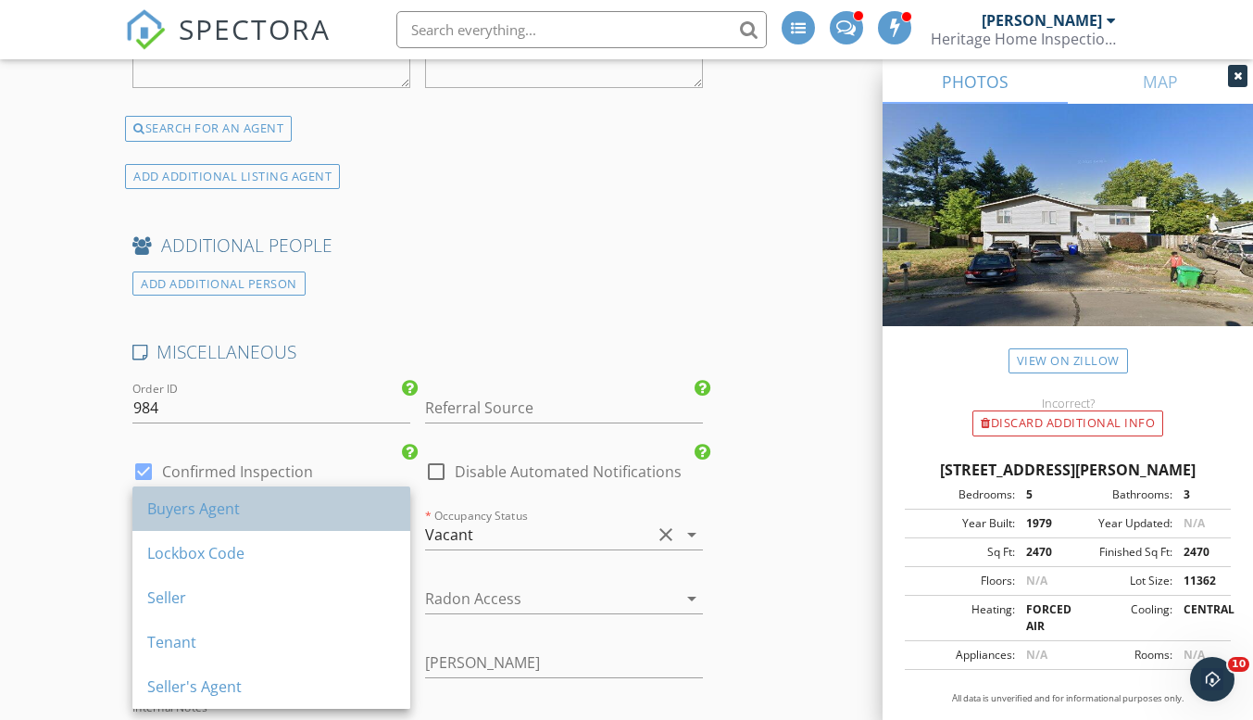
click at [204, 517] on div "Buyers Agent" at bounding box center [271, 508] width 248 height 22
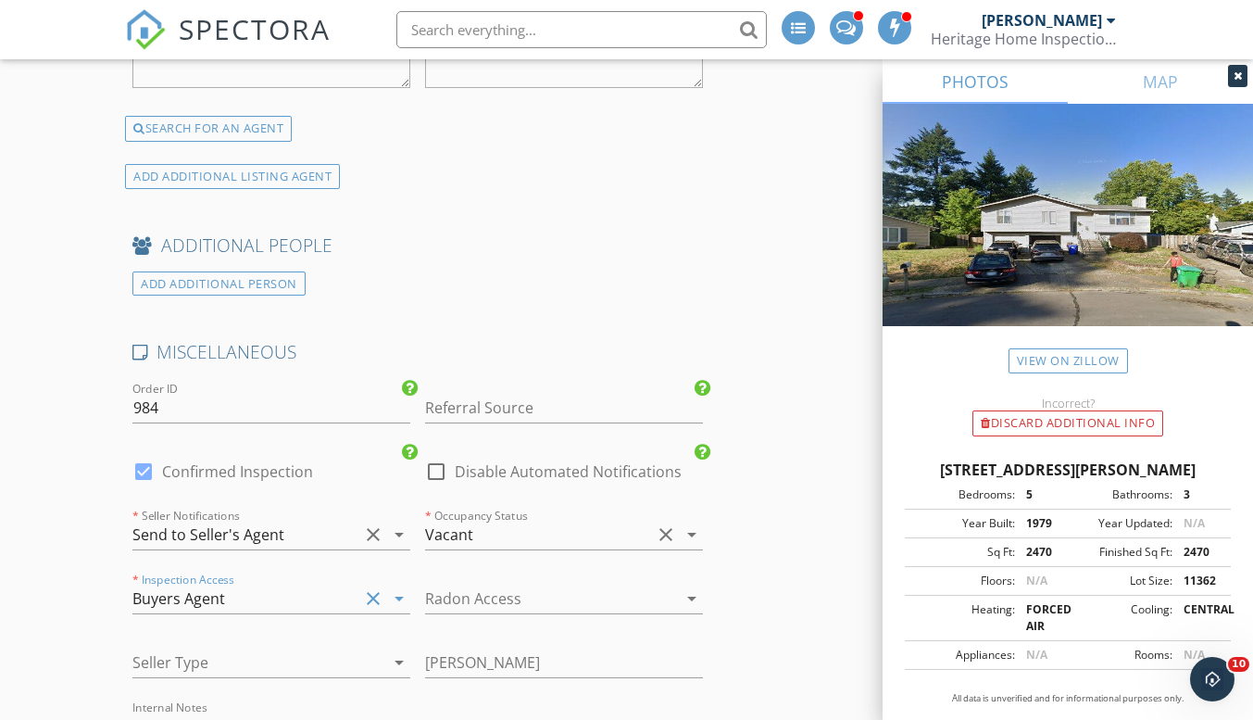
click at [224, 655] on div at bounding box center [245, 662] width 226 height 30
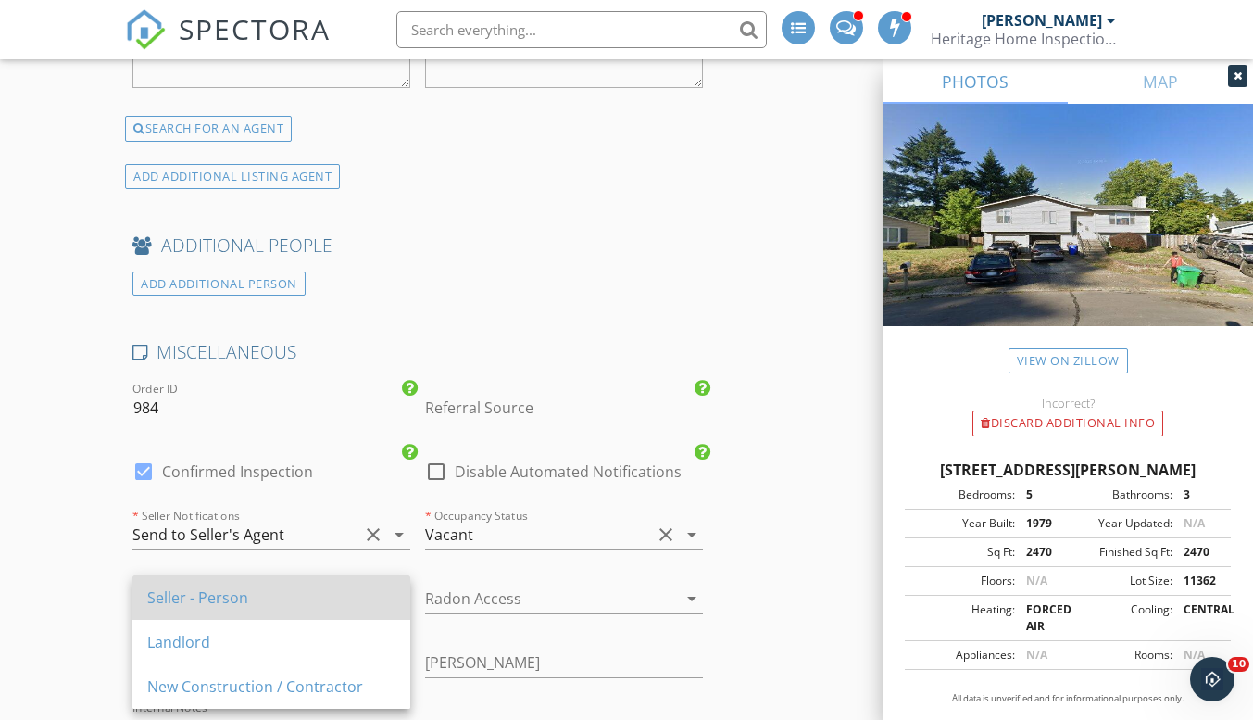
click at [226, 604] on div "Seller - Person" at bounding box center [271, 597] width 248 height 22
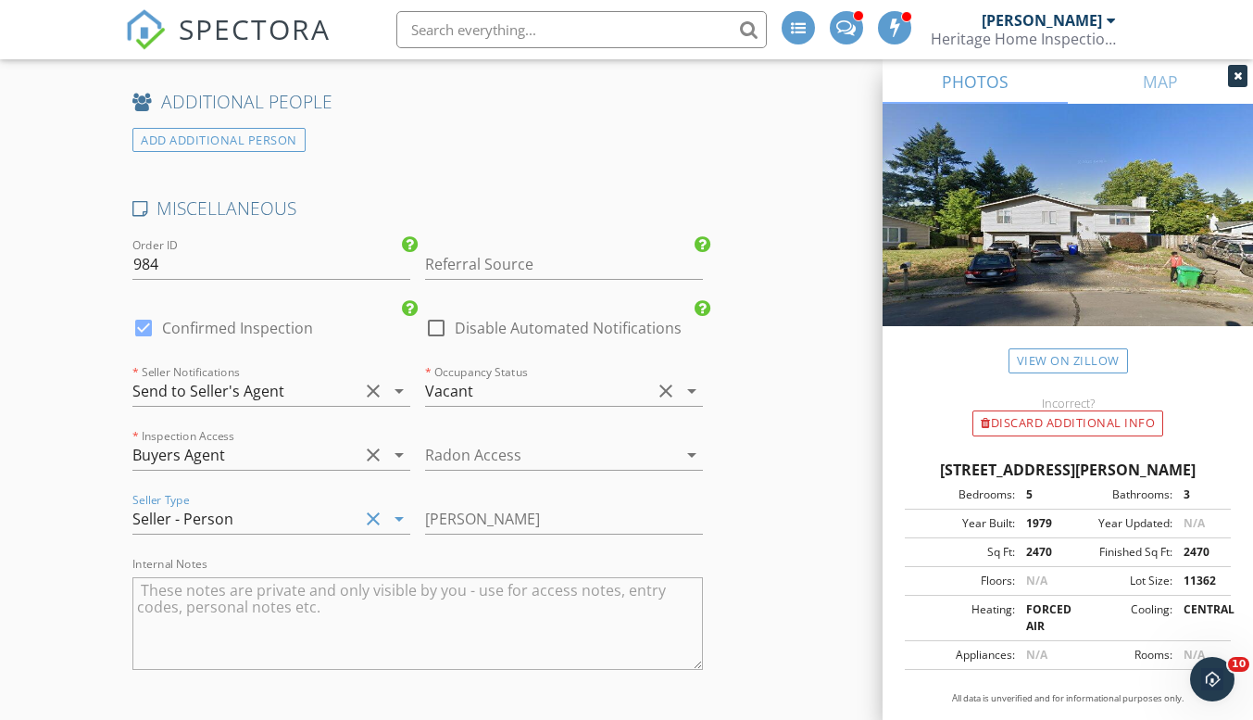
scroll to position [4631, 0]
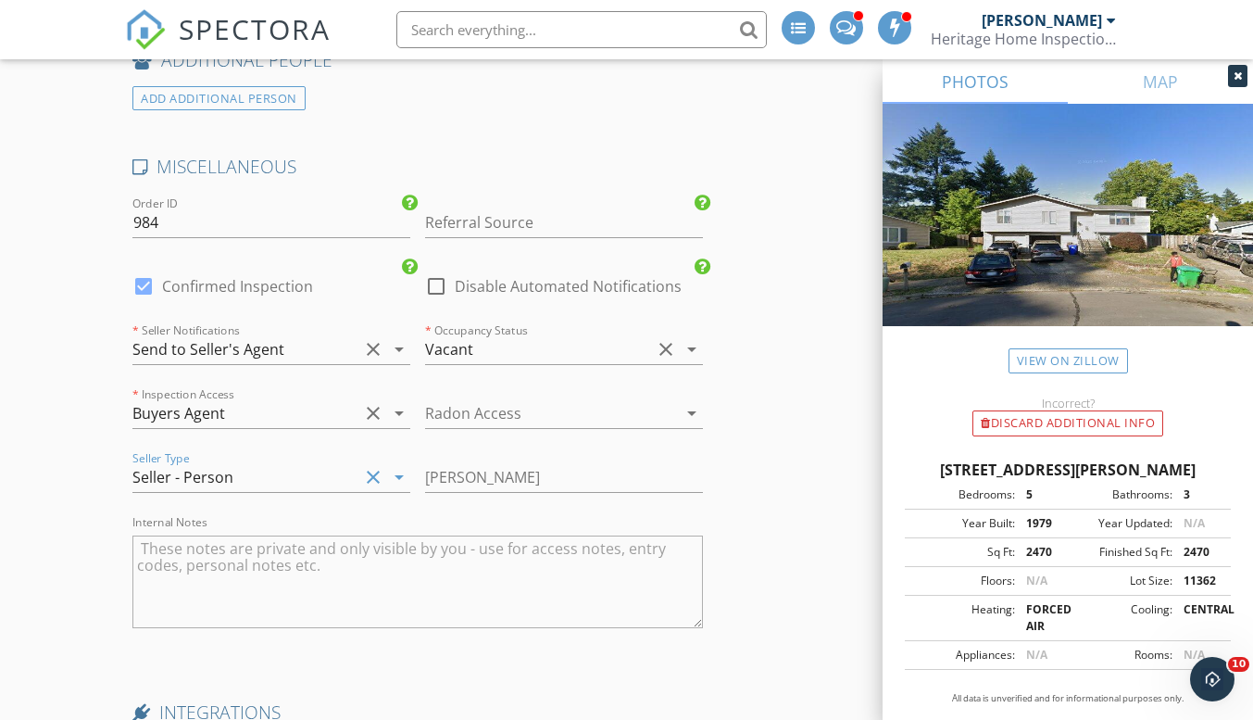
click at [500, 414] on div at bounding box center [538, 413] width 226 height 30
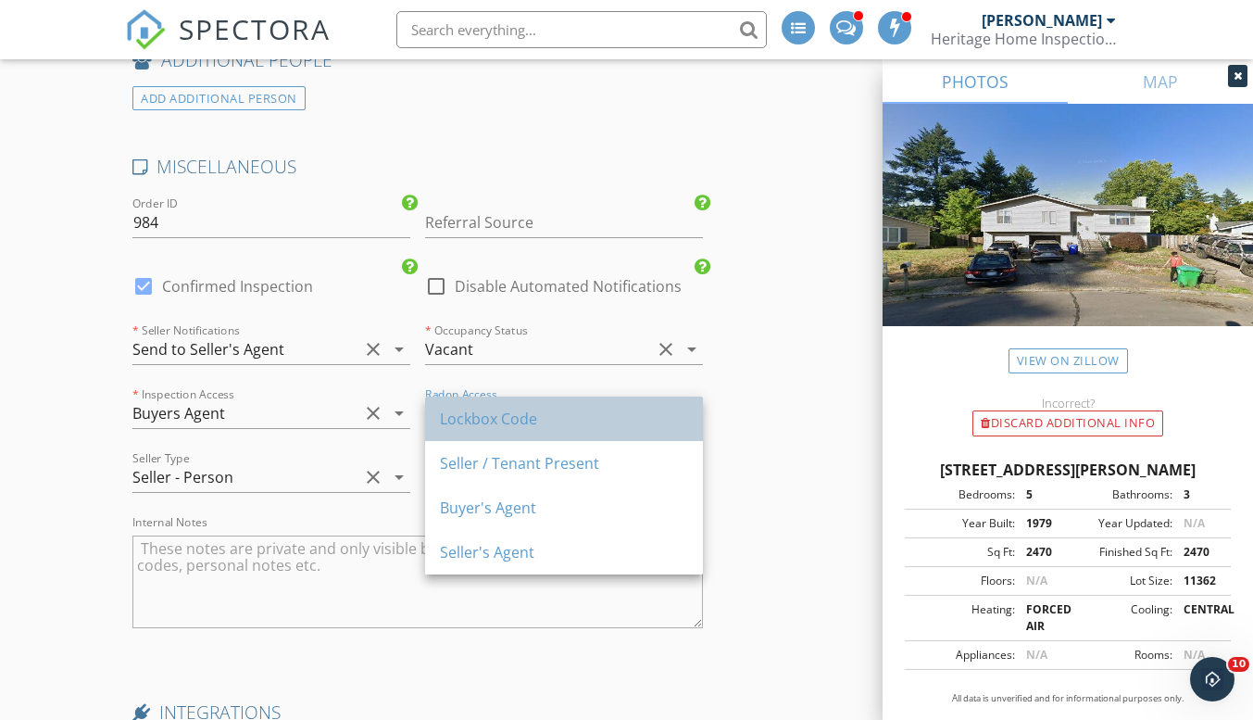
click at [510, 420] on div "Lockbox Code" at bounding box center [564, 418] width 248 height 22
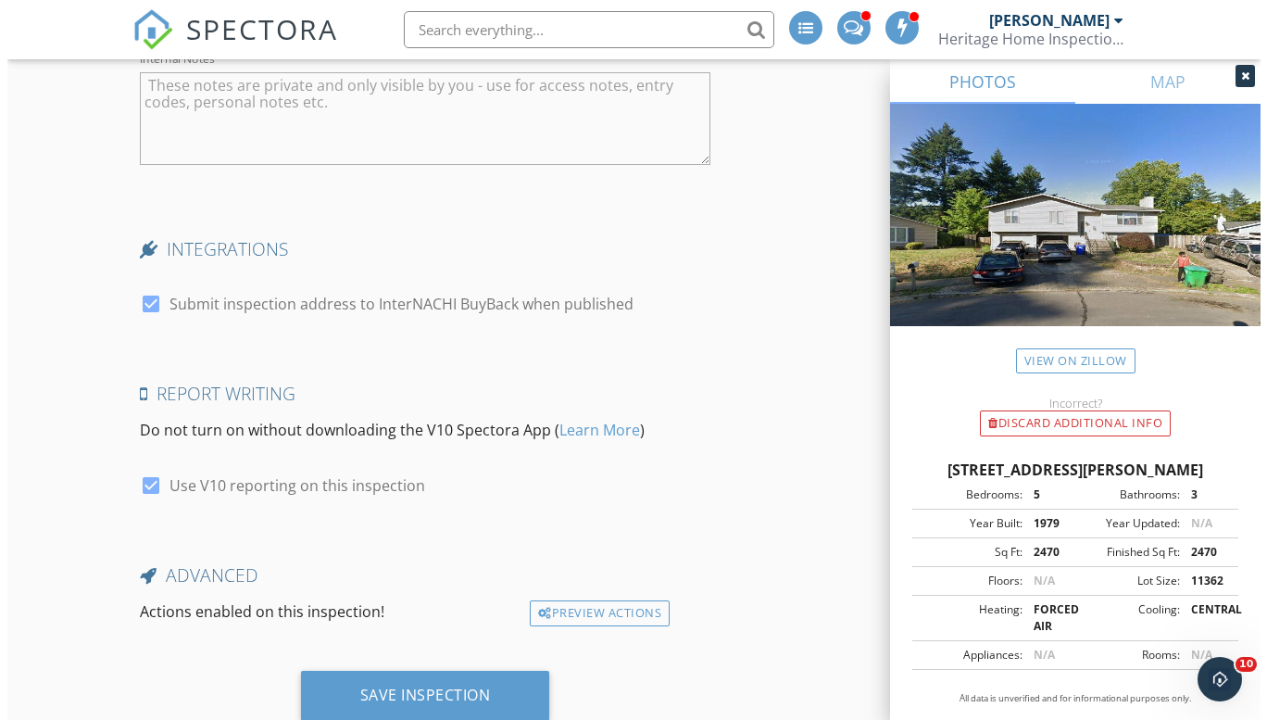
scroll to position [5151, 0]
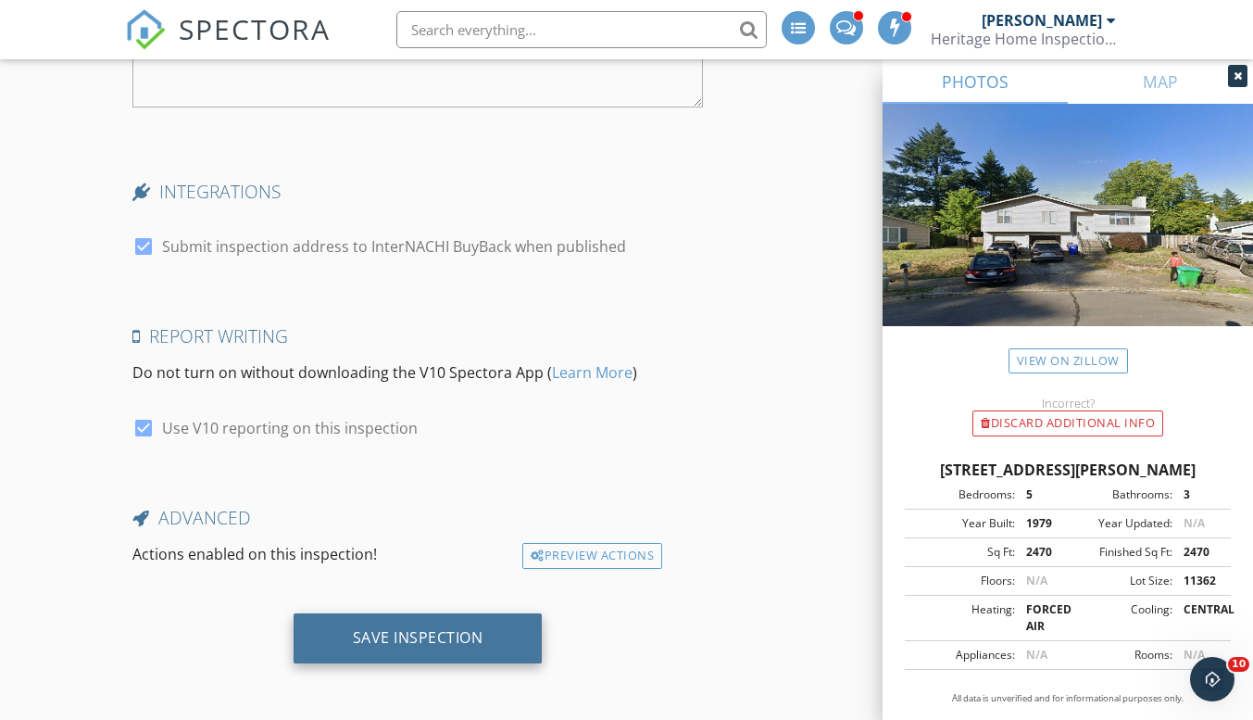
click at [432, 630] on div "Save Inspection" at bounding box center [418, 637] width 131 height 19
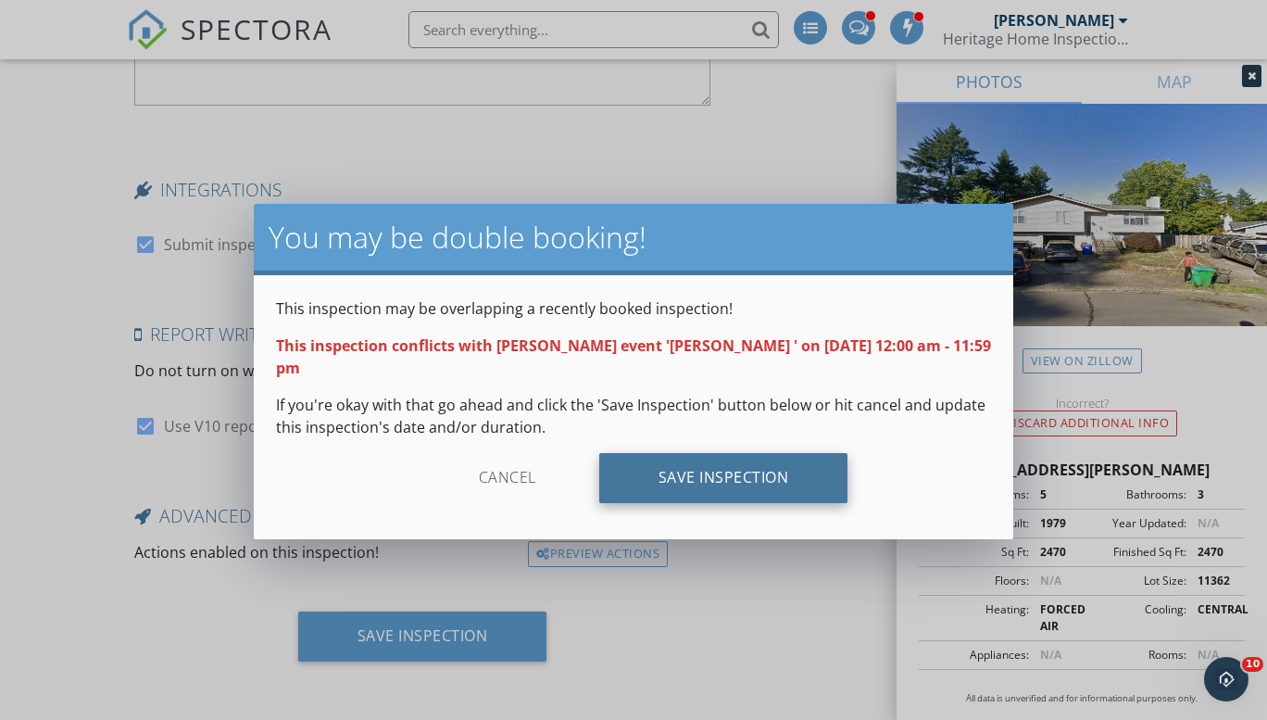
click at [709, 453] on div "Save Inspection" at bounding box center [723, 478] width 249 height 50
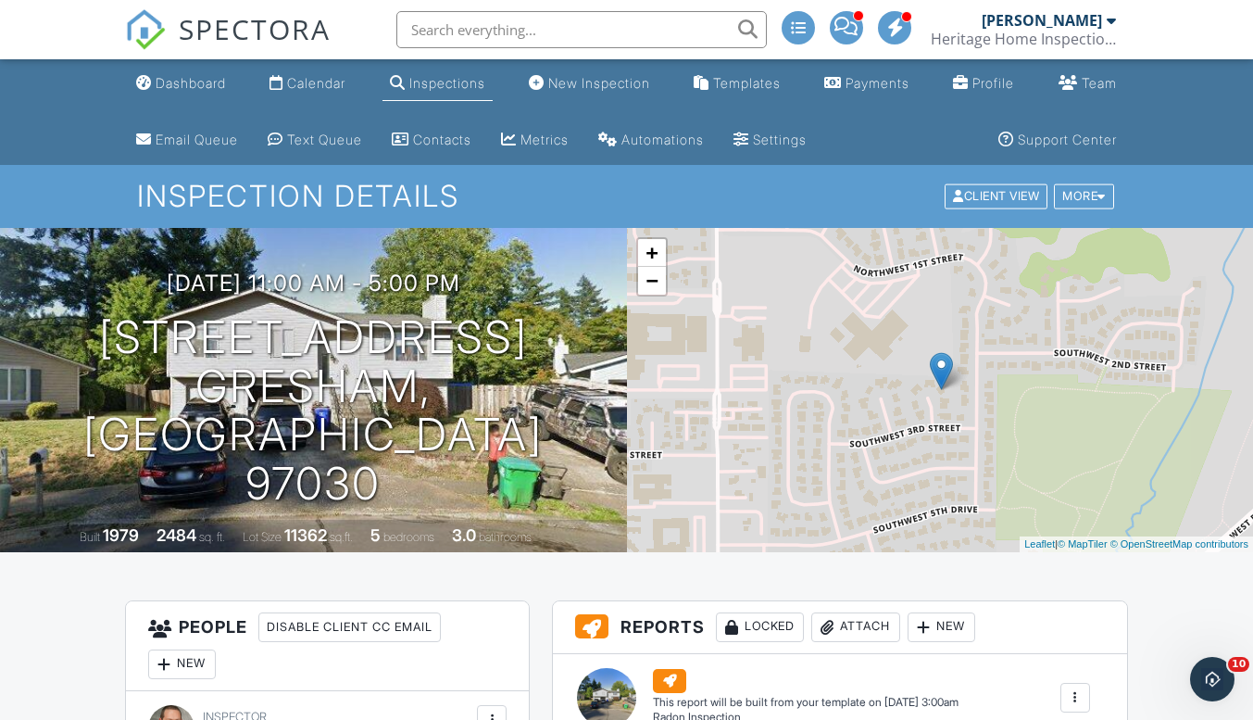
drag, startPoint x: 558, startPoint y: 87, endPoint x: 540, endPoint y: 69, distance: 24.9
click at [558, 87] on div "New Inspection" at bounding box center [599, 83] width 102 height 16
